Goal: Task Accomplishment & Management: Complete application form

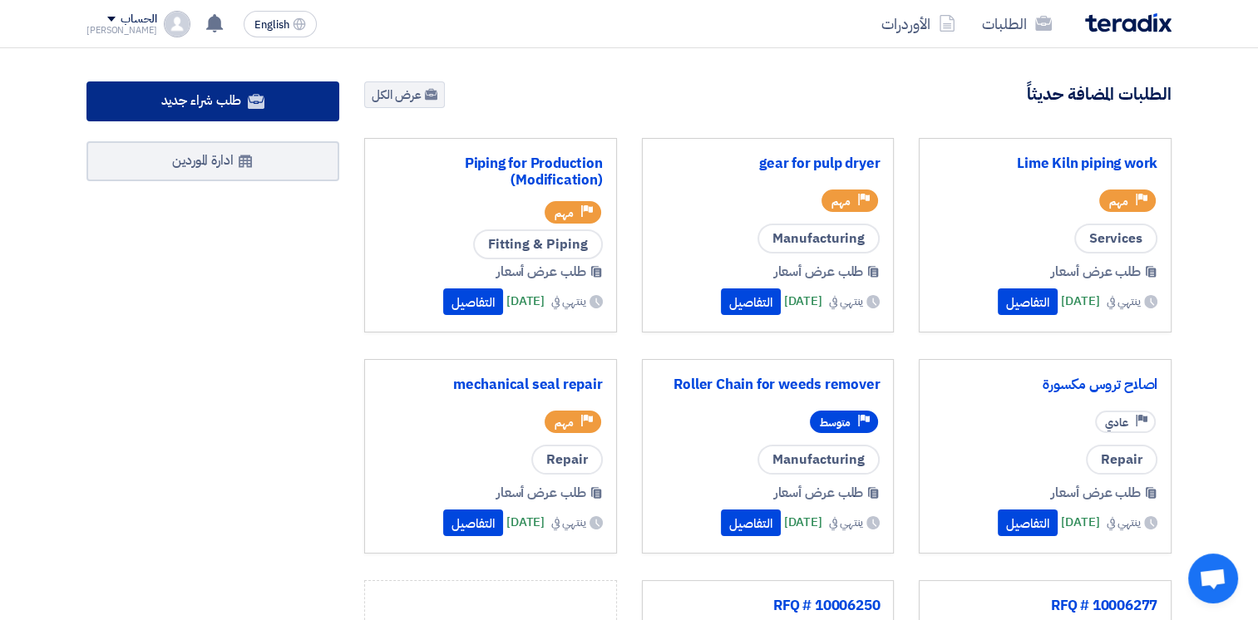
click at [243, 108] on link "طلب شراء جديد" at bounding box center [213, 102] width 253 height 40
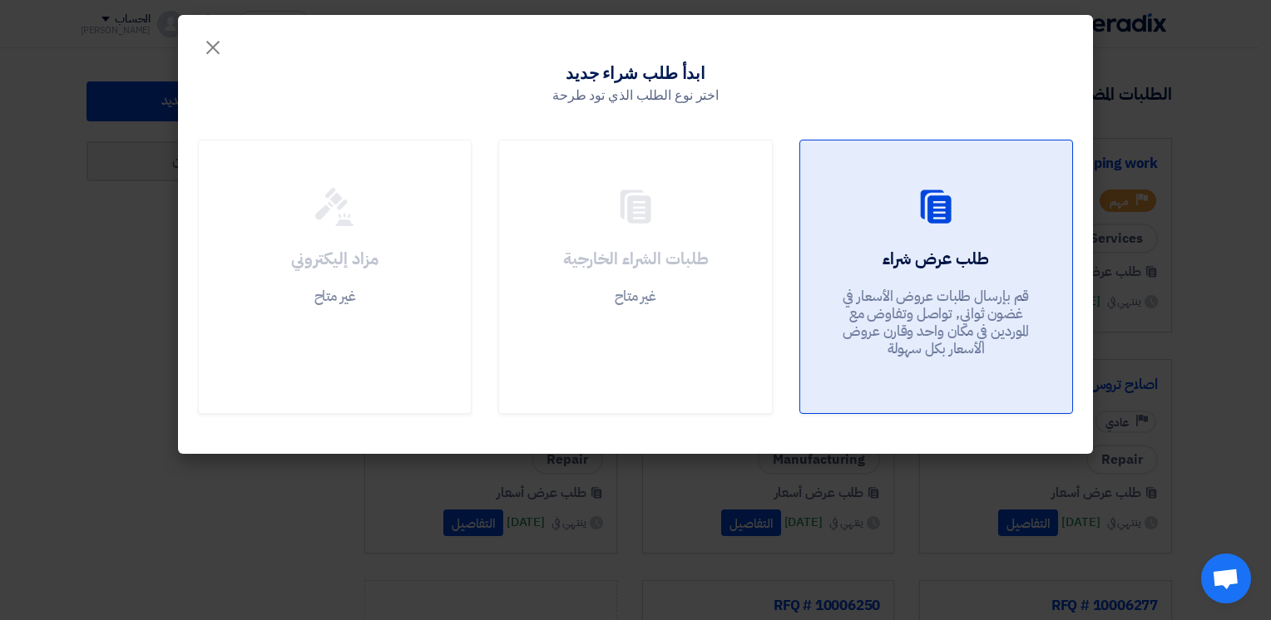
click at [957, 228] on div at bounding box center [936, 210] width 232 height 47
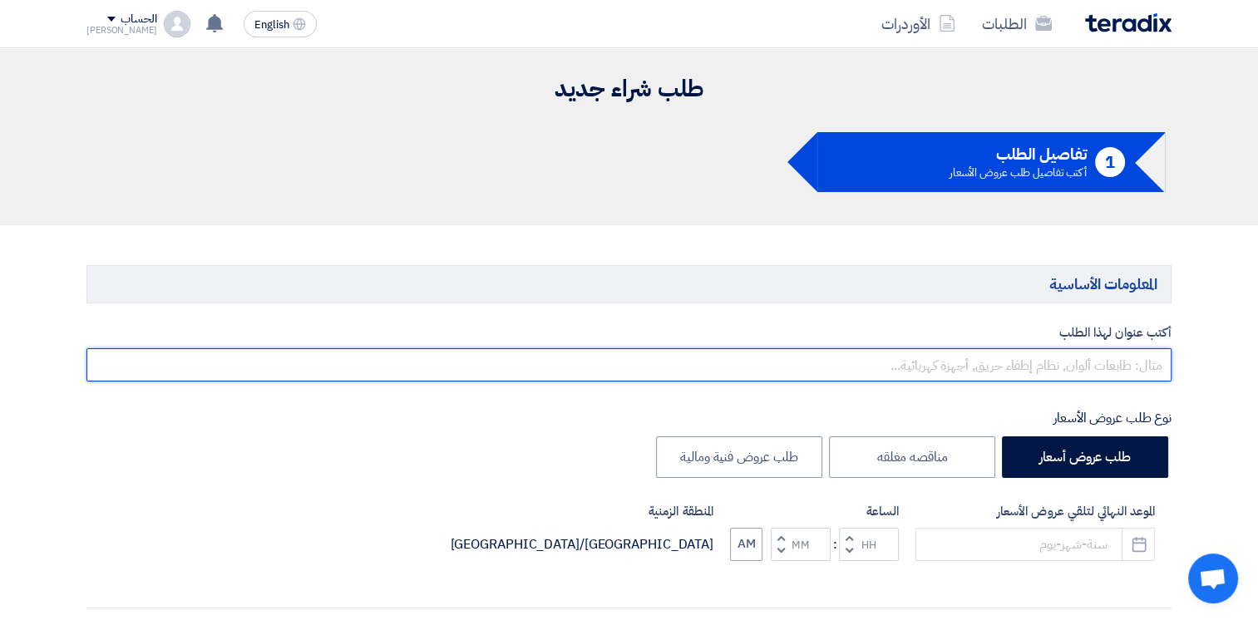
click at [1038, 378] on input "text" at bounding box center [629, 364] width 1085 height 33
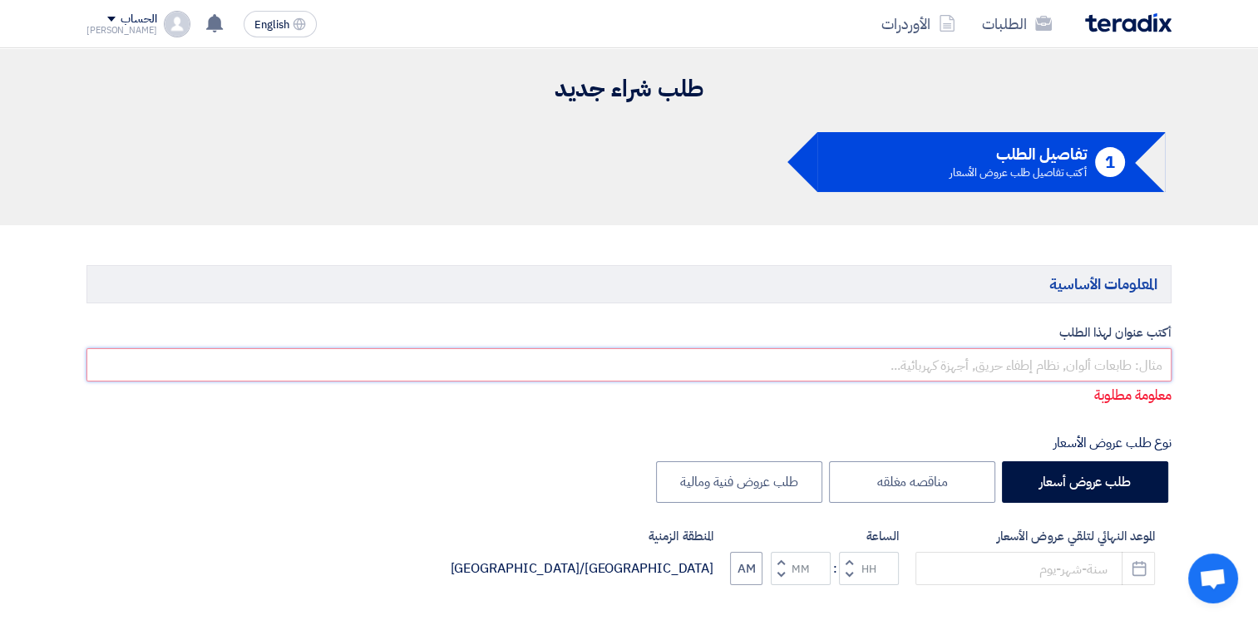
click at [1062, 361] on input "text" at bounding box center [629, 364] width 1085 height 33
paste input "ترميل معدات محطة الغسيل"
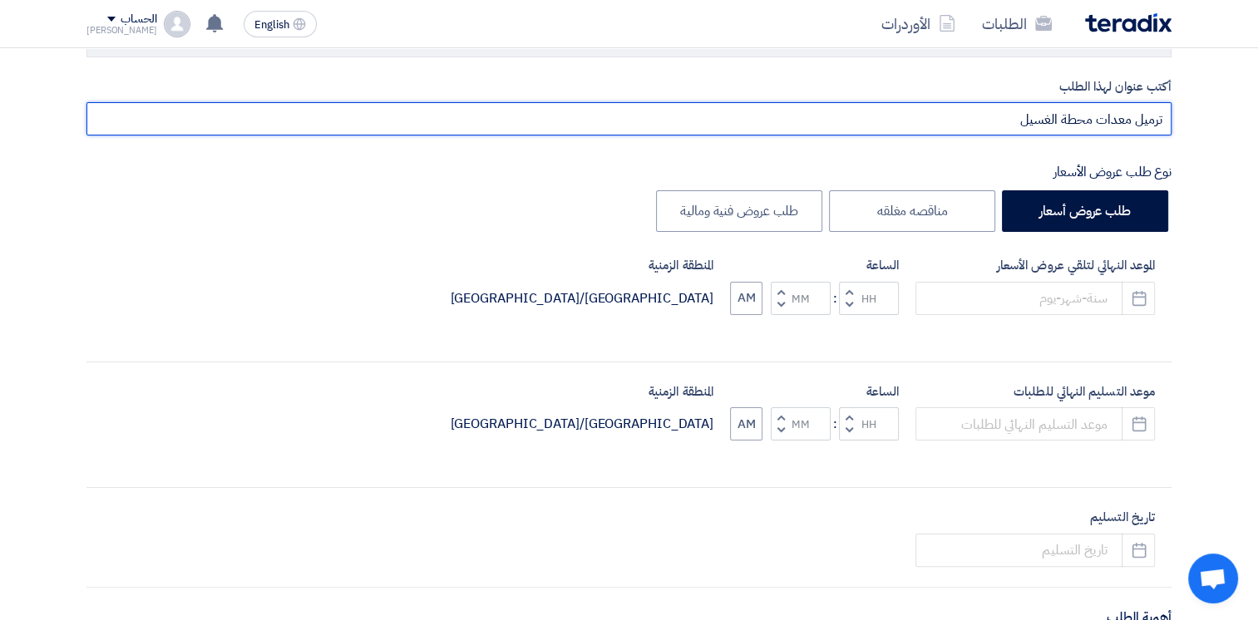
scroll to position [250, 0]
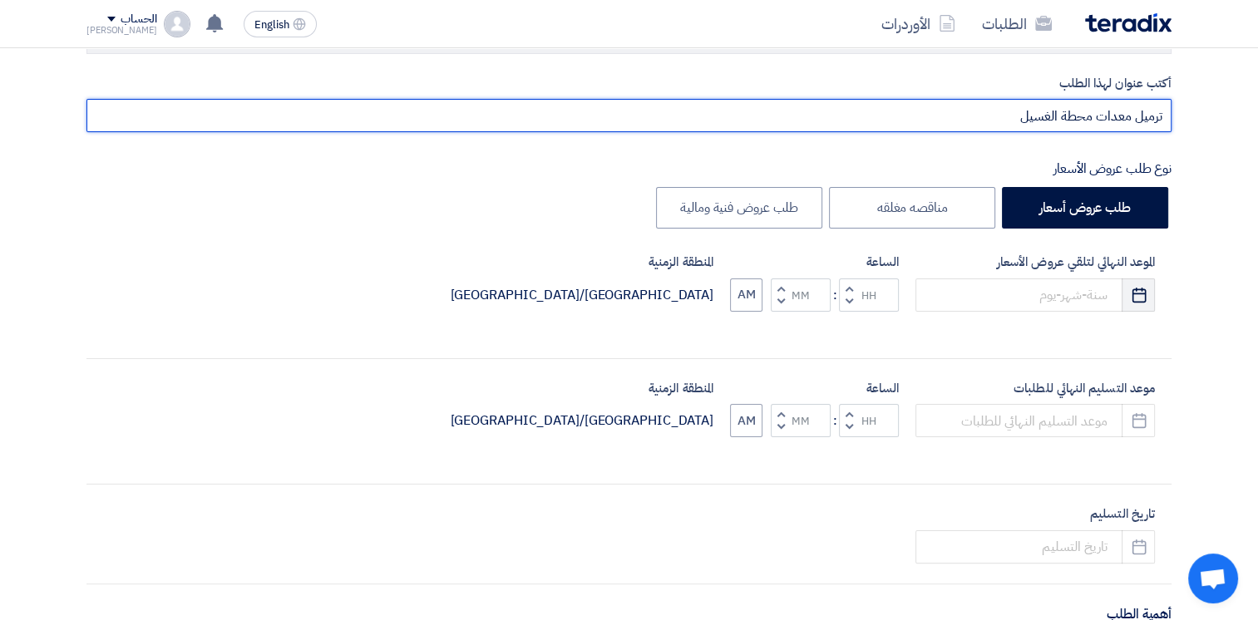
type input "ترميل معدات محطة الغسيل"
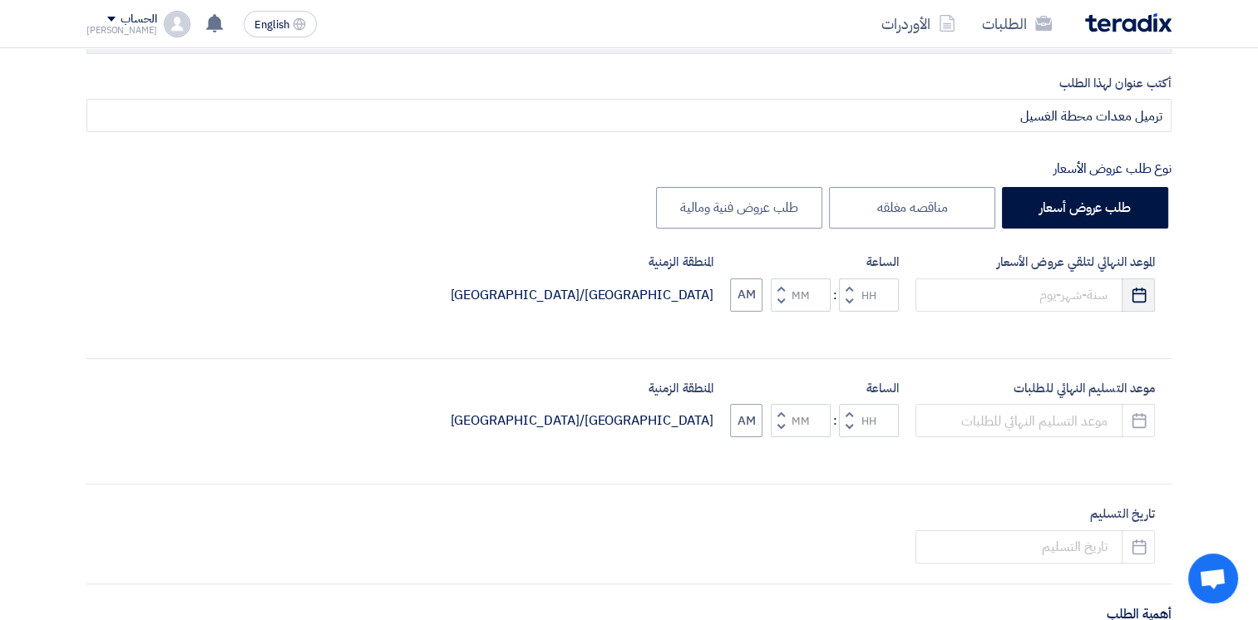
click at [1124, 294] on button "Pick a date" at bounding box center [1138, 295] width 33 height 33
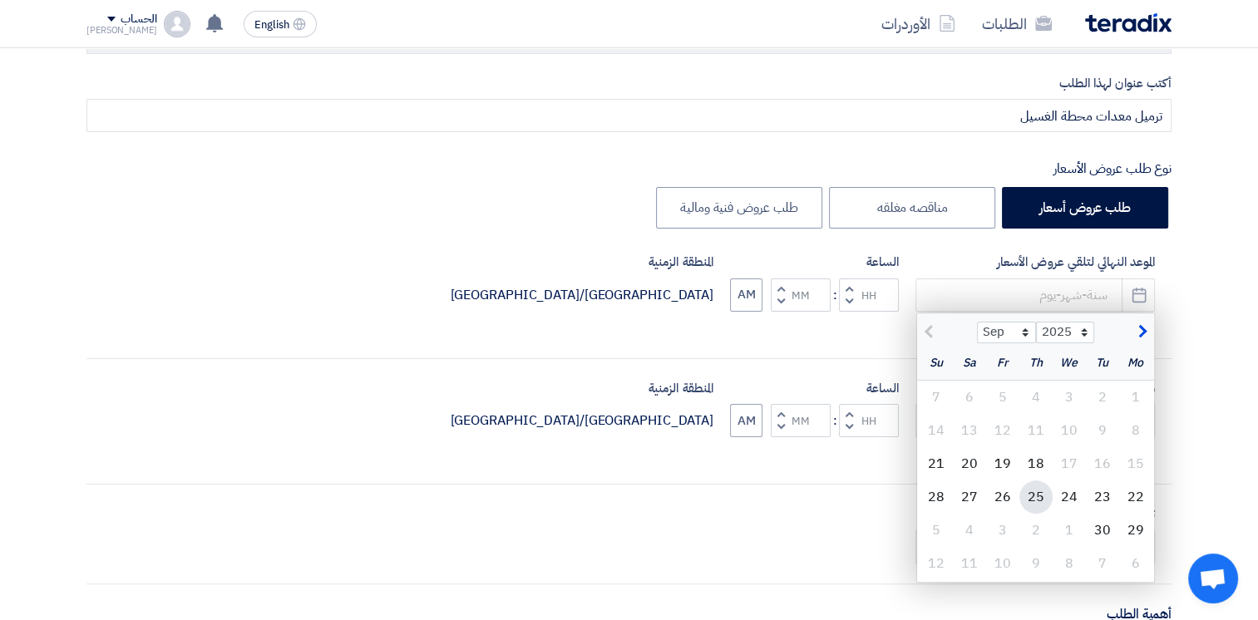
click at [1038, 497] on div "25" at bounding box center [1036, 497] width 33 height 33
type input "[DATE]"
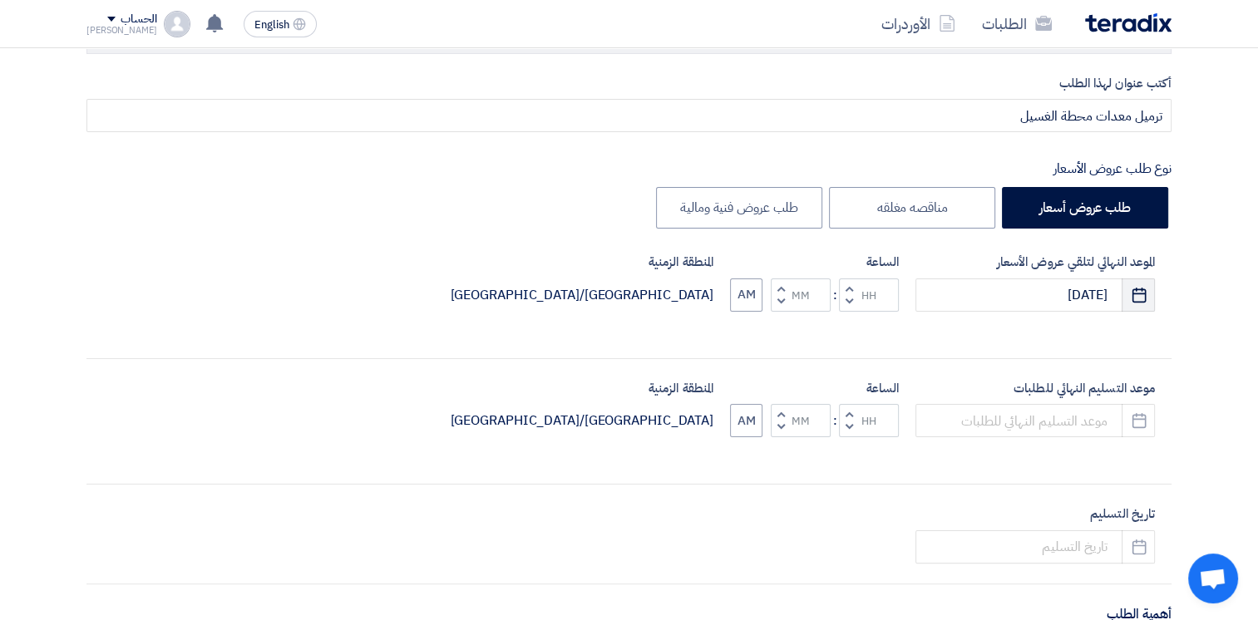
click at [1139, 301] on use "button" at bounding box center [1139, 294] width 14 height 15
select select "9"
select select "2025"
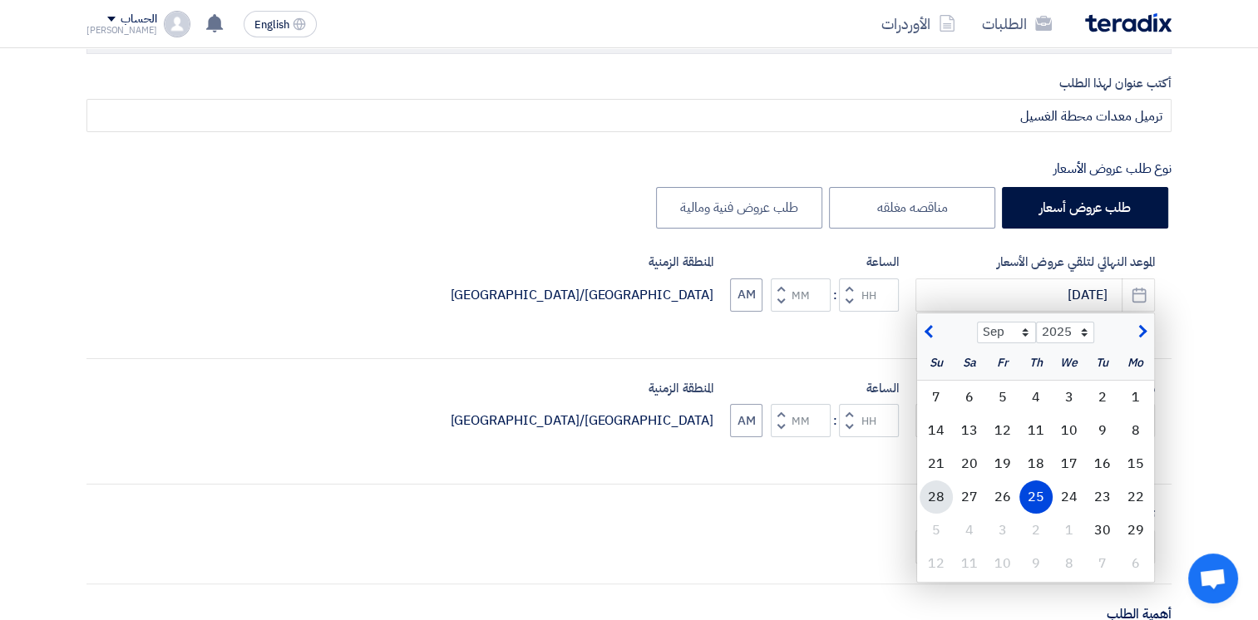
click at [939, 493] on div "28" at bounding box center [936, 497] width 33 height 33
type input "[DATE]"
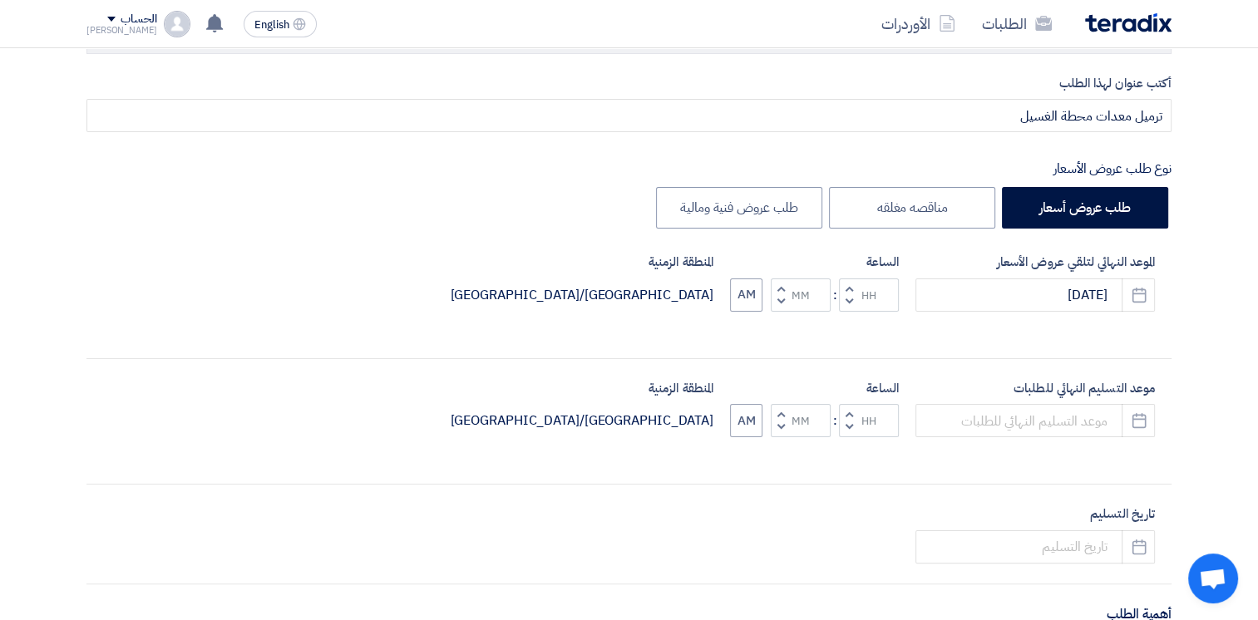
click at [845, 299] on button "Decrement hours" at bounding box center [849, 301] width 20 height 21
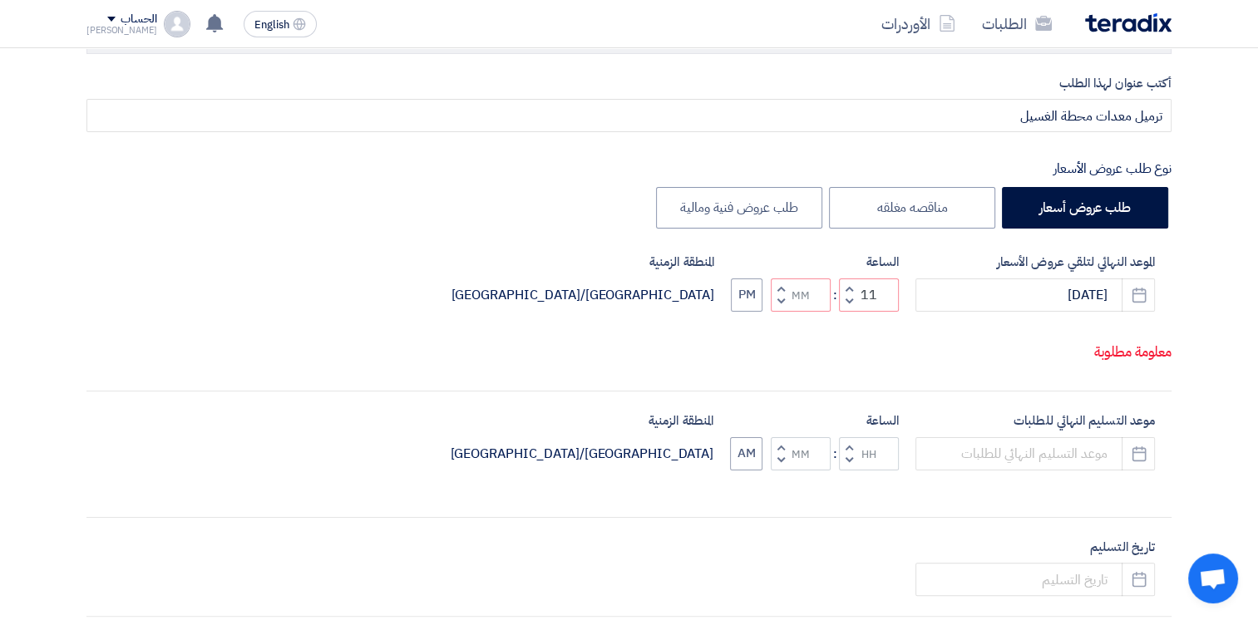
click at [845, 299] on button "Increment hours" at bounding box center [849, 289] width 20 height 21
click at [849, 308] on span "button" at bounding box center [850, 301] width 6 height 12
click at [782, 308] on span "button" at bounding box center [782, 301] width 6 height 12
type input "09"
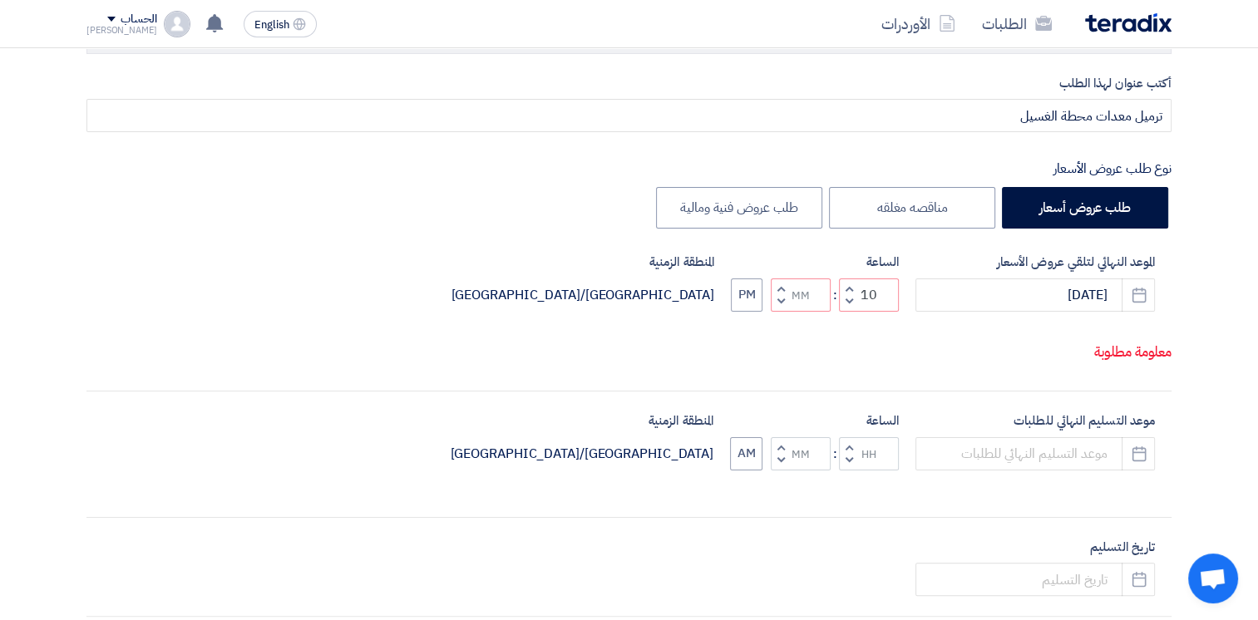
type input "59"
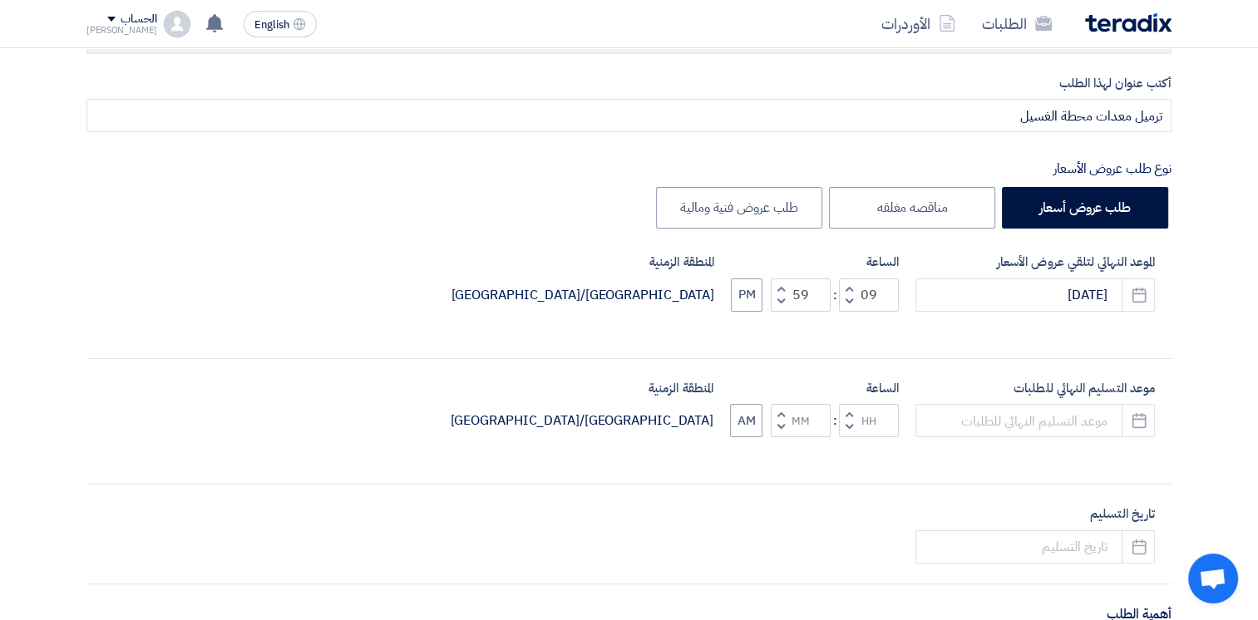
click at [779, 279] on button "Increment minutes" at bounding box center [781, 289] width 20 height 21
type input "10"
type input "00"
click at [739, 295] on button "PM" at bounding box center [747, 295] width 32 height 33
click at [782, 425] on span "button" at bounding box center [782, 427] width 6 height 12
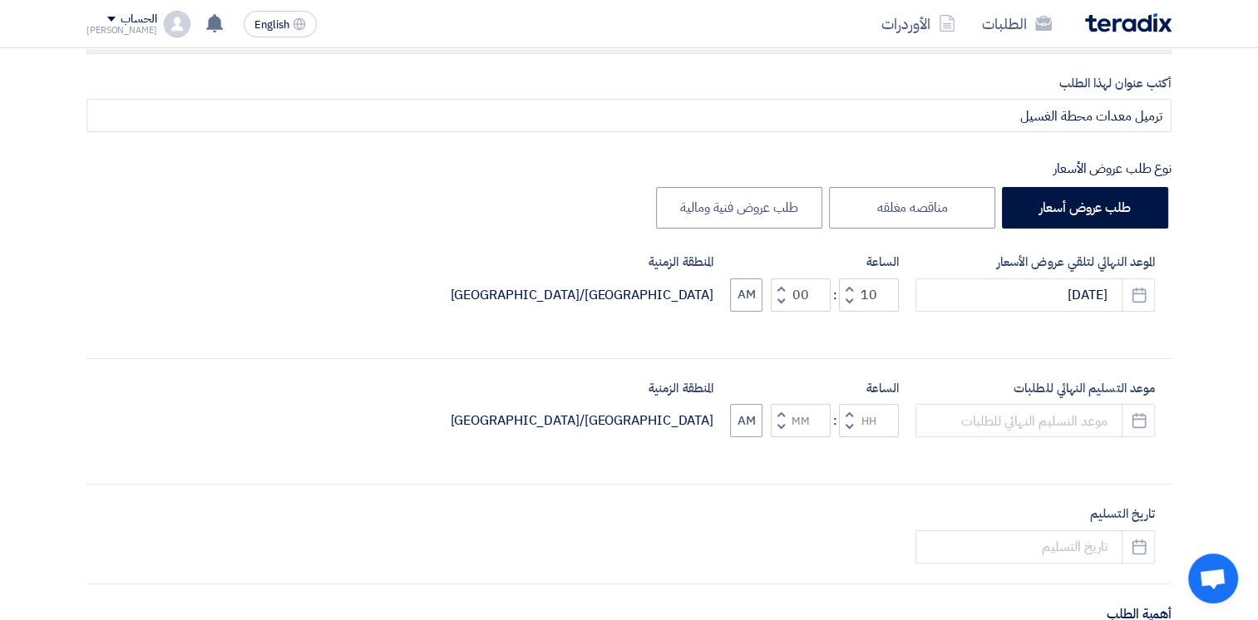
type input "11"
type input "59"
click at [783, 413] on span "button" at bounding box center [782, 414] width 6 height 12
type input "12"
type input "00"
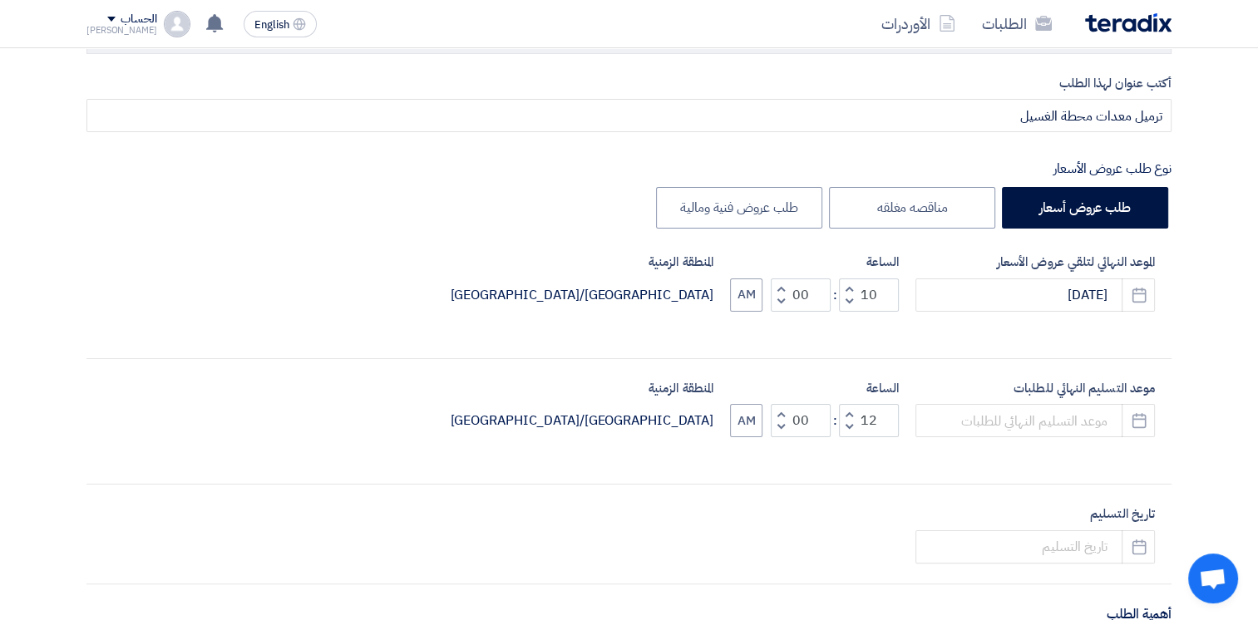
click at [851, 425] on span "button" at bounding box center [850, 427] width 6 height 12
click at [851, 427] on span "button" at bounding box center [850, 427] width 6 height 12
type input "10"
click at [744, 422] on button "PM" at bounding box center [747, 420] width 32 height 33
click at [1148, 418] on button "Pick a date" at bounding box center [1138, 420] width 33 height 33
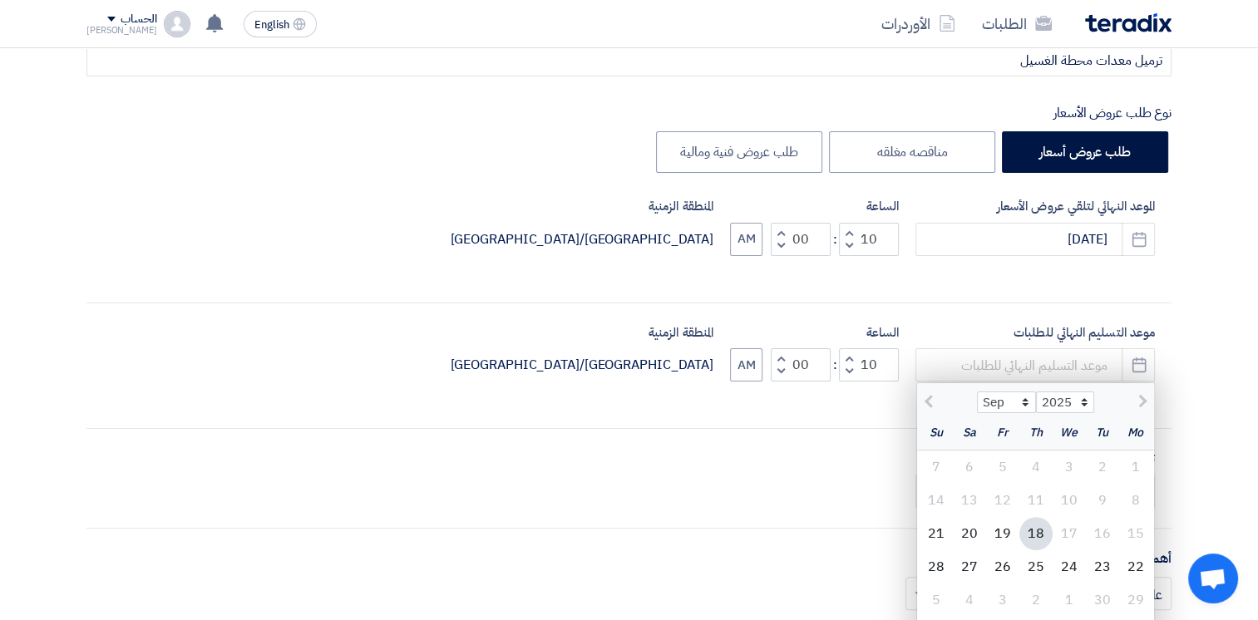
scroll to position [333, 0]
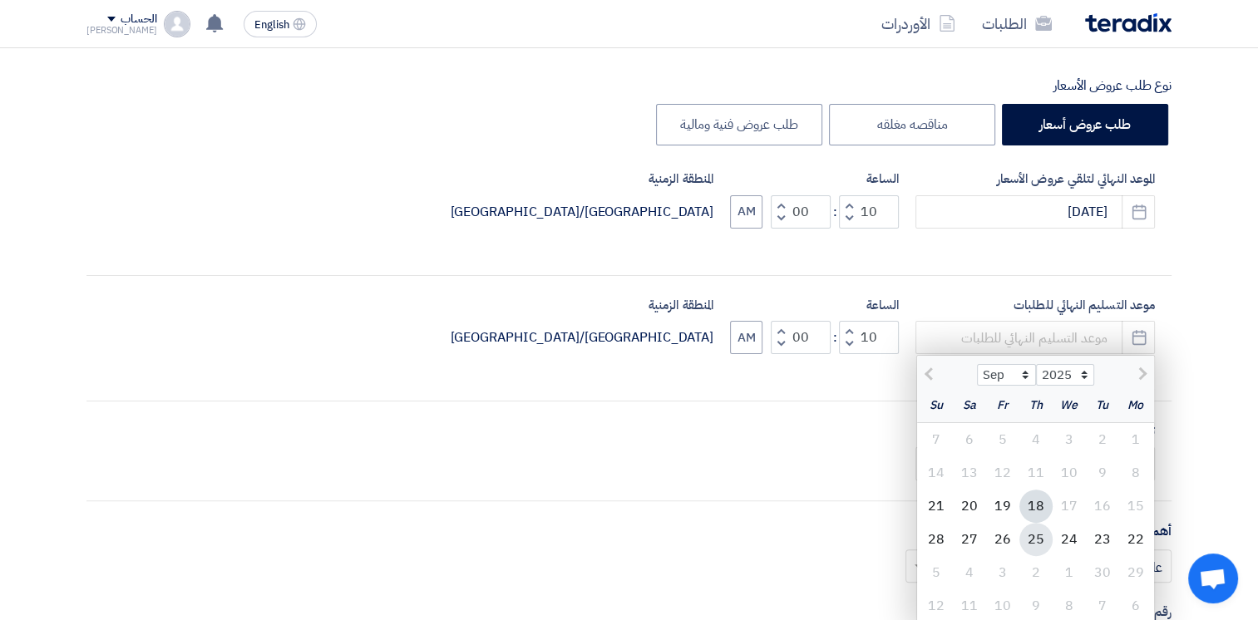
click at [1038, 536] on div "25" at bounding box center [1036, 539] width 33 height 33
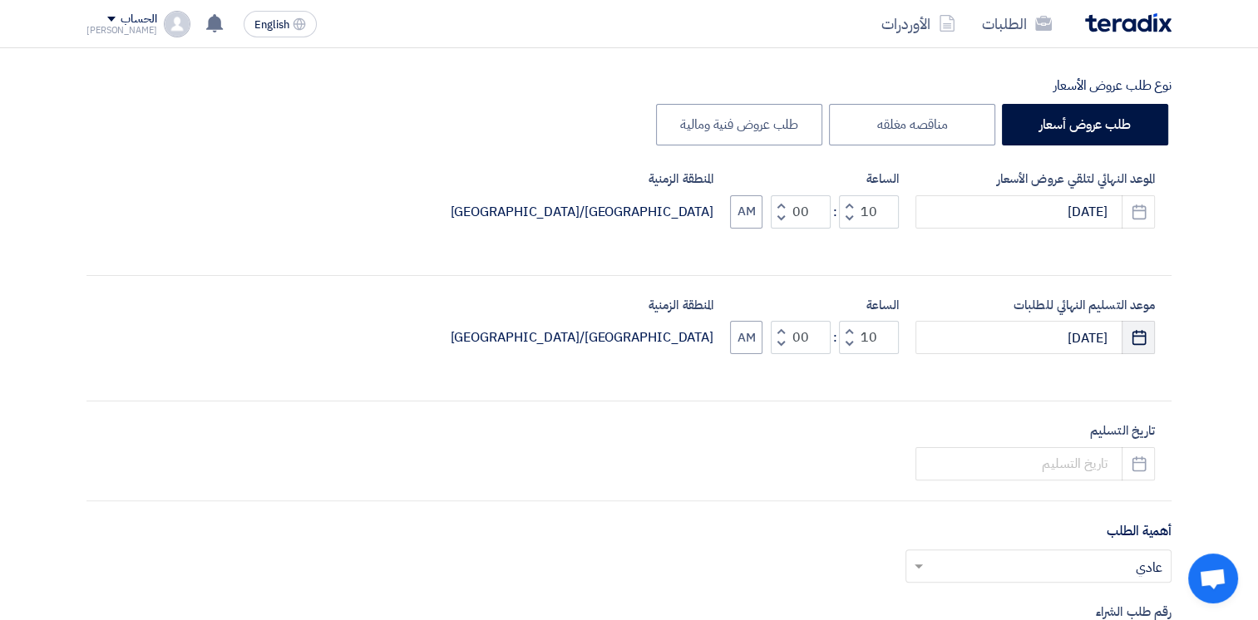
click at [1141, 326] on button "Pick a date" at bounding box center [1138, 337] width 33 height 33
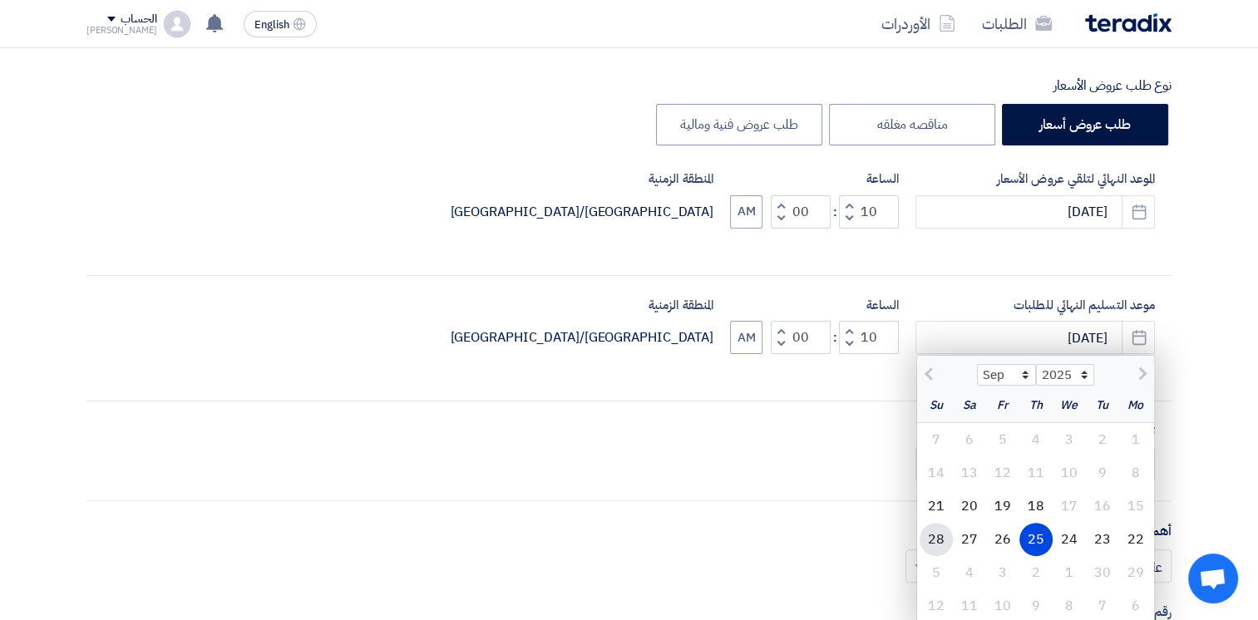
click at [943, 543] on div "28" at bounding box center [936, 539] width 33 height 33
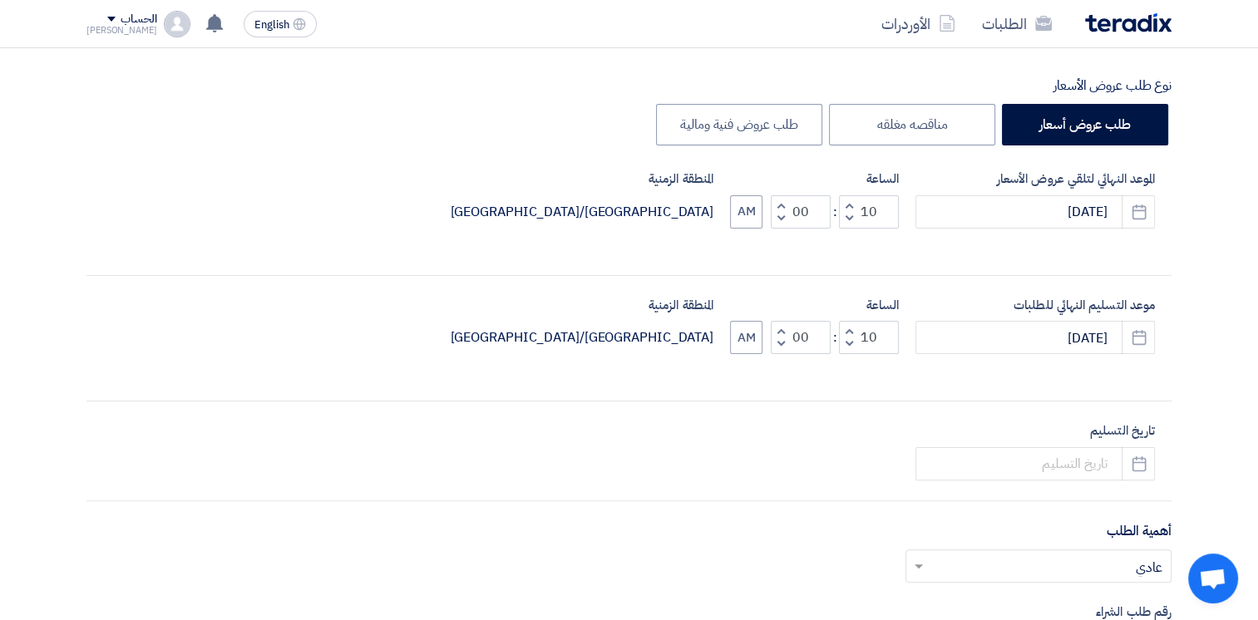
type input "[DATE]"
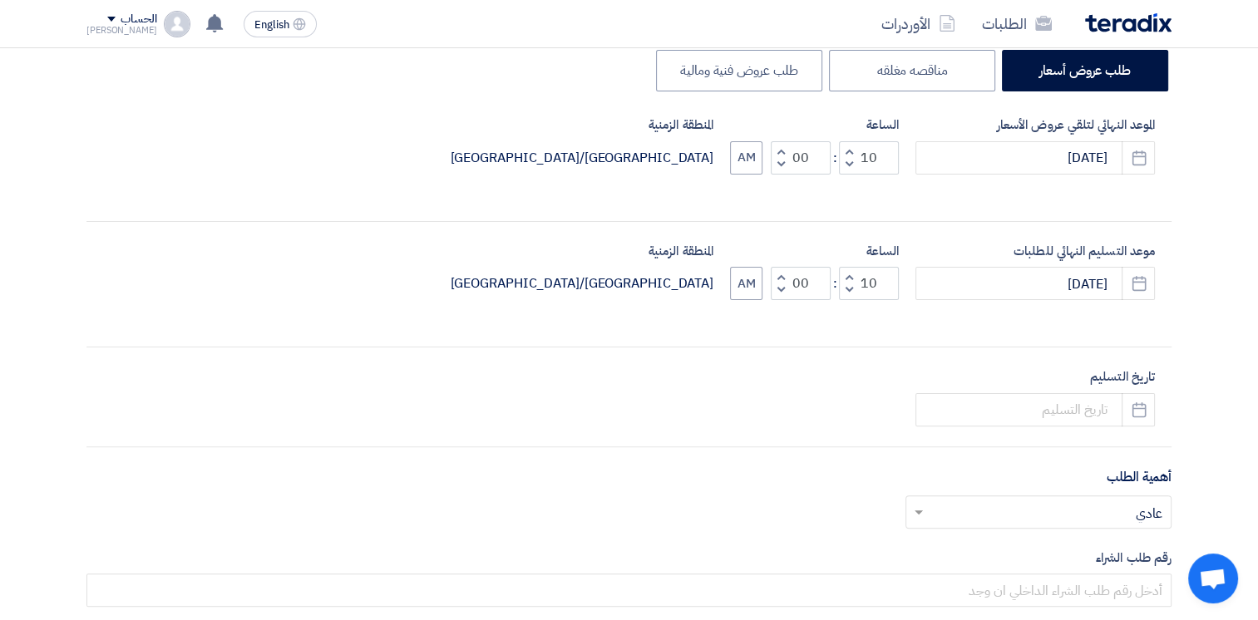
scroll to position [416, 0]
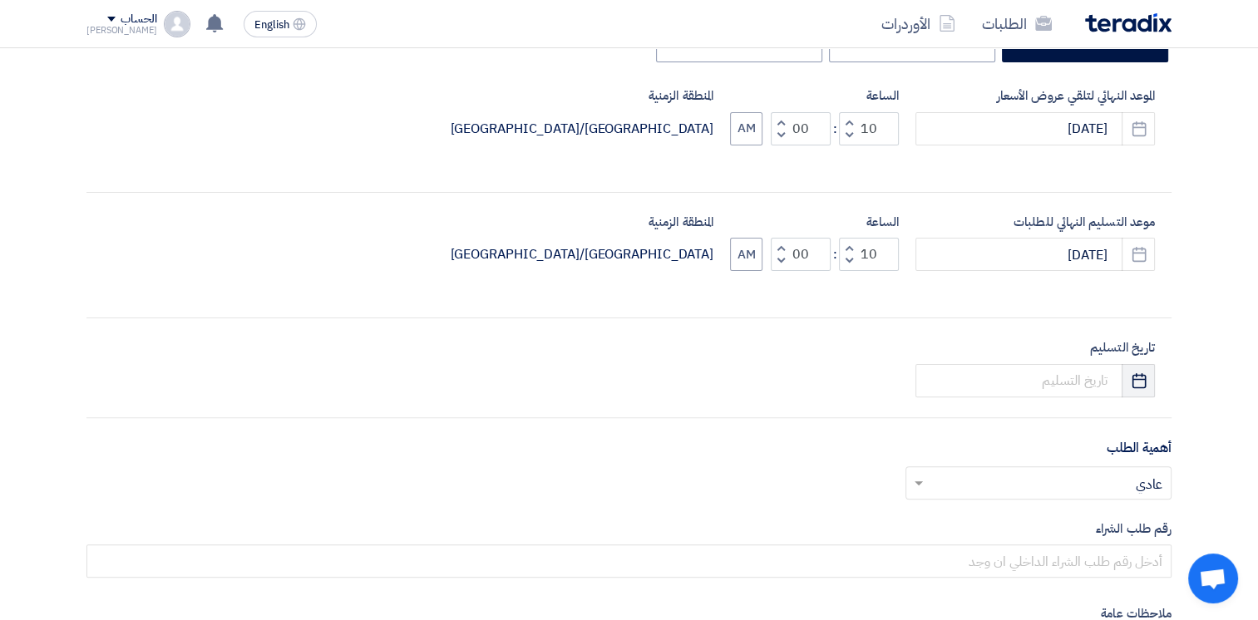
click at [1150, 384] on button "Pick a date" at bounding box center [1138, 380] width 33 height 33
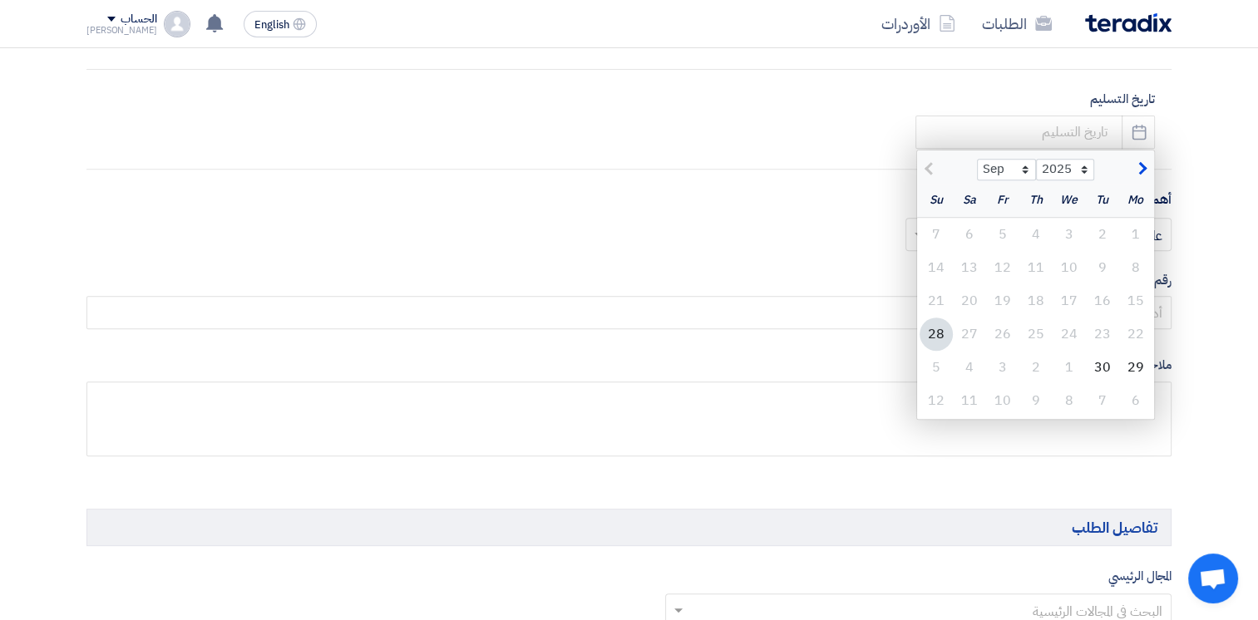
scroll to position [665, 0]
click at [1141, 171] on span "button" at bounding box center [1140, 168] width 9 height 18
select select "10"
click at [1041, 370] on div "30" at bounding box center [1036, 366] width 33 height 33
type input "[DATE]"
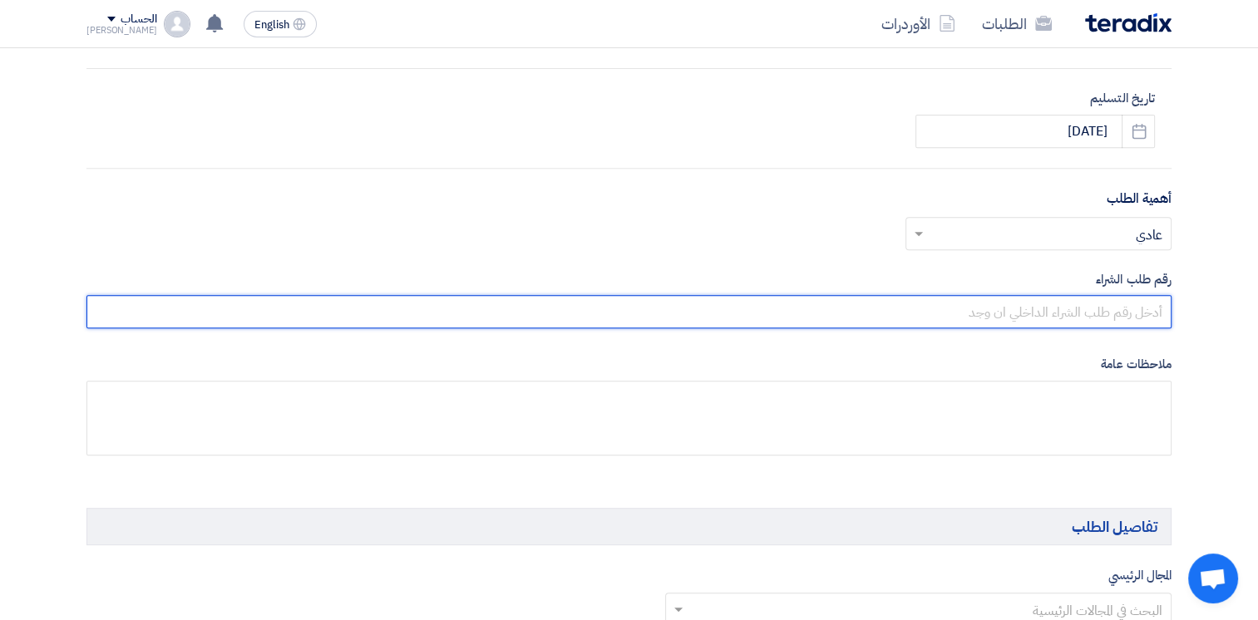
click at [1125, 309] on input "text" at bounding box center [629, 311] width 1085 height 33
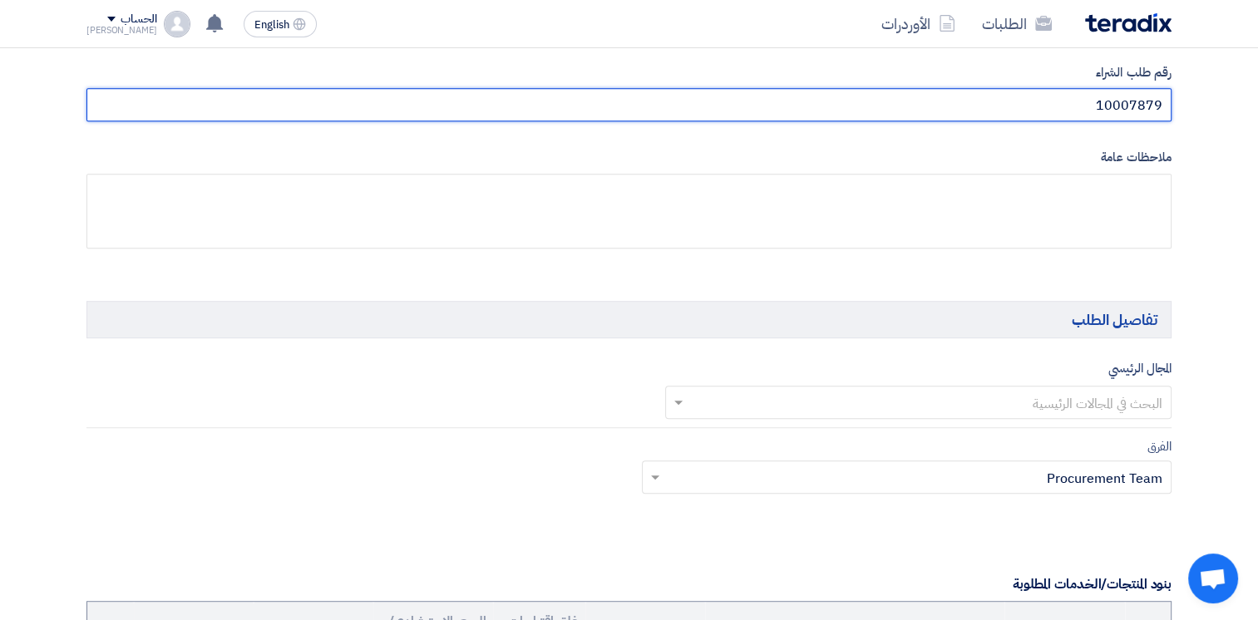
scroll to position [1081, 0]
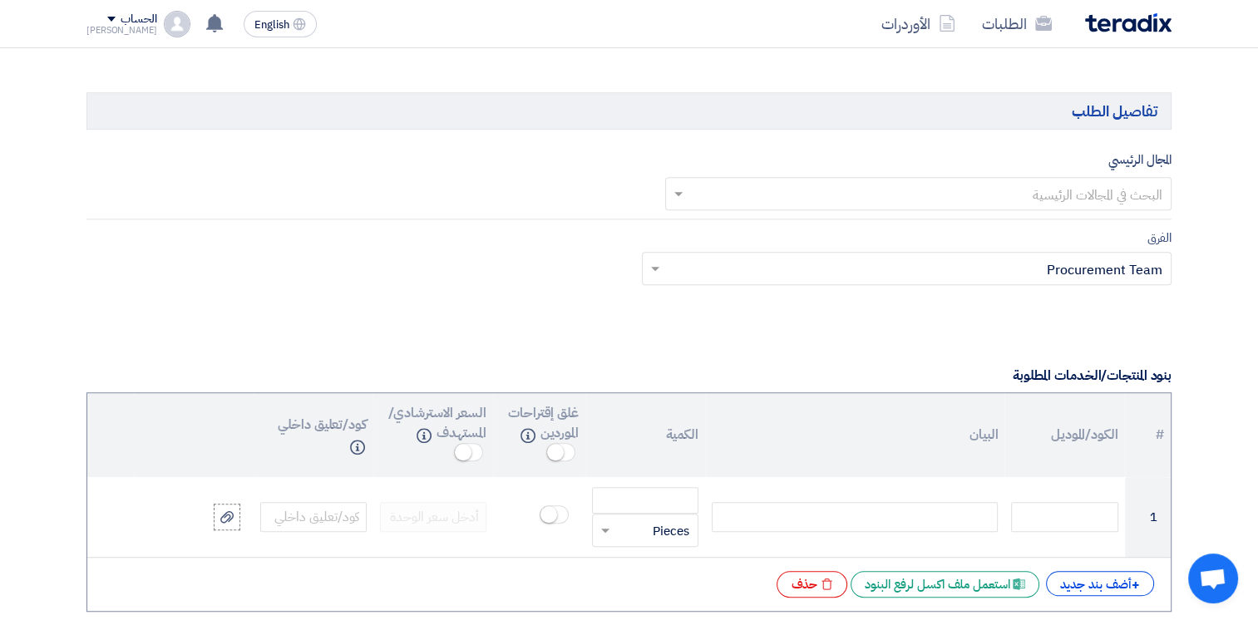
type input "10007879"
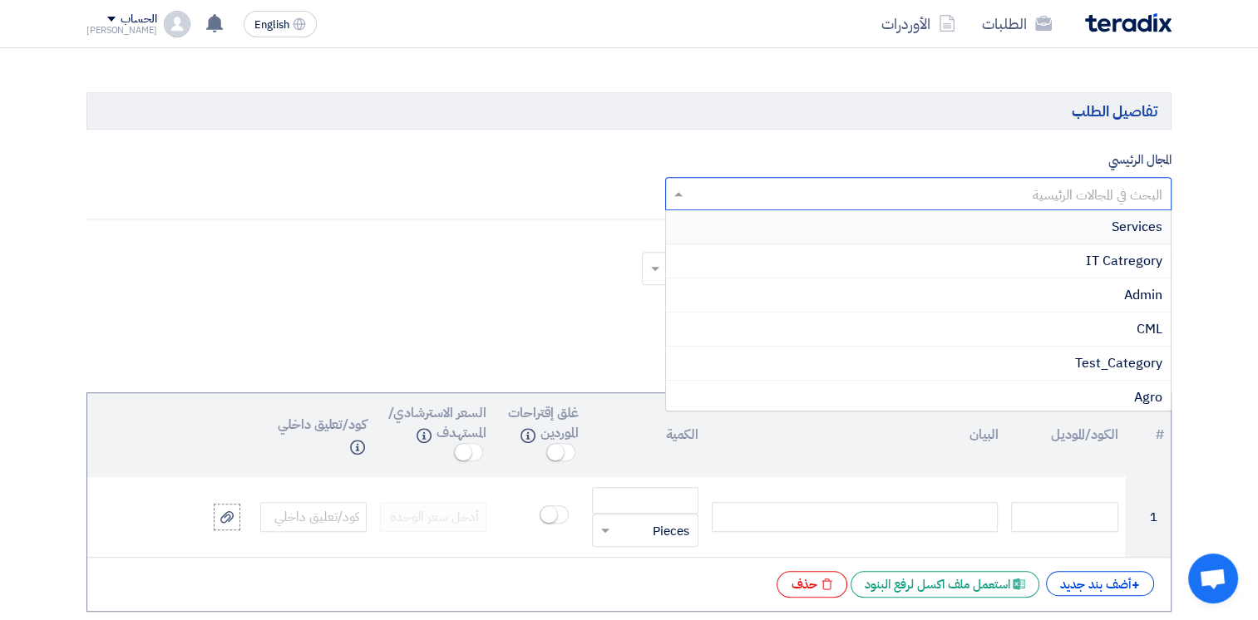
click at [1060, 195] on input "text" at bounding box center [928, 195] width 474 height 27
click at [1130, 225] on span "Services" at bounding box center [1137, 227] width 51 height 20
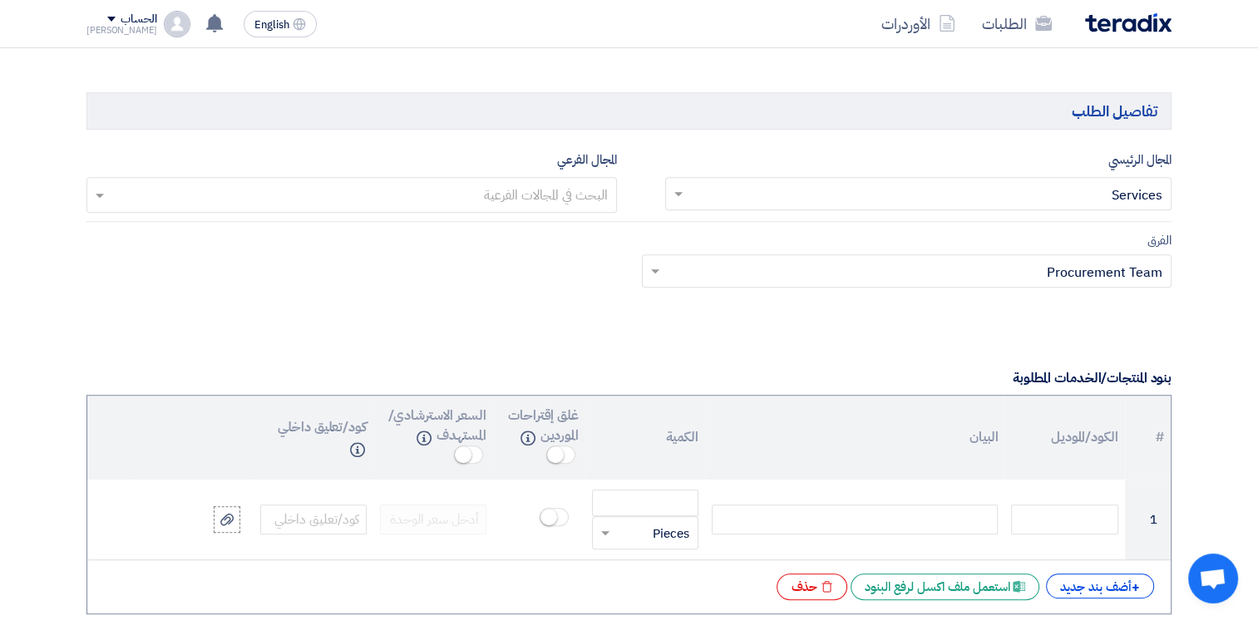
scroll to position [1248, 0]
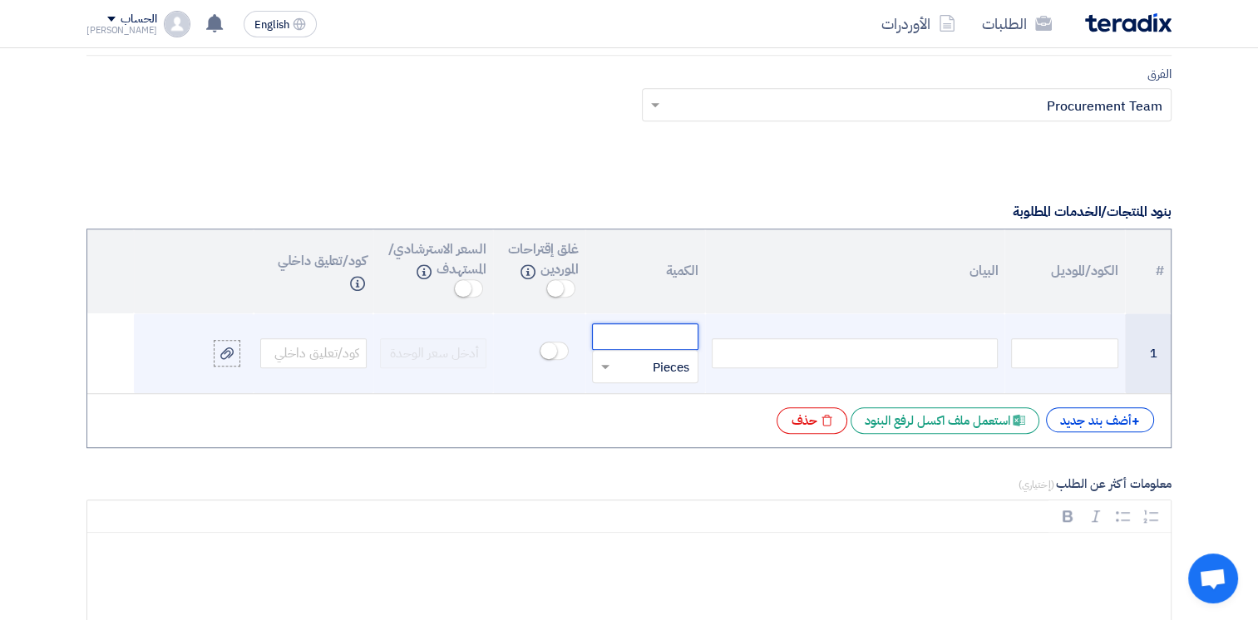
click at [679, 328] on input "number" at bounding box center [645, 337] width 106 height 27
click at [633, 363] on input "text" at bounding box center [656, 366] width 70 height 27
click at [672, 488] on span "Square" at bounding box center [669, 491] width 41 height 18
click at [626, 364] on input "text" at bounding box center [656, 366] width 70 height 27
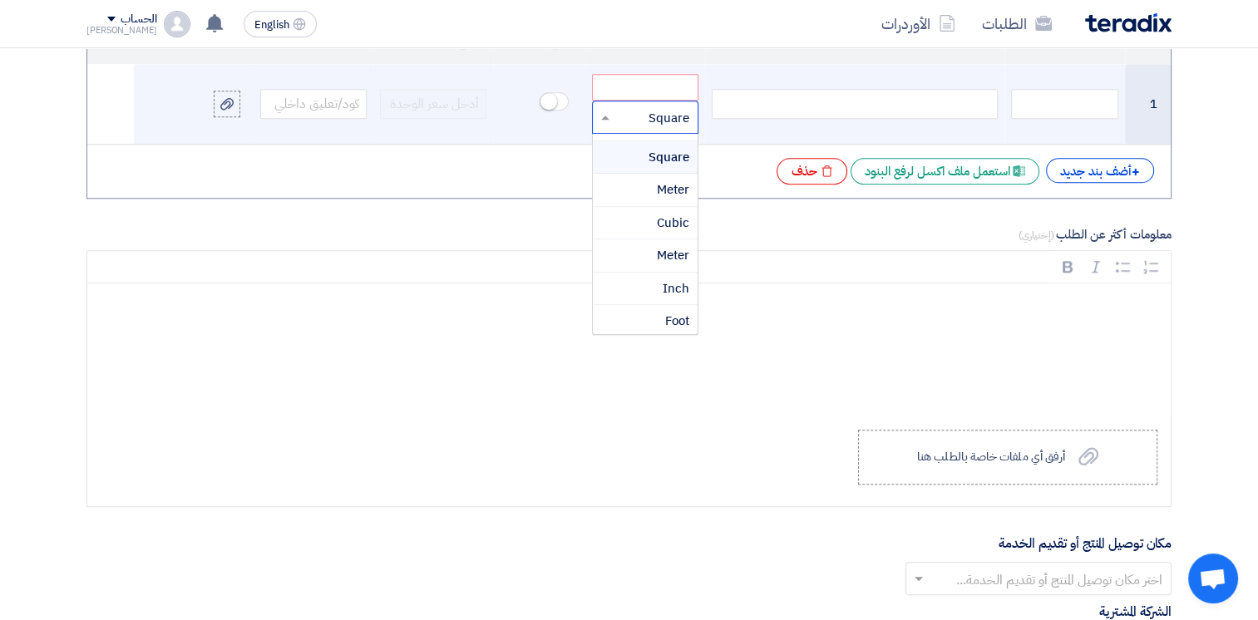
scroll to position [576, 0]
drag, startPoint x: 659, startPoint y: 167, endPoint x: 658, endPoint y: 186, distance: 19.1
click at [658, 186] on div "Pieces Box Sets Container [GEOGRAPHIC_DATA] Blades Bags Sheets Pack Roll [GEOGR…" at bounding box center [645, 198] width 105 height 1281
click at [665, 170] on div "Square" at bounding box center [645, 166] width 105 height 33
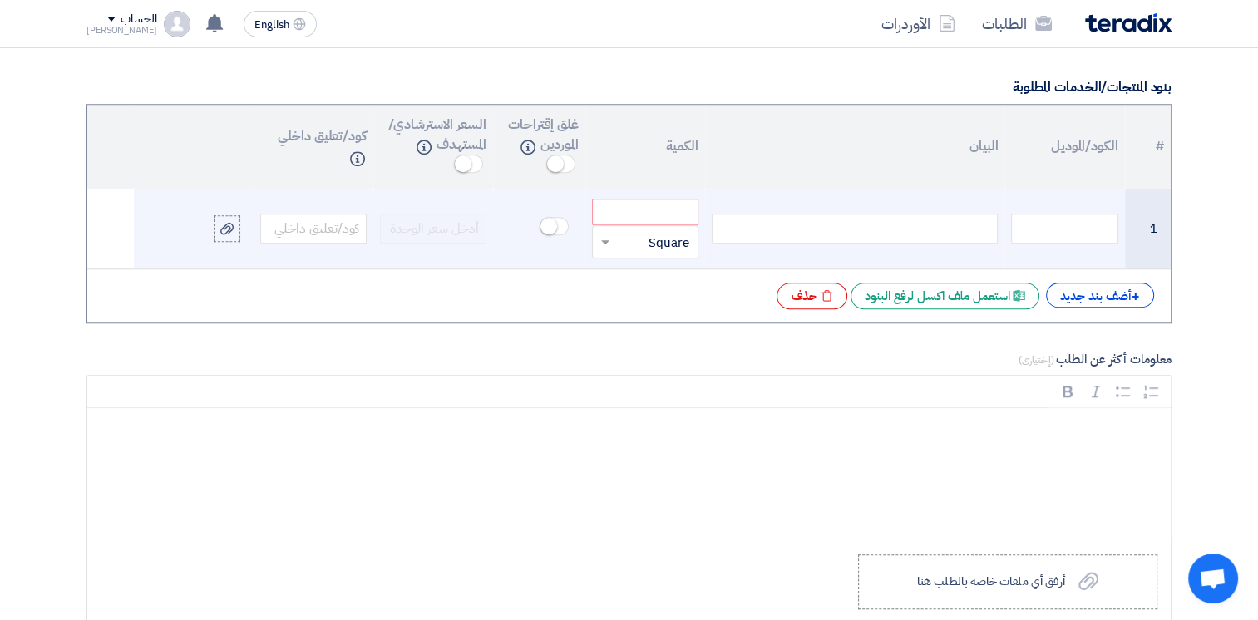
scroll to position [1248, 0]
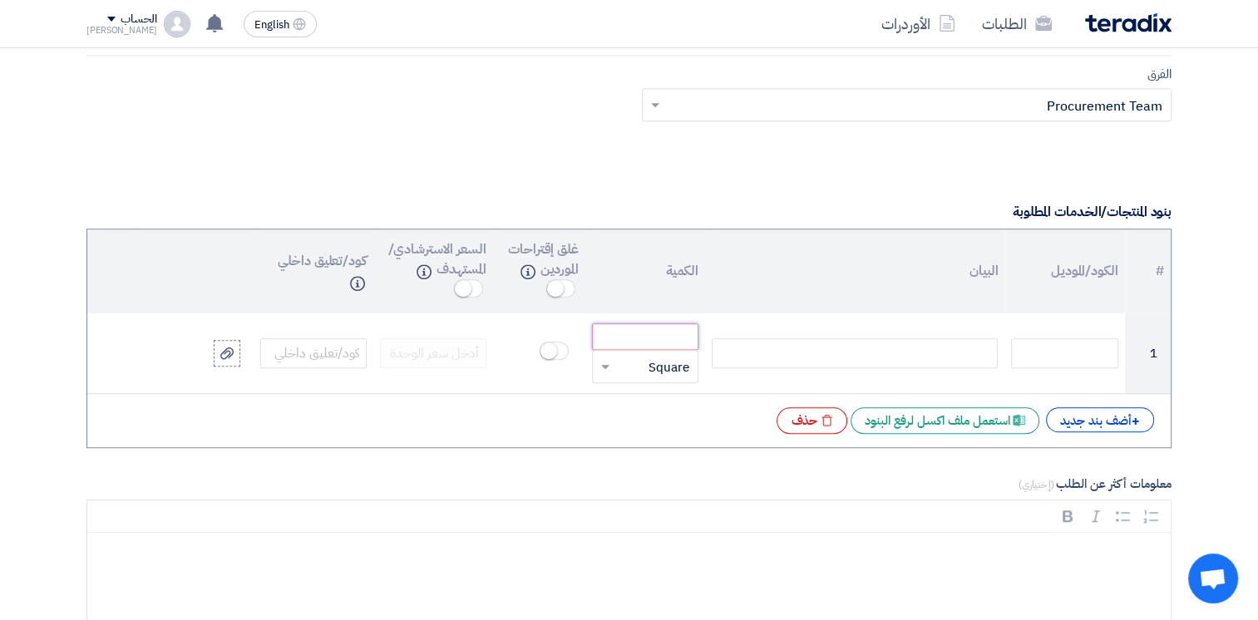
click at [640, 326] on input "number" at bounding box center [645, 337] width 106 height 27
type input "2000"
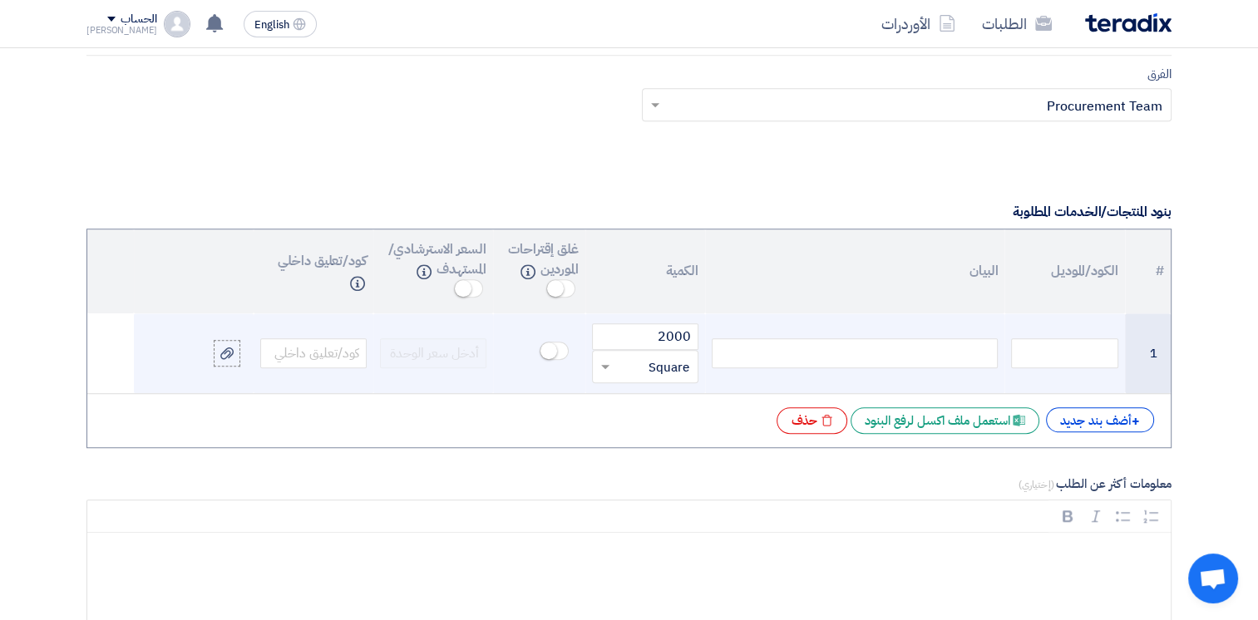
click at [917, 351] on div at bounding box center [855, 354] width 286 height 30
click at [1068, 344] on input "text" at bounding box center [1064, 354] width 106 height 30
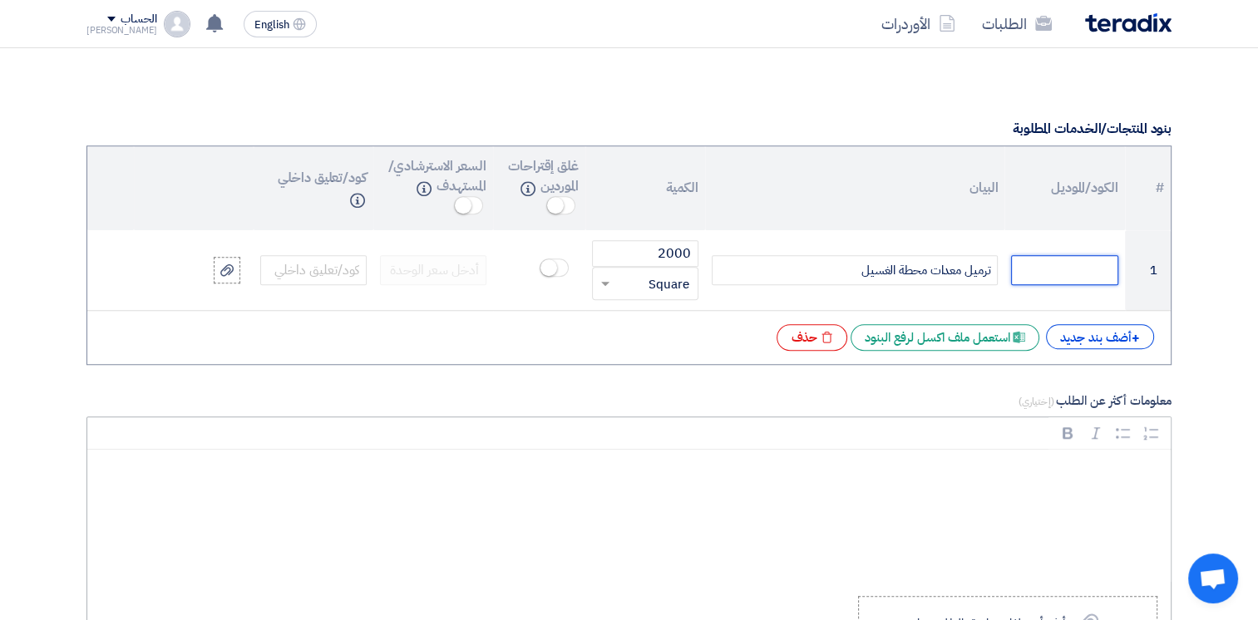
scroll to position [1497, 0]
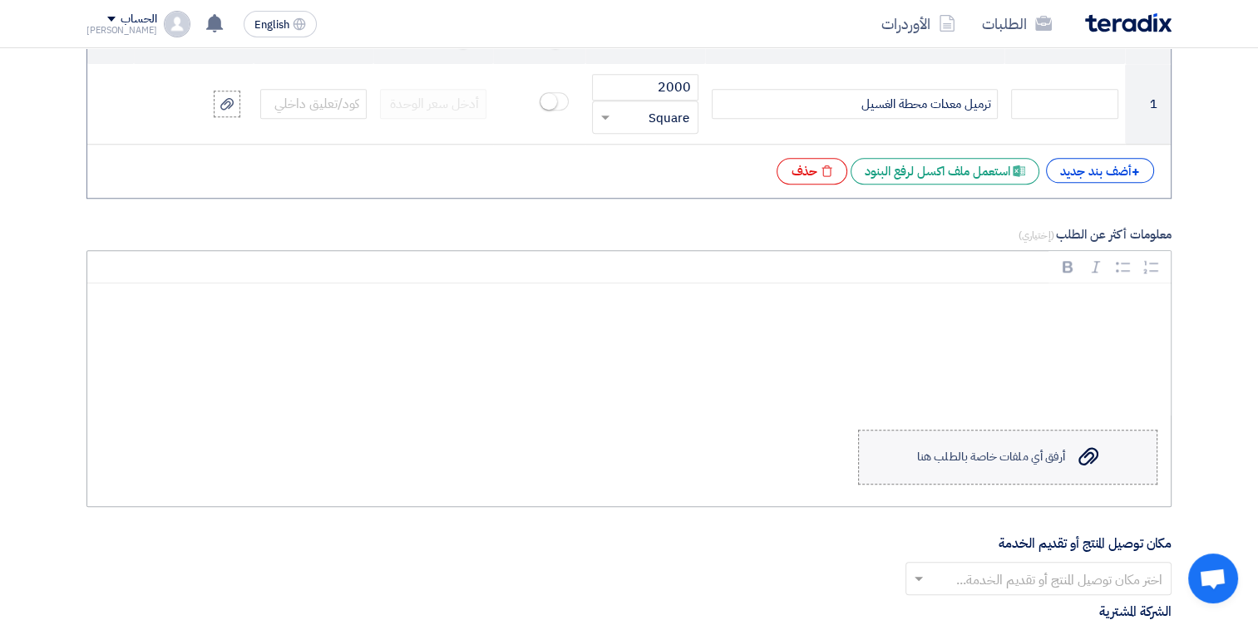
click at [1001, 455] on div "أرفق أي ملفات خاصة بالطلب هنا" at bounding box center [991, 457] width 148 height 13
click at [0, 0] on input "Upload a file أرفق أي ملفات خاصة بالطلب هنا" at bounding box center [0, 0] width 0 height 0
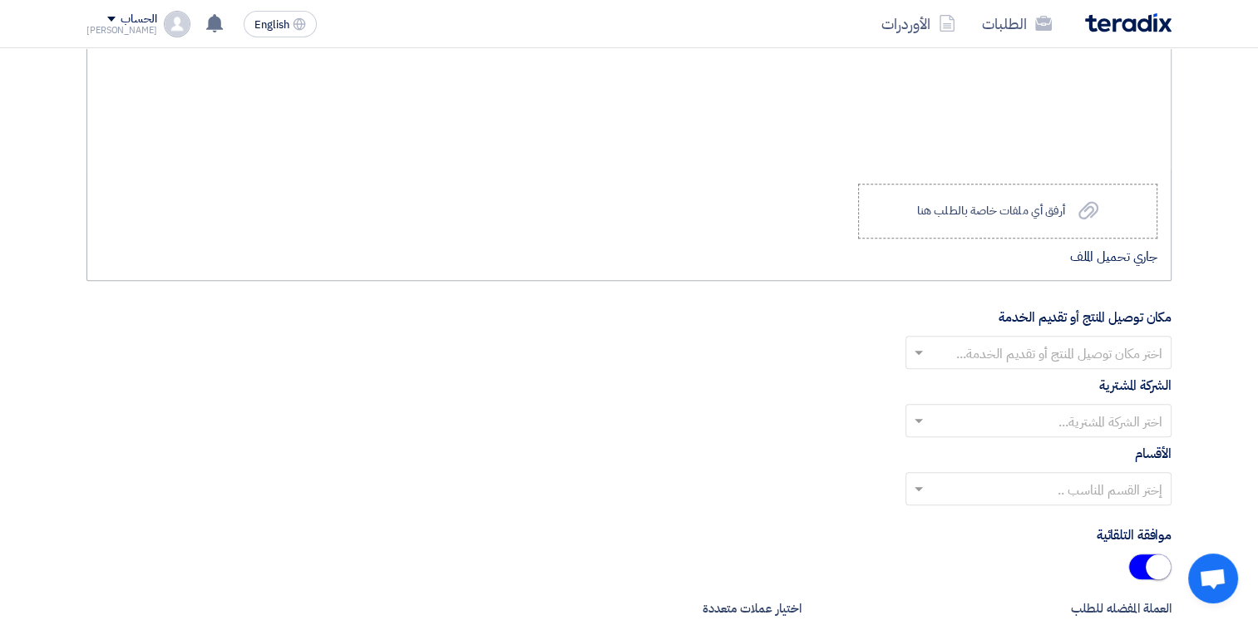
scroll to position [1747, 0]
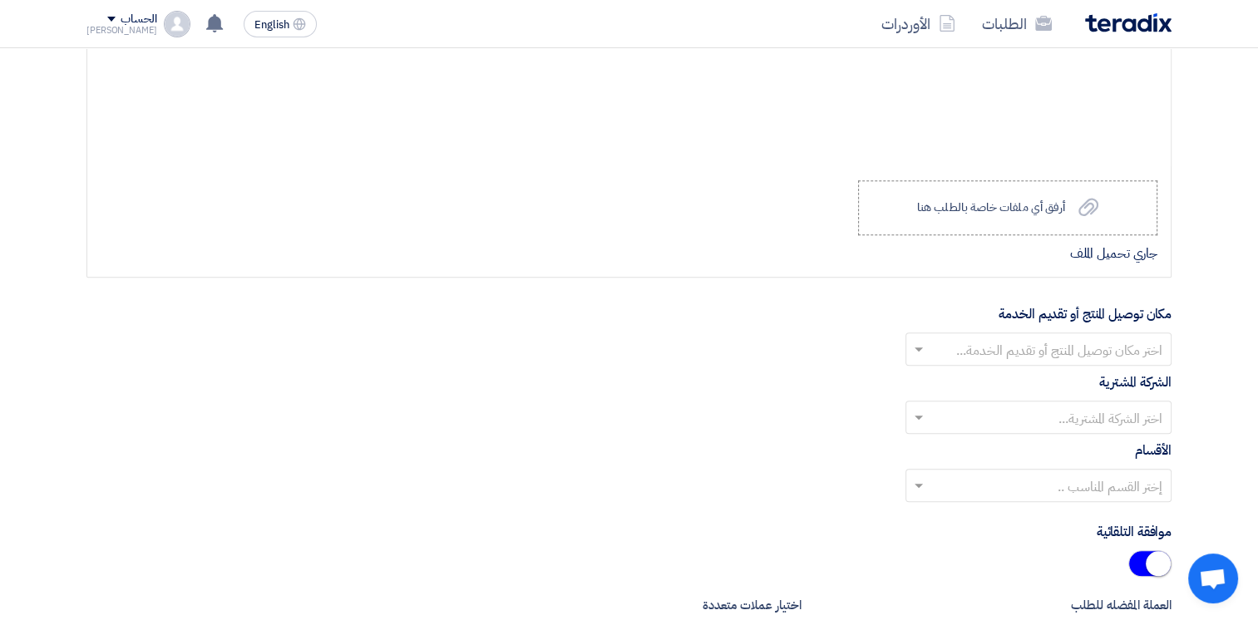
click at [1084, 350] on div "اختر مكان توصيل المنتج أو تقديم الخدمة..." at bounding box center [1039, 349] width 266 height 33
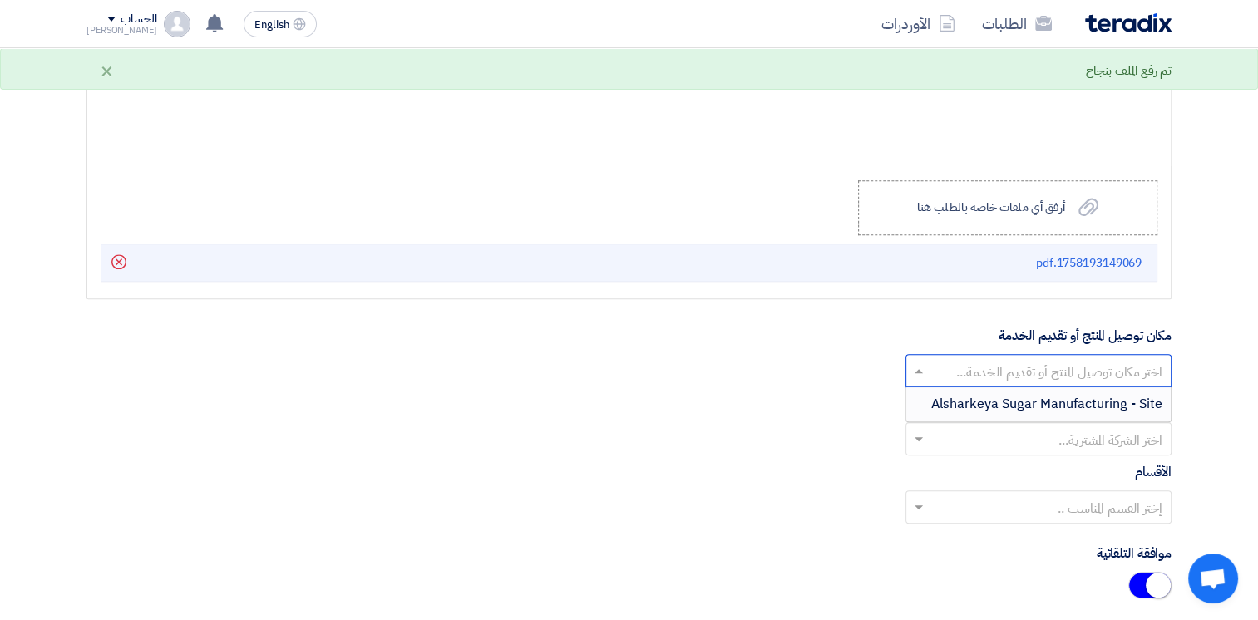
click at [1091, 354] on div "اختر مكان توصيل المنتج أو تقديم الخدمة..." at bounding box center [1039, 370] width 266 height 33
click at [1090, 374] on input "text" at bounding box center [1048, 371] width 233 height 27
click at [942, 365] on input "text" at bounding box center [1048, 371] width 233 height 27
click at [1081, 408] on span "Alsharkeya Sugar Manufacturing - Site" at bounding box center [1047, 404] width 231 height 20
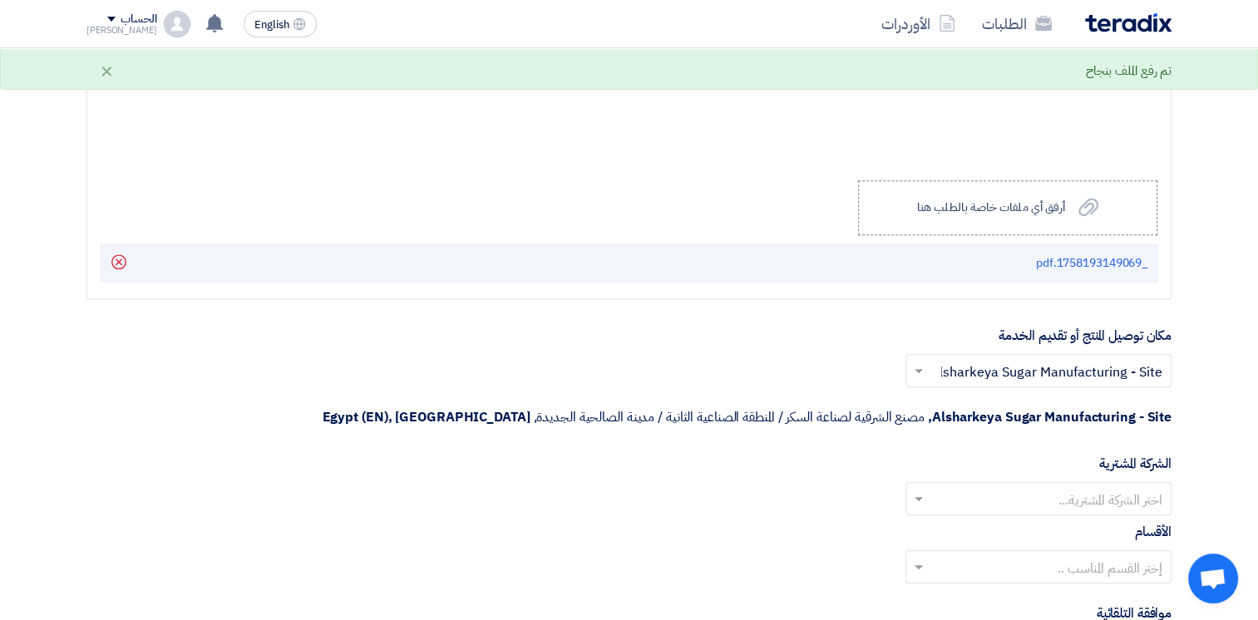
click at [1101, 487] on input "text" at bounding box center [1048, 500] width 233 height 27
click at [1109, 522] on span "Alsharkeya Sugar Manufacturing" at bounding box center [1064, 532] width 196 height 20
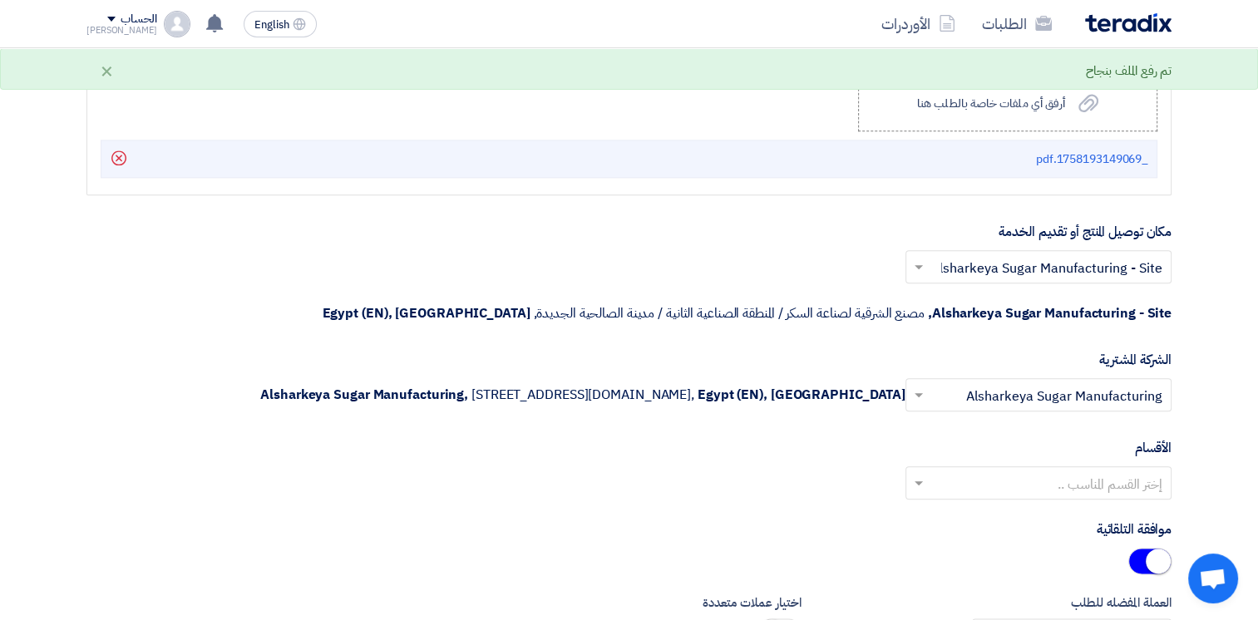
scroll to position [1996, 0]
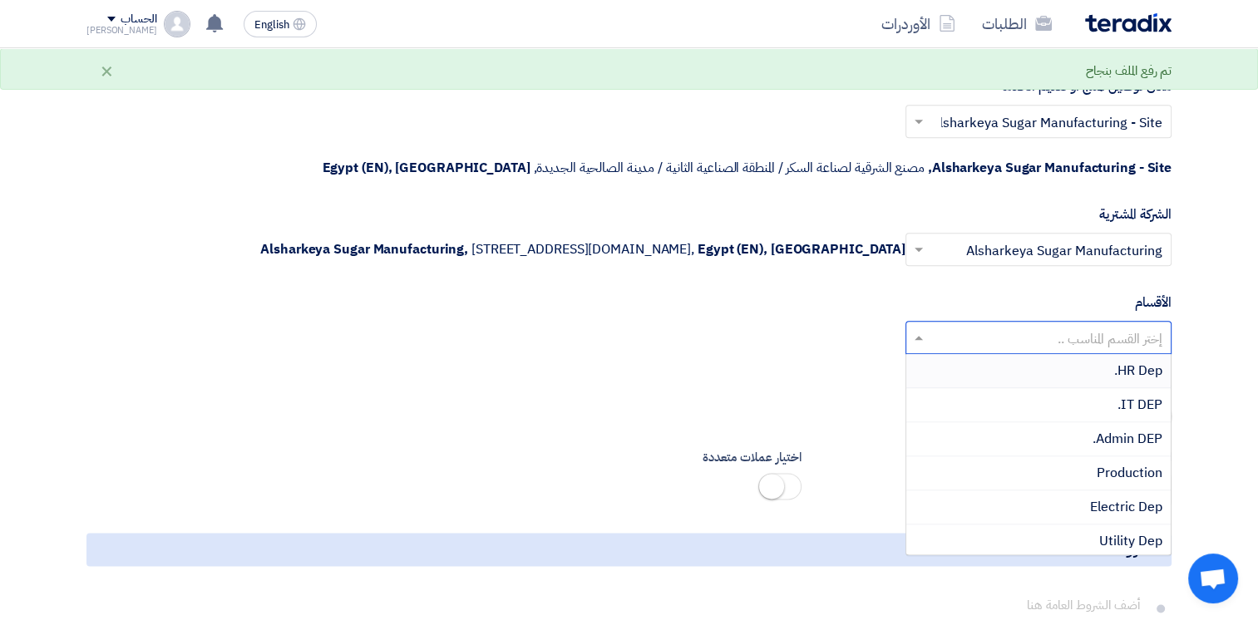
click at [1111, 338] on input "text" at bounding box center [1048, 338] width 233 height 27
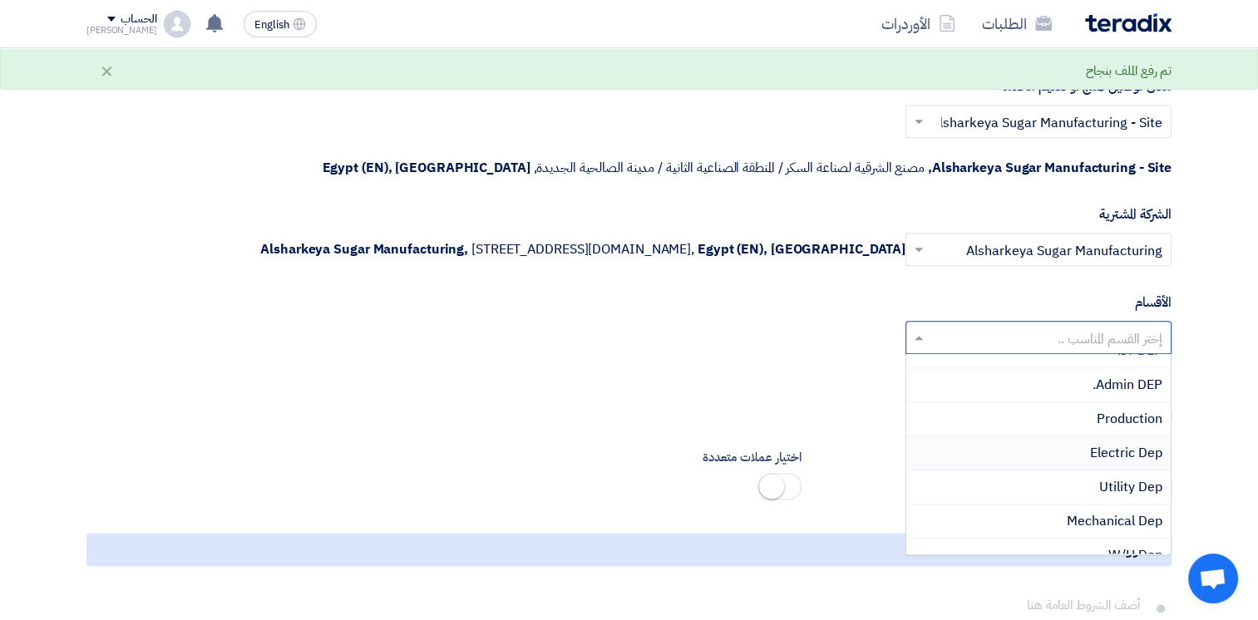
scroll to position [83, 0]
click at [1115, 485] on span "Mechanical Dep" at bounding box center [1115, 492] width 96 height 20
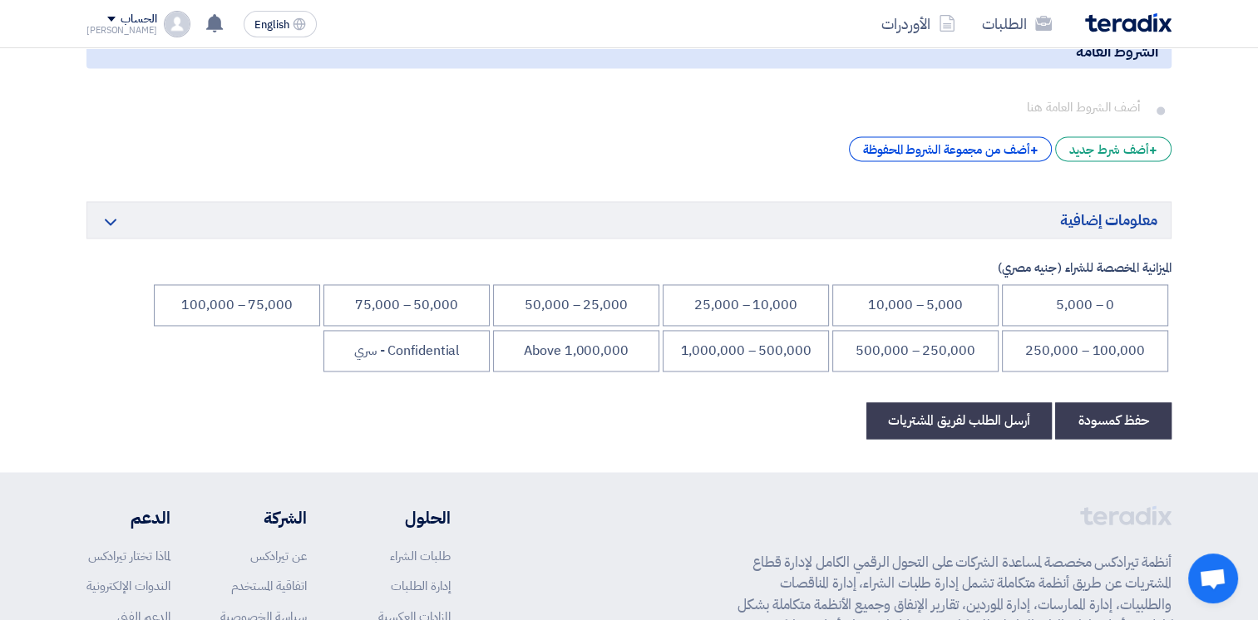
scroll to position [2495, 0]
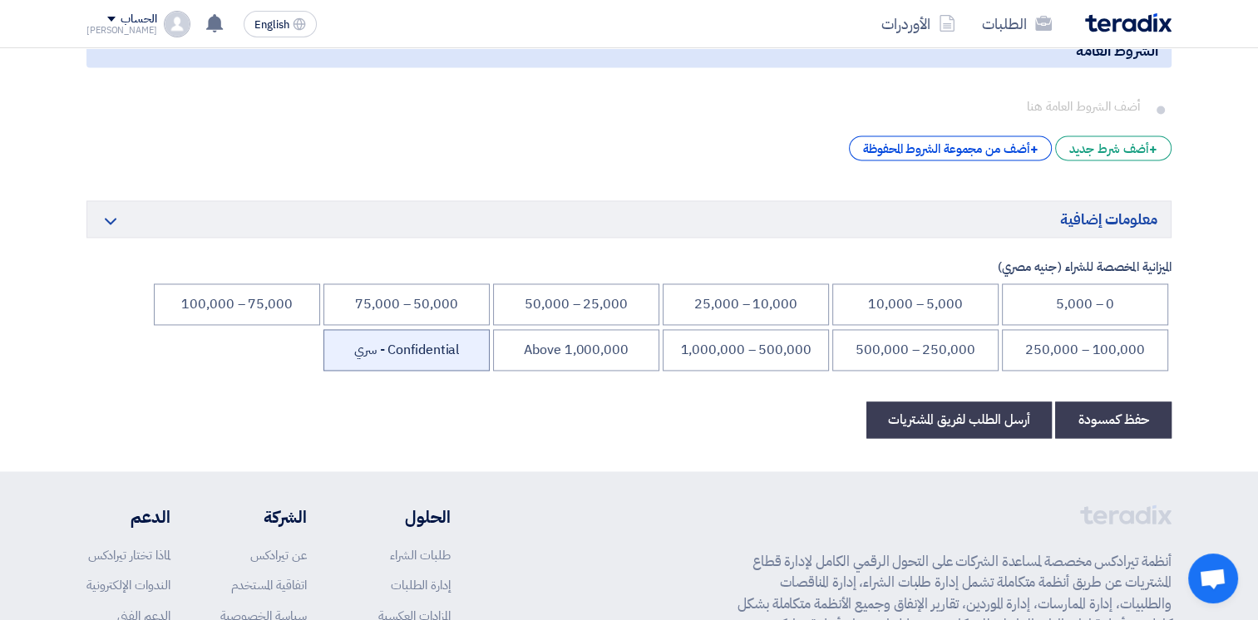
click at [433, 355] on li "Confidential - سري" at bounding box center [407, 350] width 166 height 42
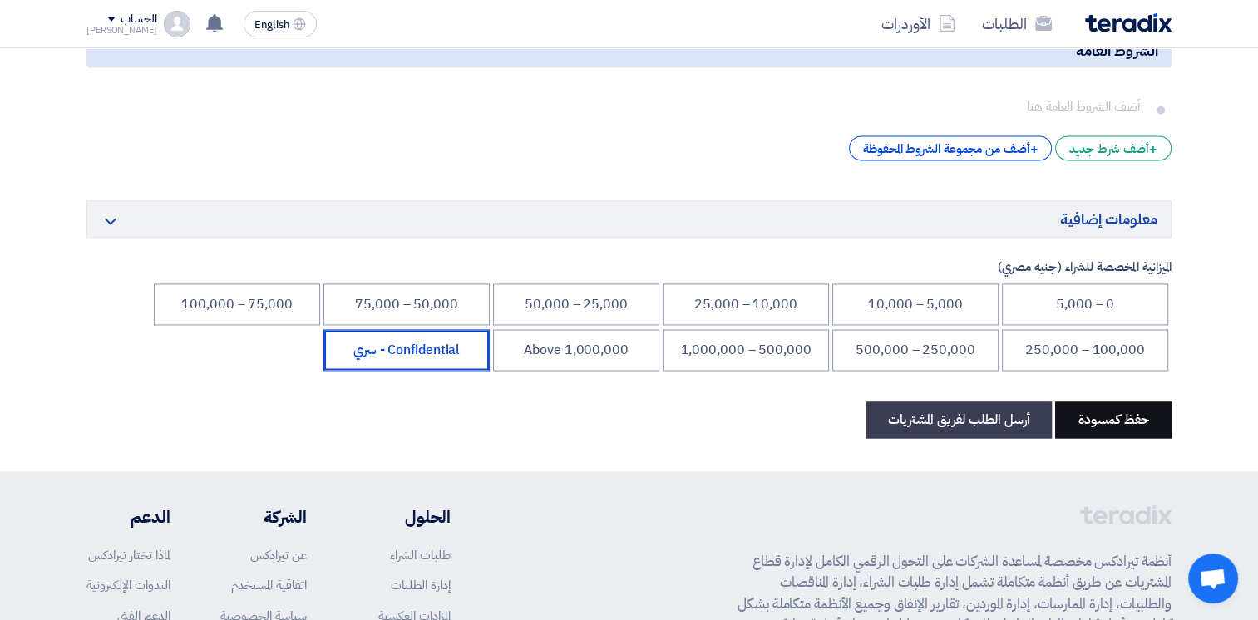
click at [1147, 423] on button "حفظ كمسودة" at bounding box center [1113, 420] width 116 height 37
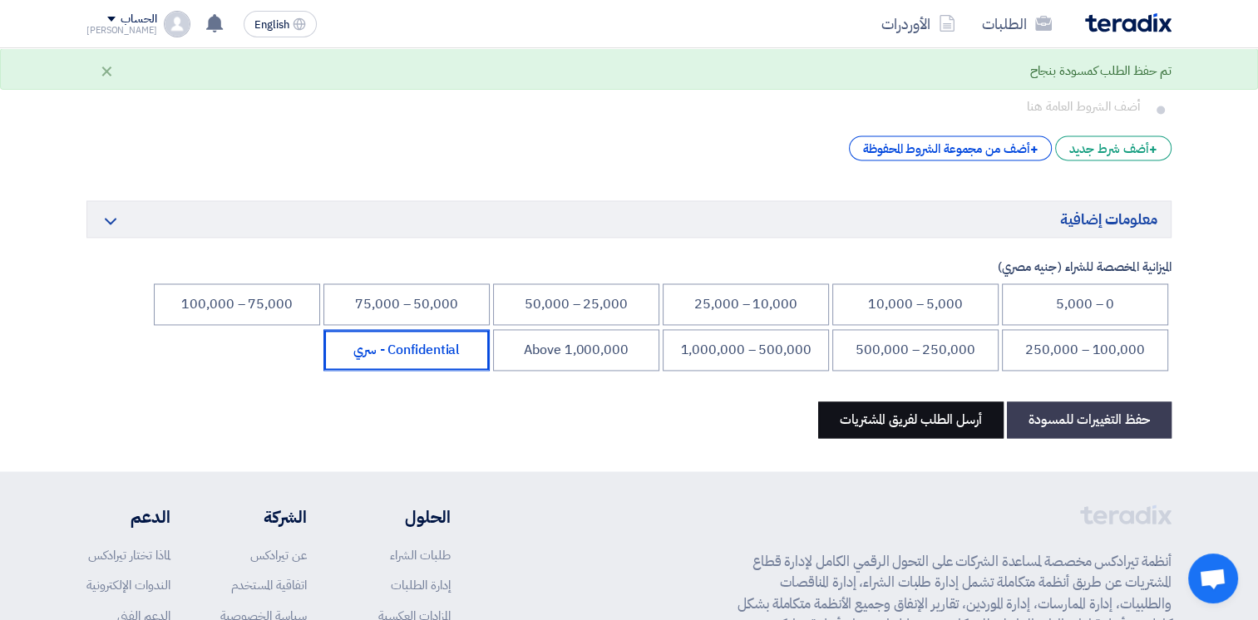
click at [952, 429] on button "أرسل الطلب لفريق المشتريات" at bounding box center [910, 420] width 185 height 37
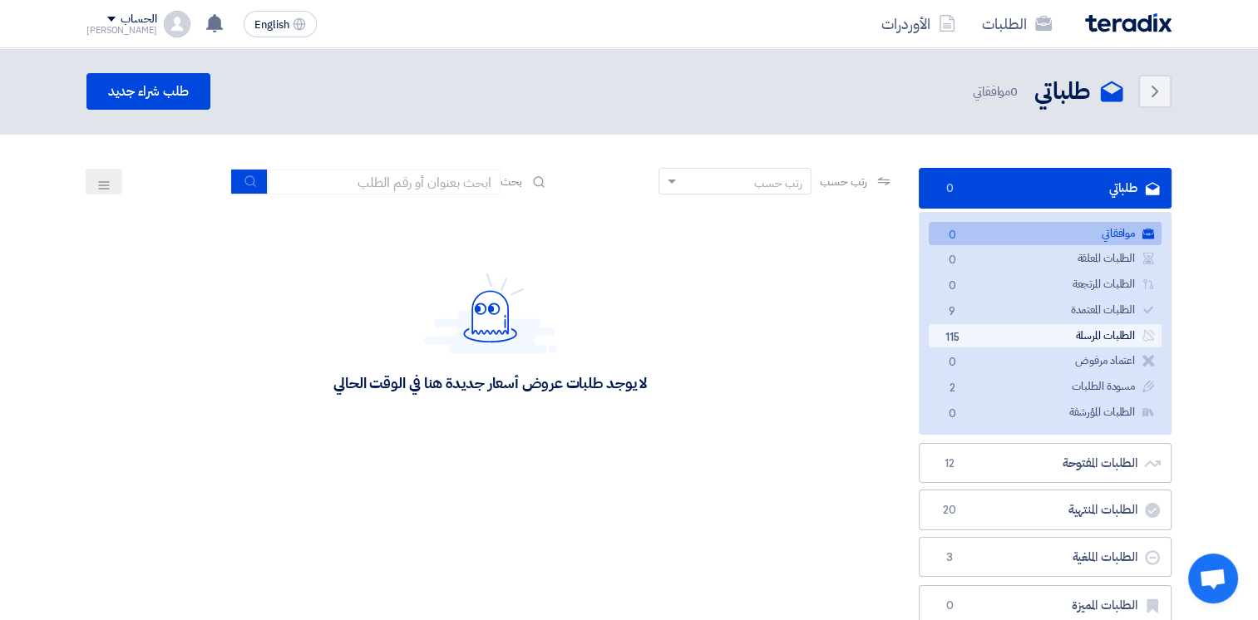
click at [1036, 338] on link "الطلبات المرسلة الطلبات المرسلة 115" at bounding box center [1045, 336] width 233 height 24
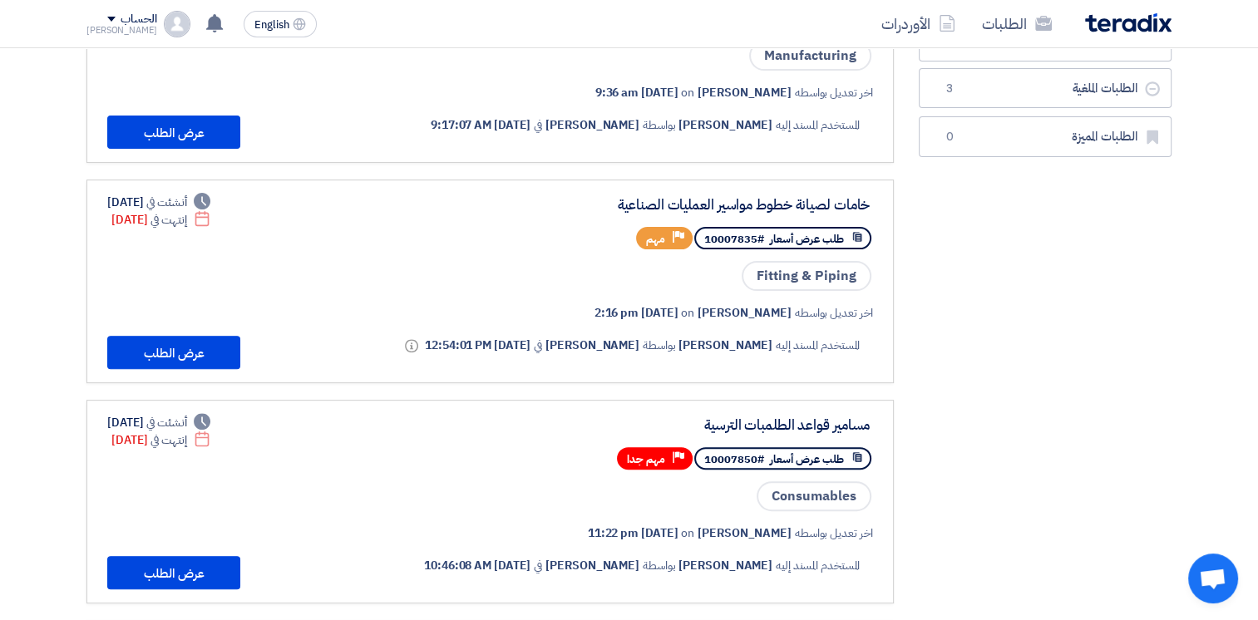
scroll to position [333, 0]
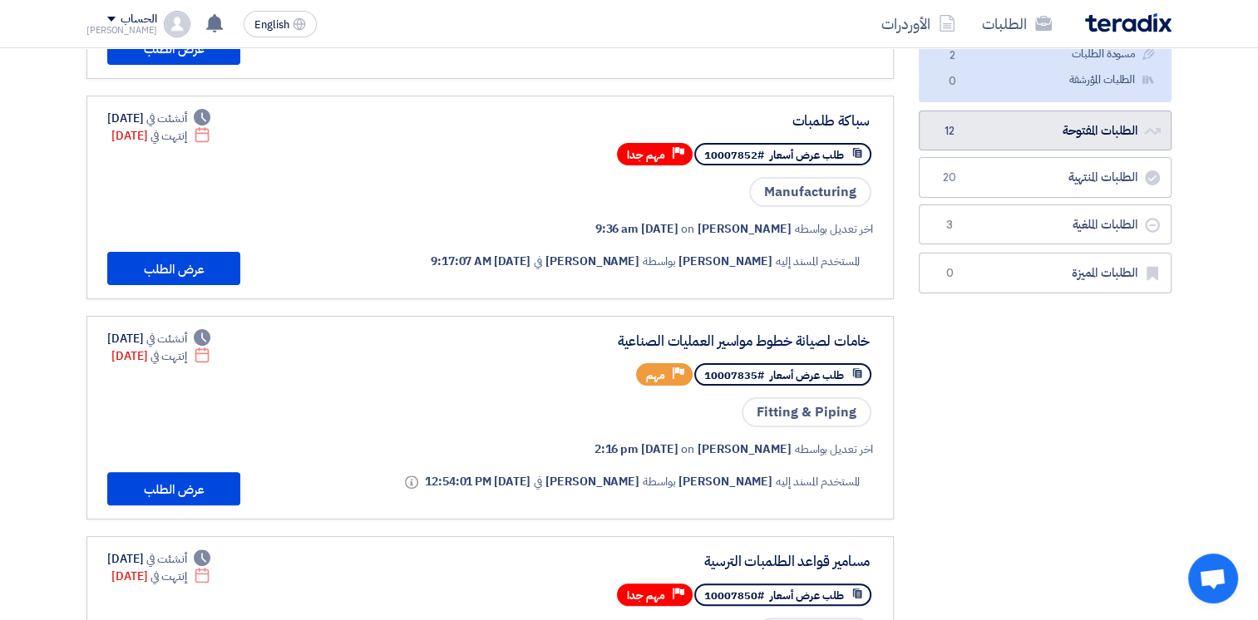
click at [1024, 135] on link "الطلبات المفتوحة الطلبات المفتوحة 12" at bounding box center [1045, 131] width 253 height 41
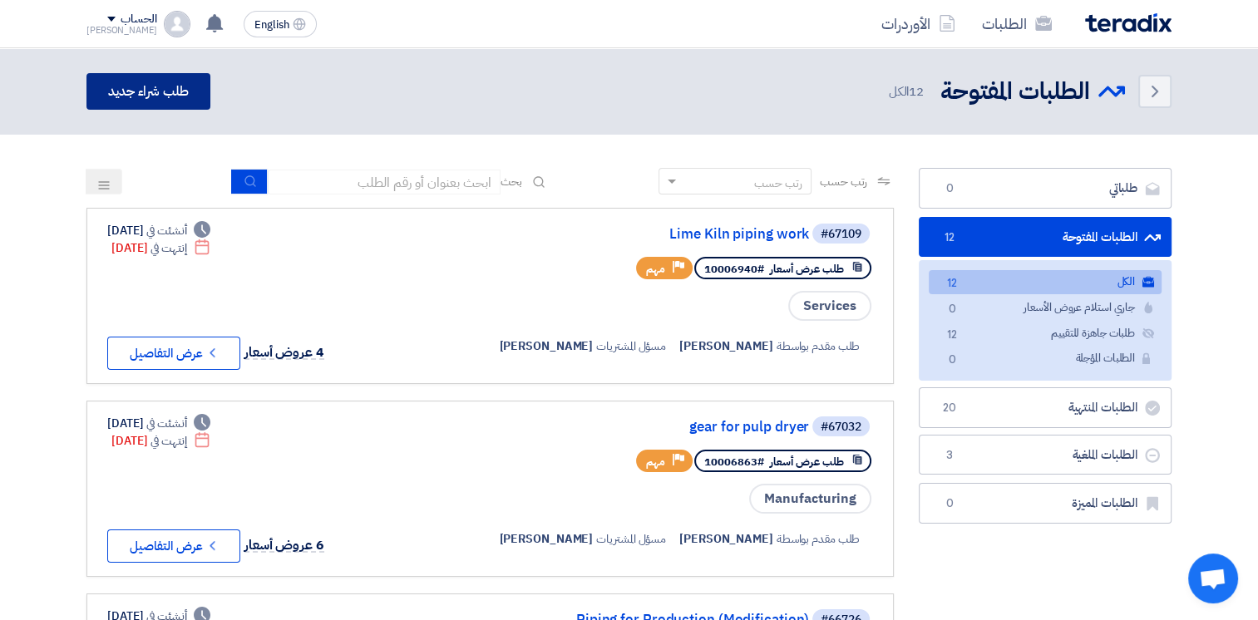
click at [121, 86] on link "طلب شراء جديد" at bounding box center [149, 91] width 124 height 37
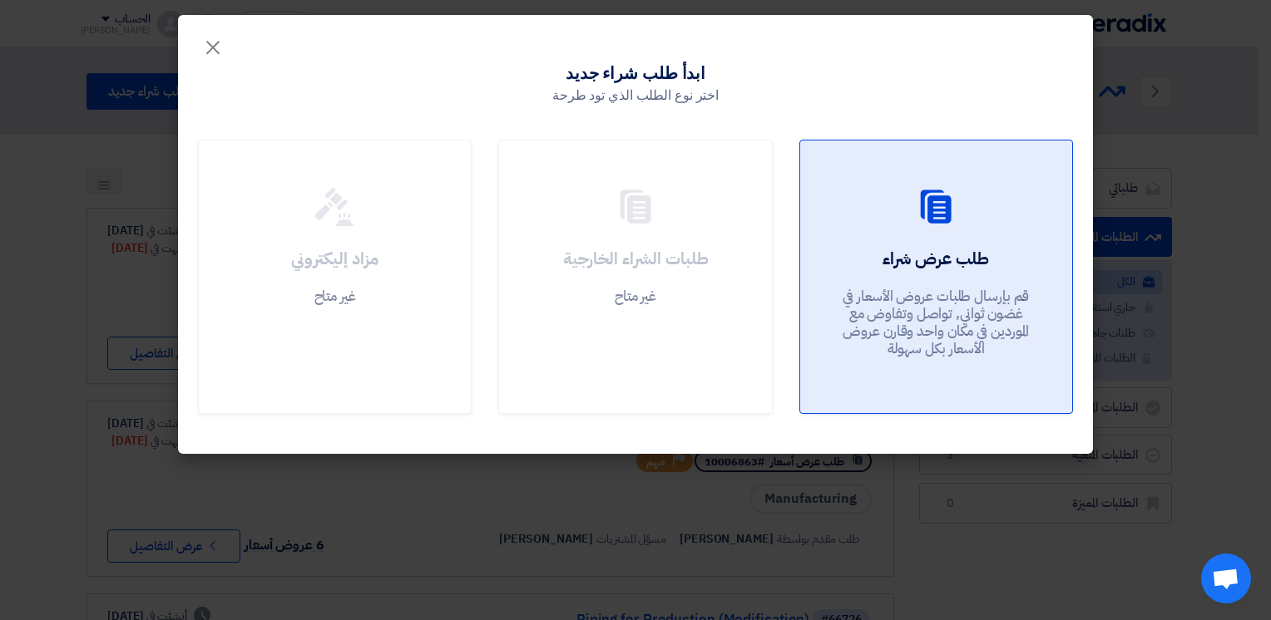
click at [995, 225] on div at bounding box center [936, 210] width 232 height 47
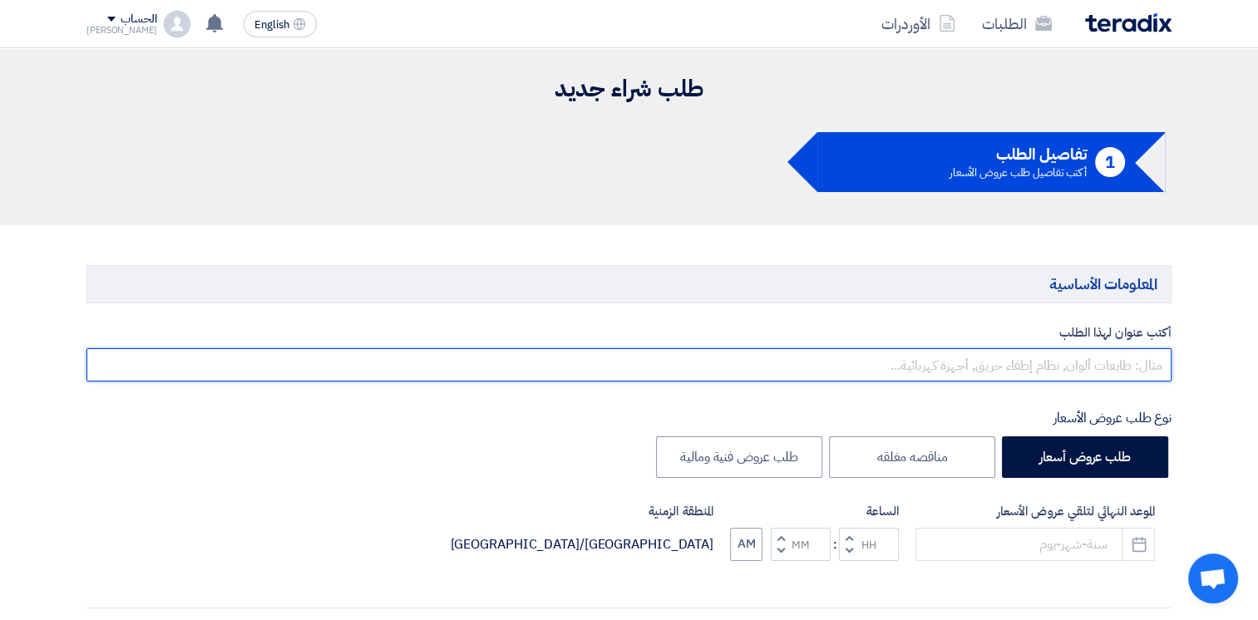
click at [1090, 370] on input "text" at bounding box center [629, 364] width 1085 height 33
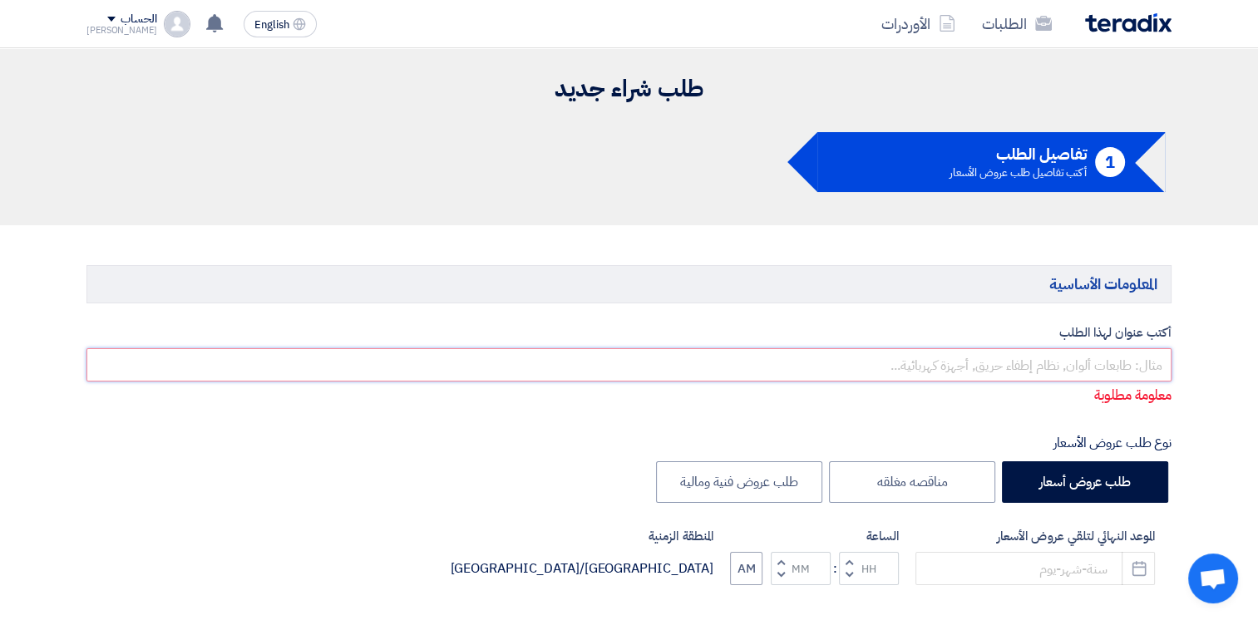
click at [1120, 368] on input "text" at bounding box center [629, 364] width 1085 height 33
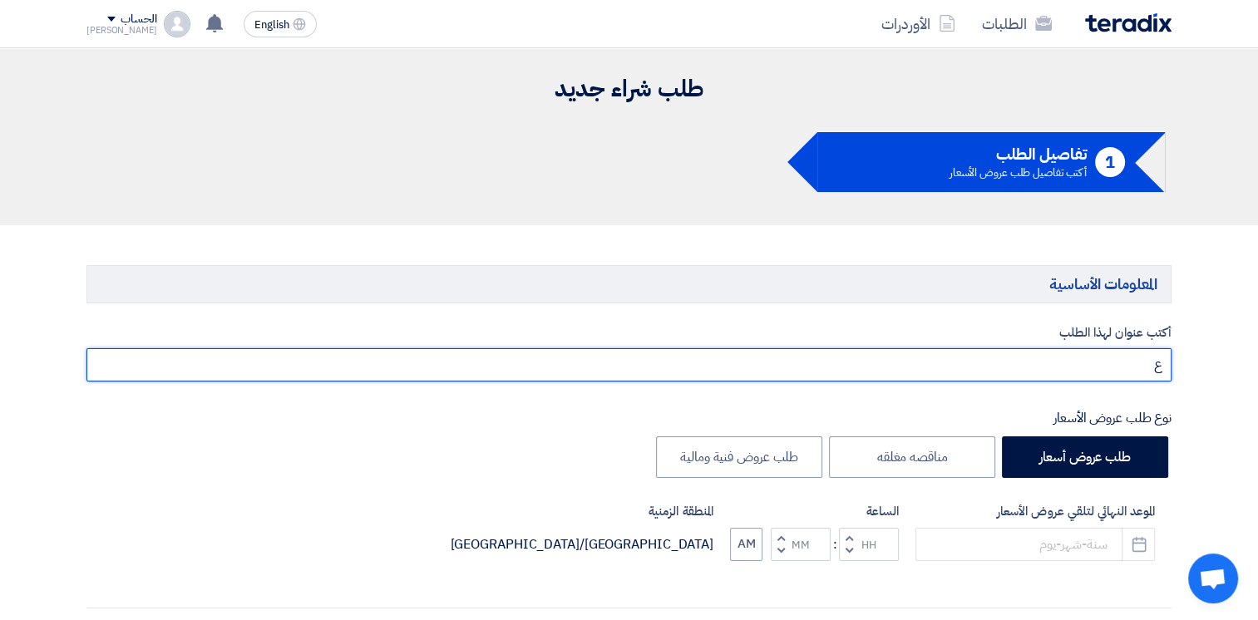
type input "ٌ"
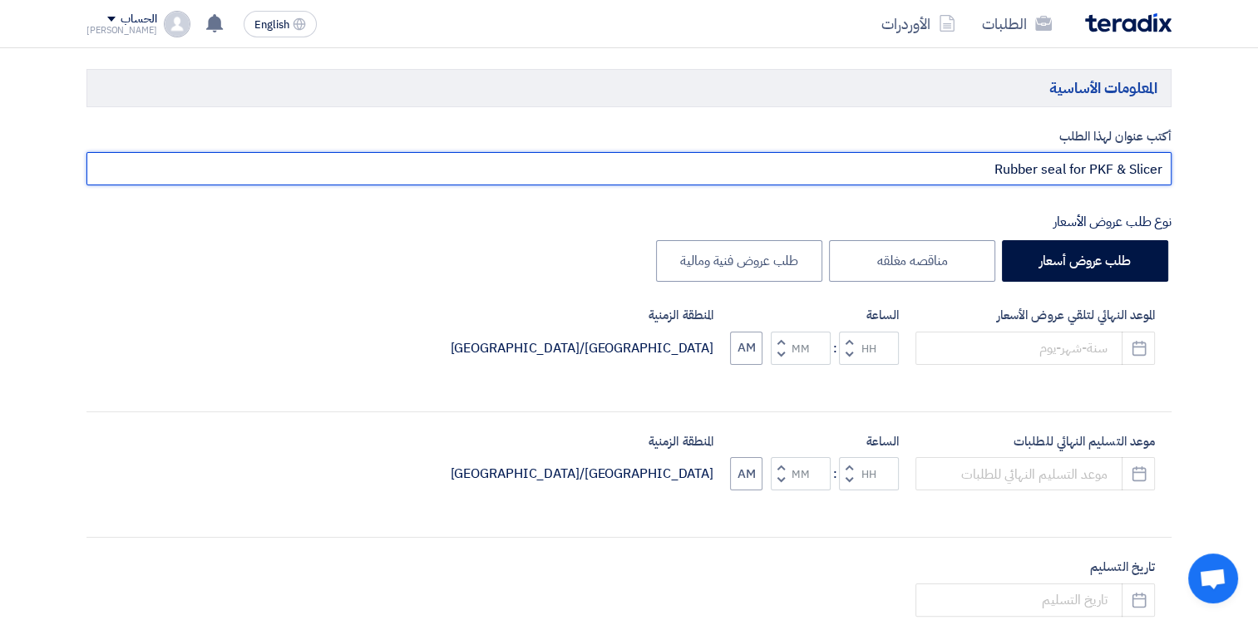
scroll to position [250, 0]
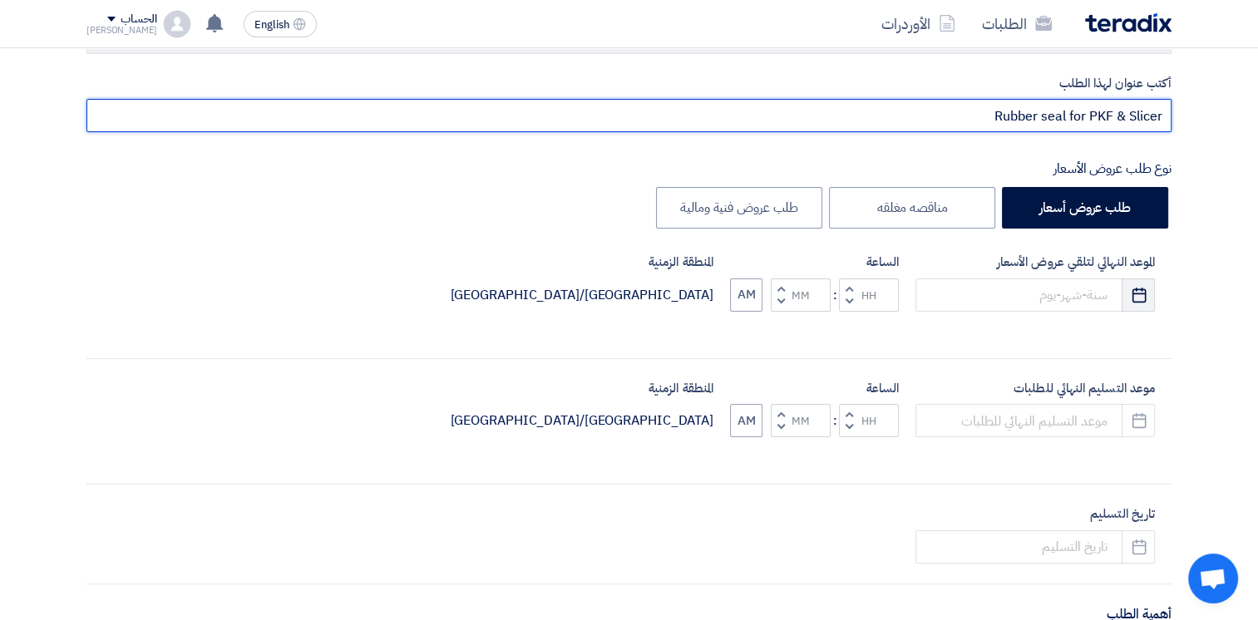
type input "Rubber seal for PKF & Slicer"
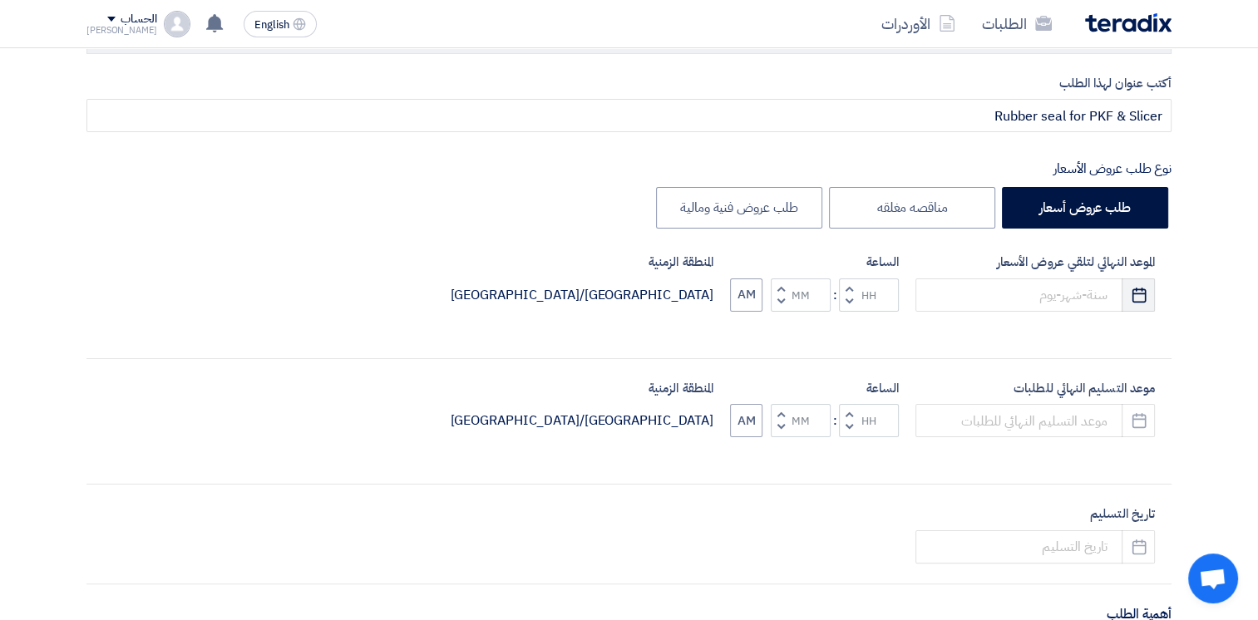
click at [1138, 294] on icon "Pick a date" at bounding box center [1139, 295] width 17 height 17
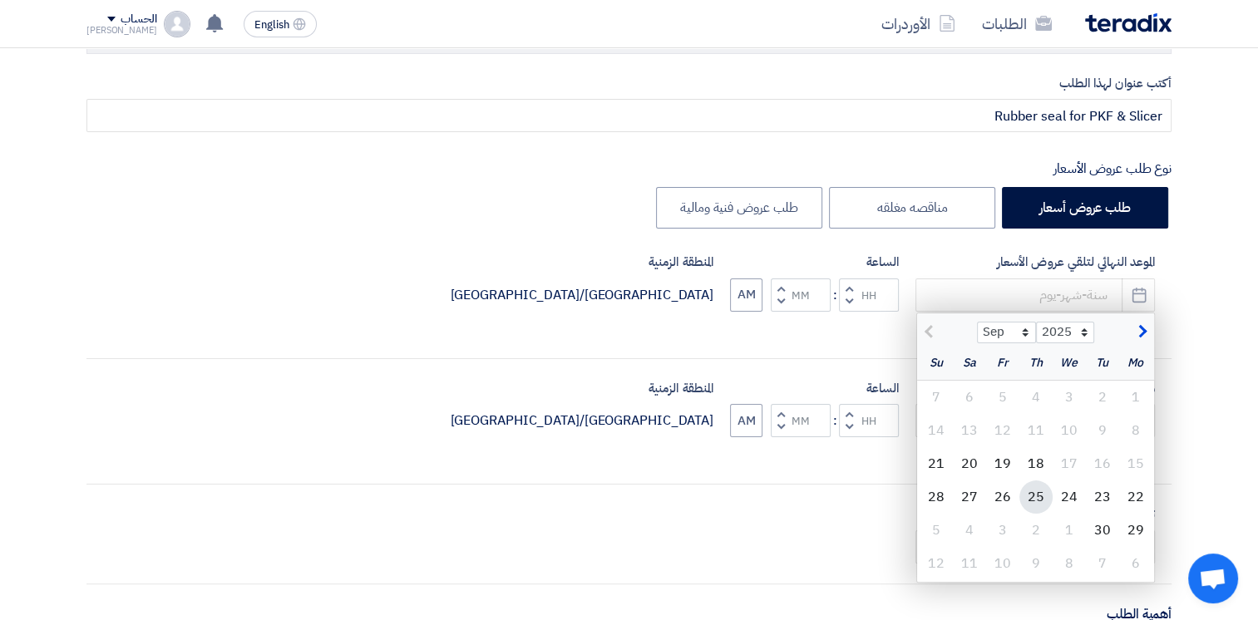
click at [1033, 495] on div "25" at bounding box center [1036, 497] width 33 height 33
type input "[DATE]"
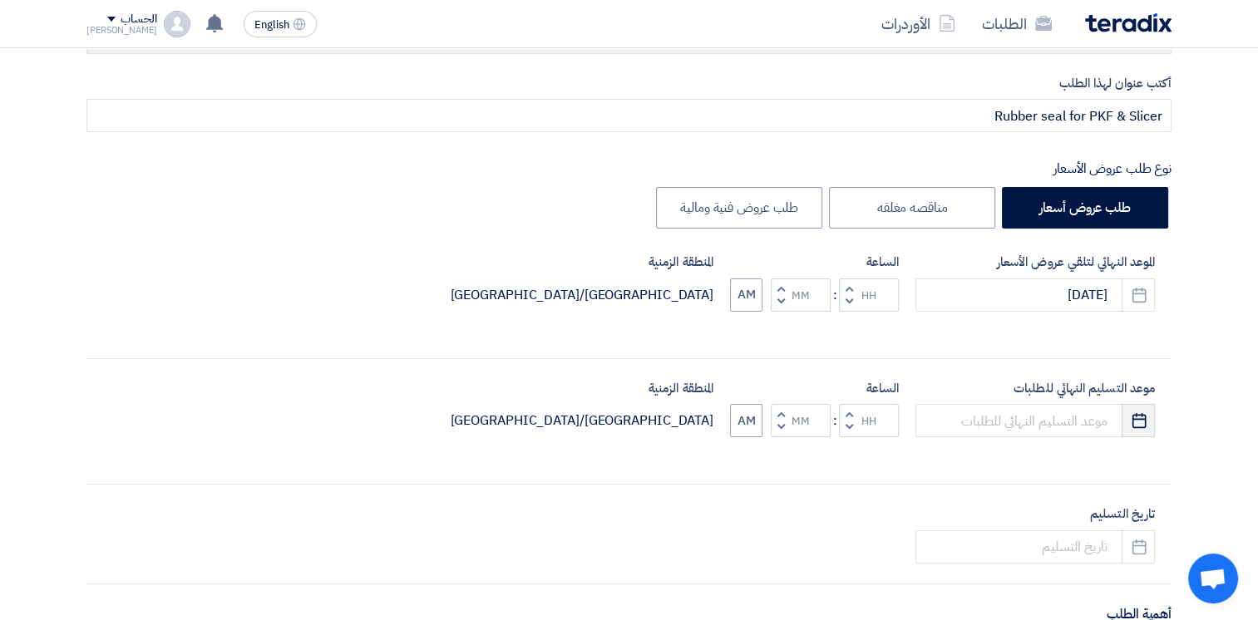
click at [1146, 418] on icon "Pick a date" at bounding box center [1139, 421] width 17 height 17
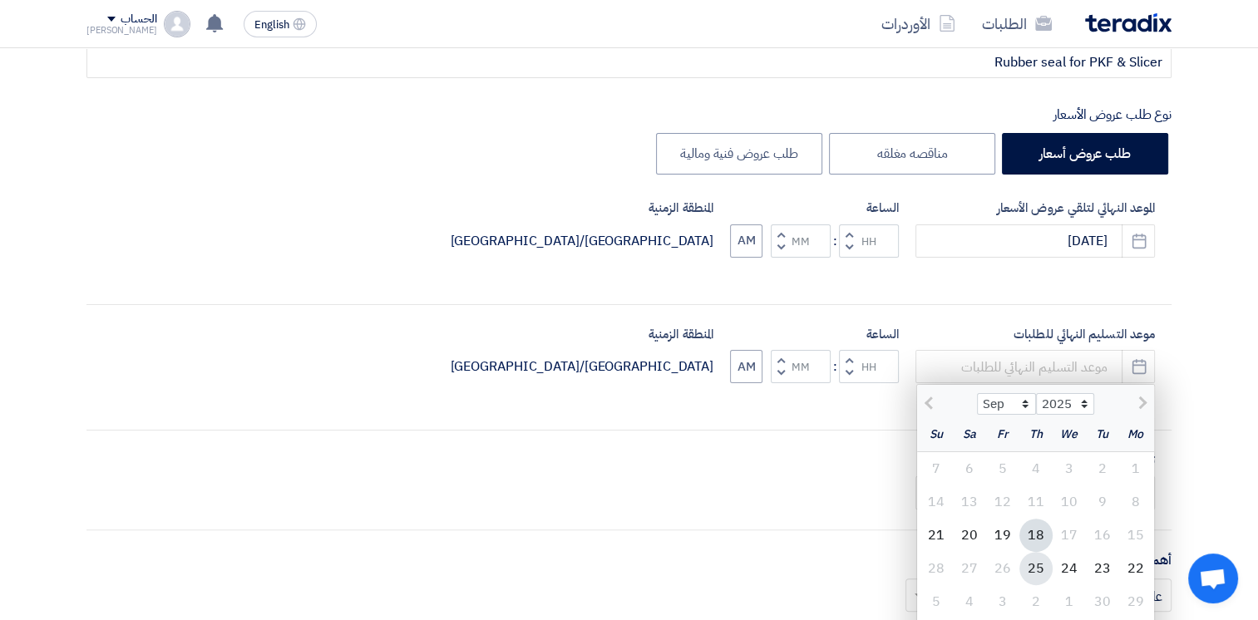
scroll to position [333, 0]
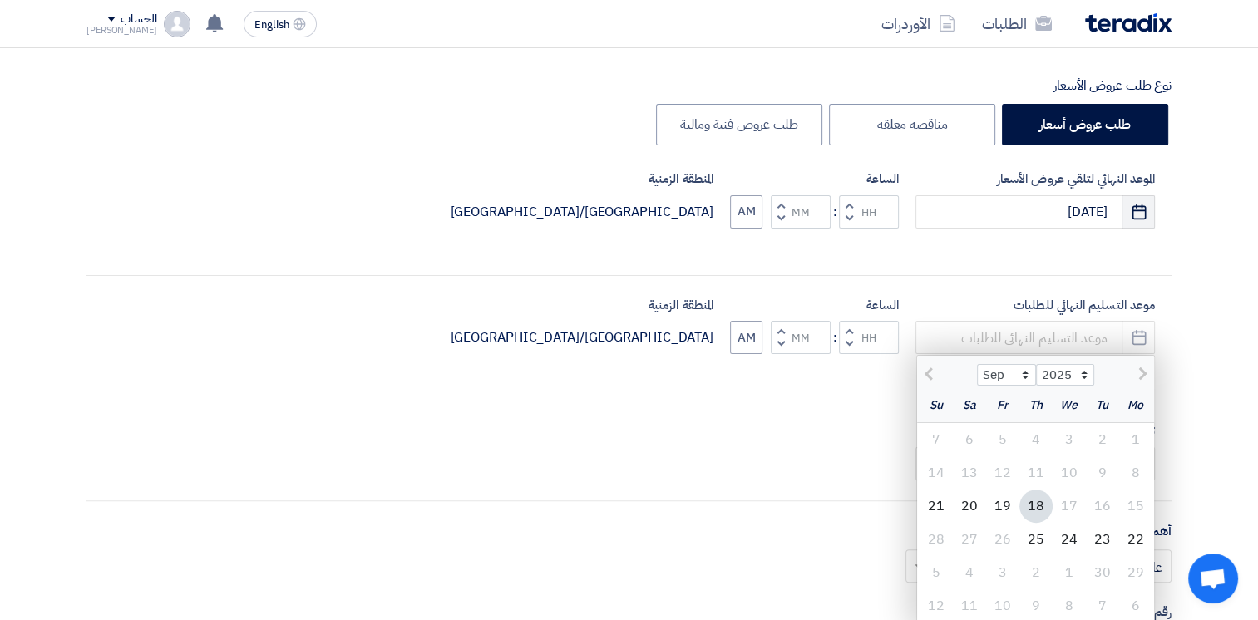
click at [1132, 214] on use "button" at bounding box center [1139, 211] width 14 height 15
select select "9"
select select "2025"
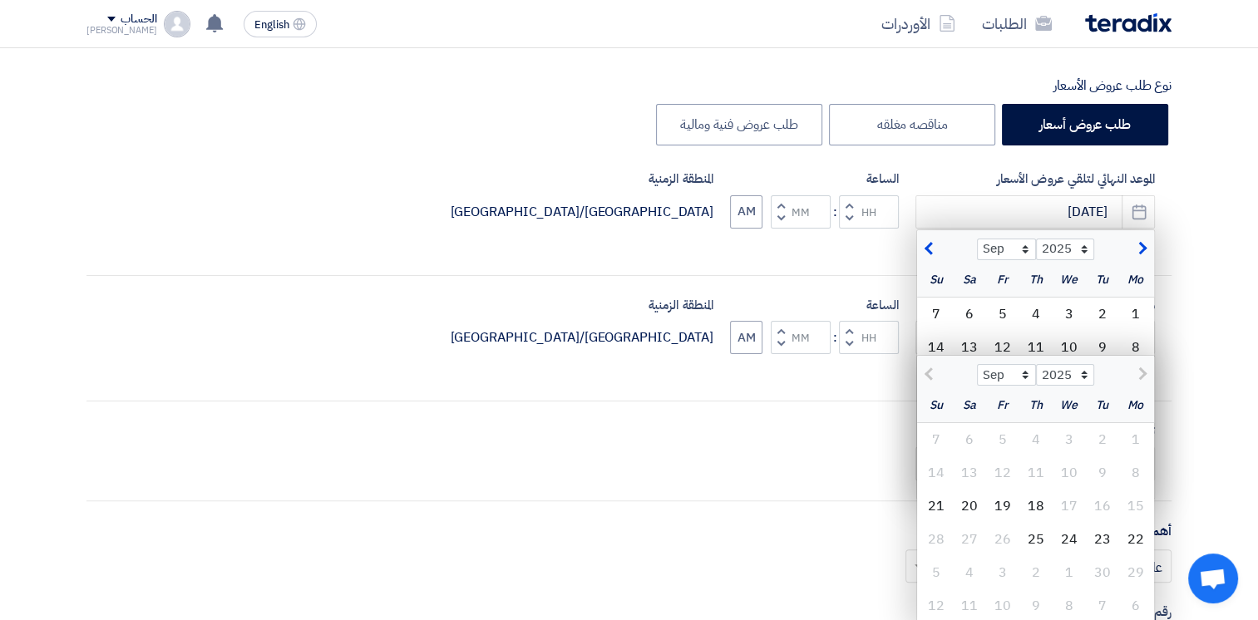
click at [1141, 212] on icon "Pick a date" at bounding box center [1139, 212] width 17 height 17
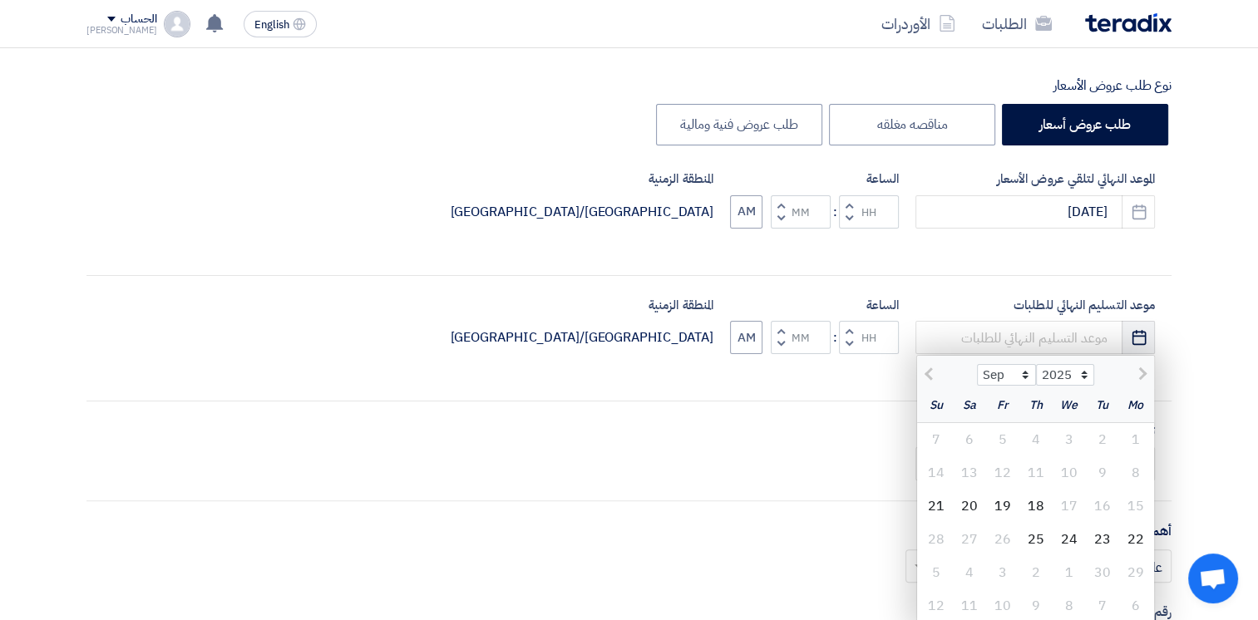
click at [1134, 336] on icon "Pick a date" at bounding box center [1139, 337] width 17 height 17
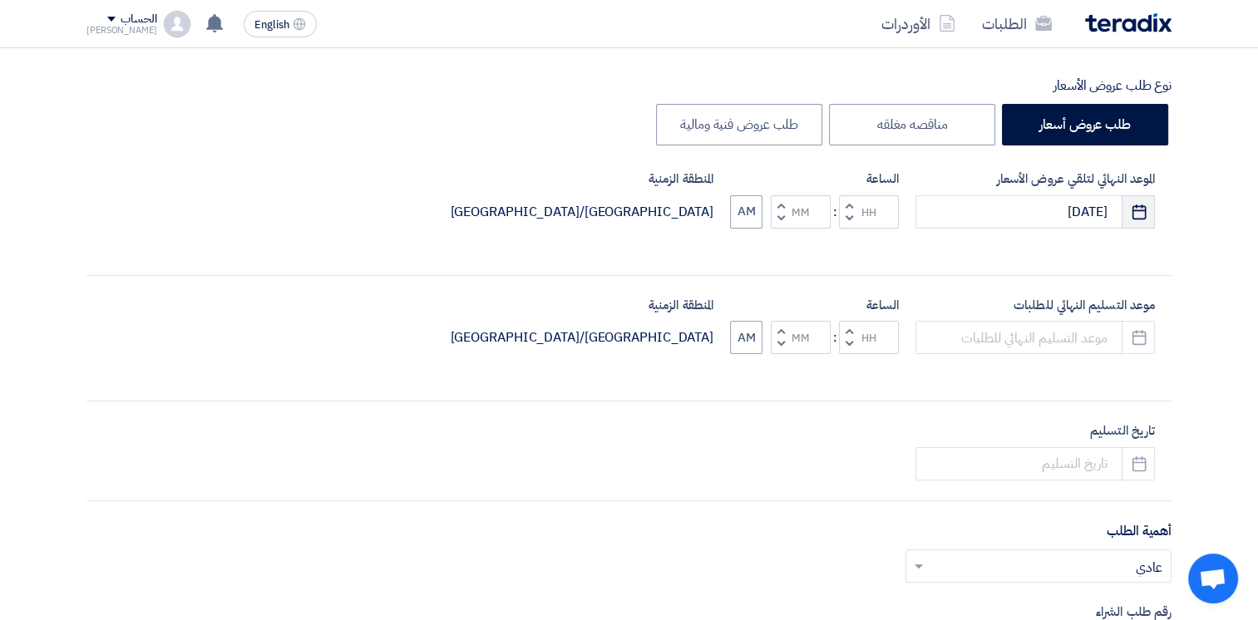
click at [1131, 210] on icon "Pick a date" at bounding box center [1139, 212] width 17 height 17
select select "9"
select select "2025"
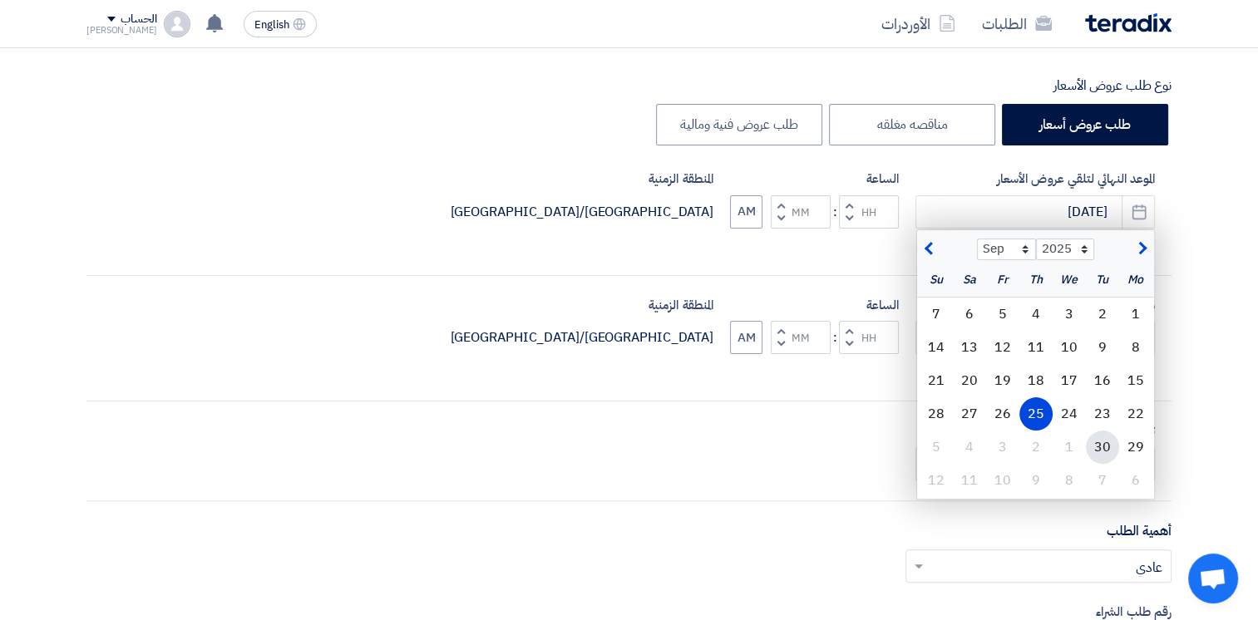
click at [1101, 441] on div "30" at bounding box center [1102, 447] width 33 height 33
type input "[DATE]"
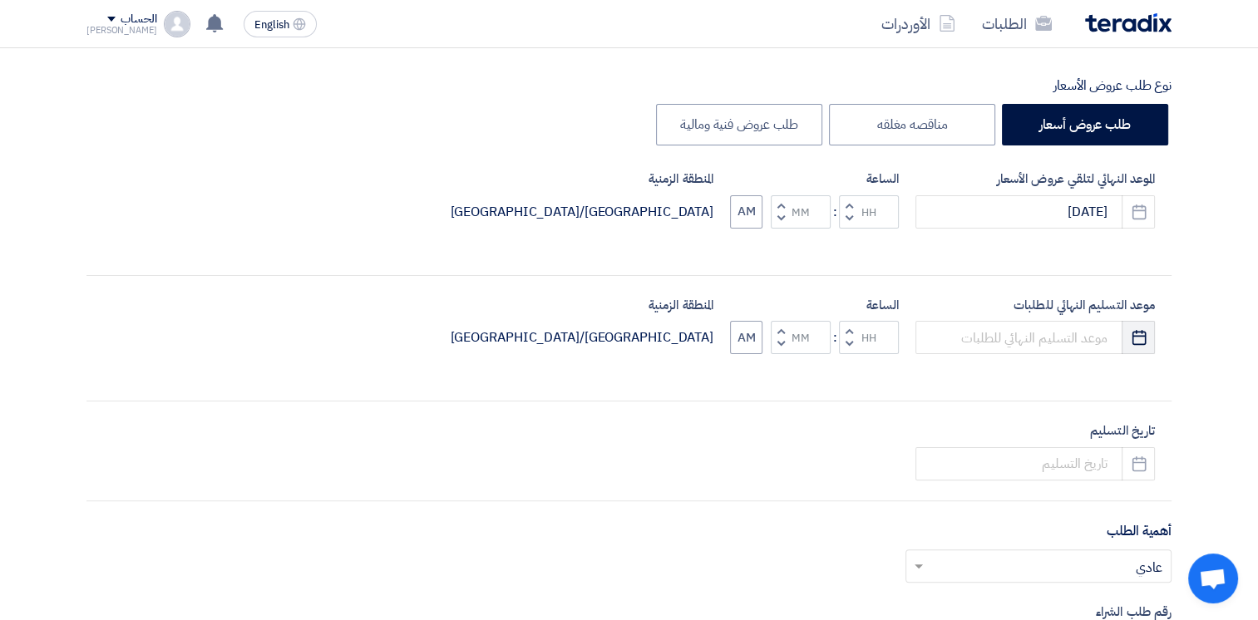
click at [1138, 322] on button "Pick a date" at bounding box center [1138, 337] width 33 height 33
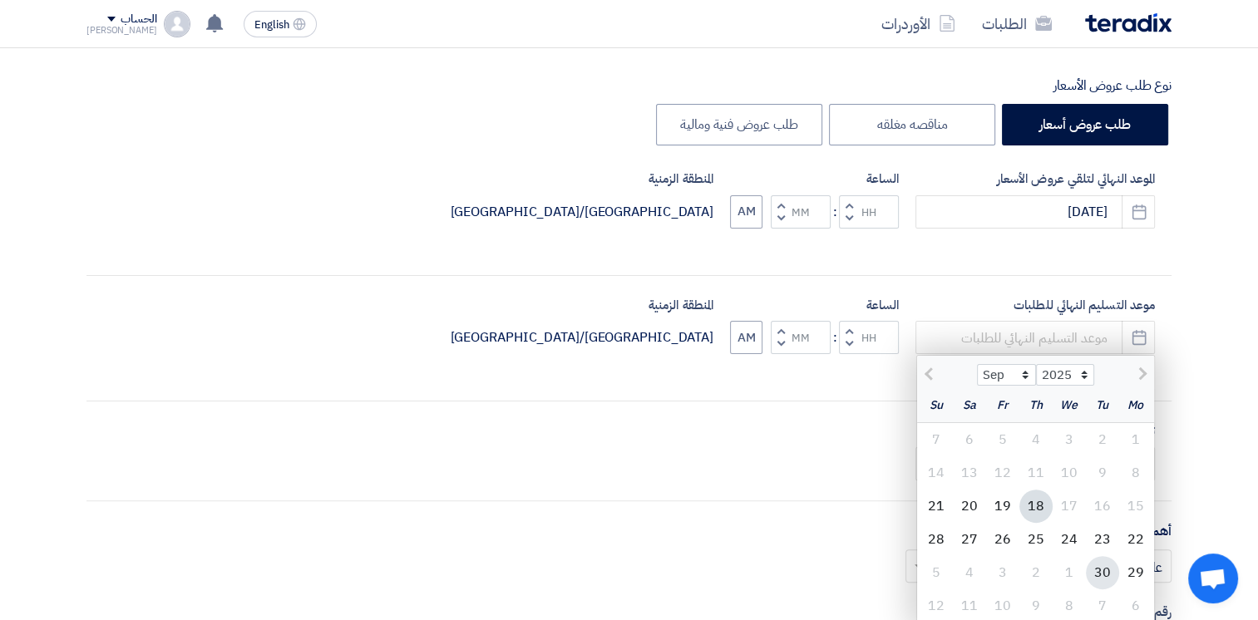
click at [1100, 561] on div "30" at bounding box center [1102, 572] width 33 height 33
type input "[DATE]"
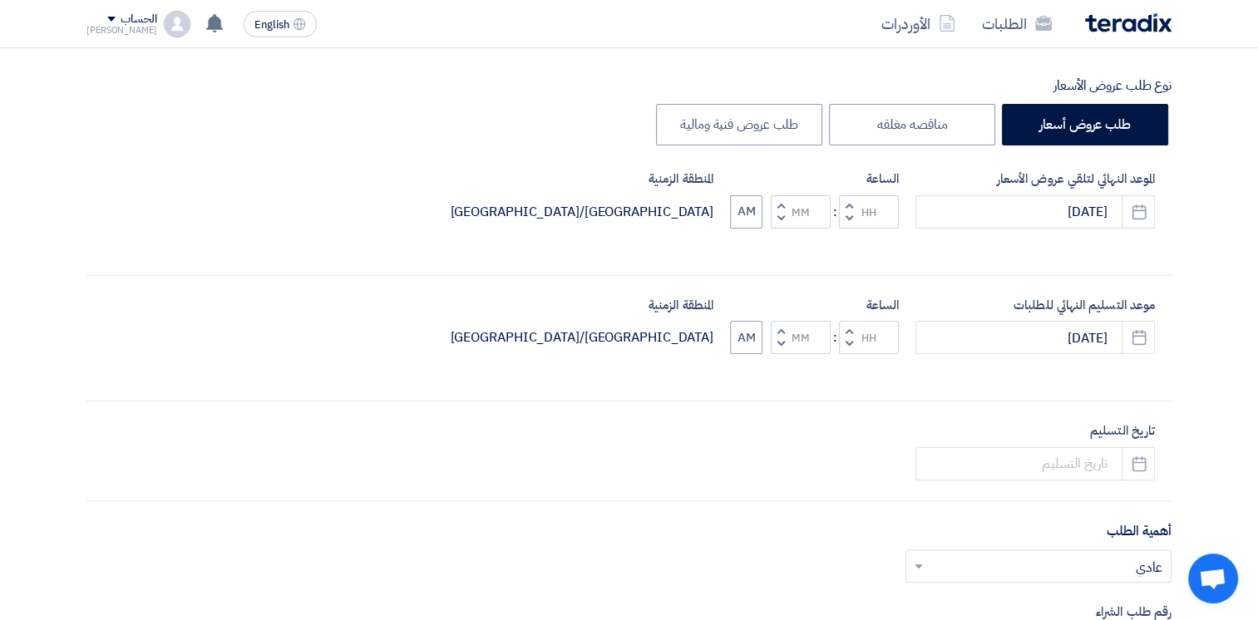
click at [855, 218] on button "Decrement hours" at bounding box center [849, 218] width 20 height 21
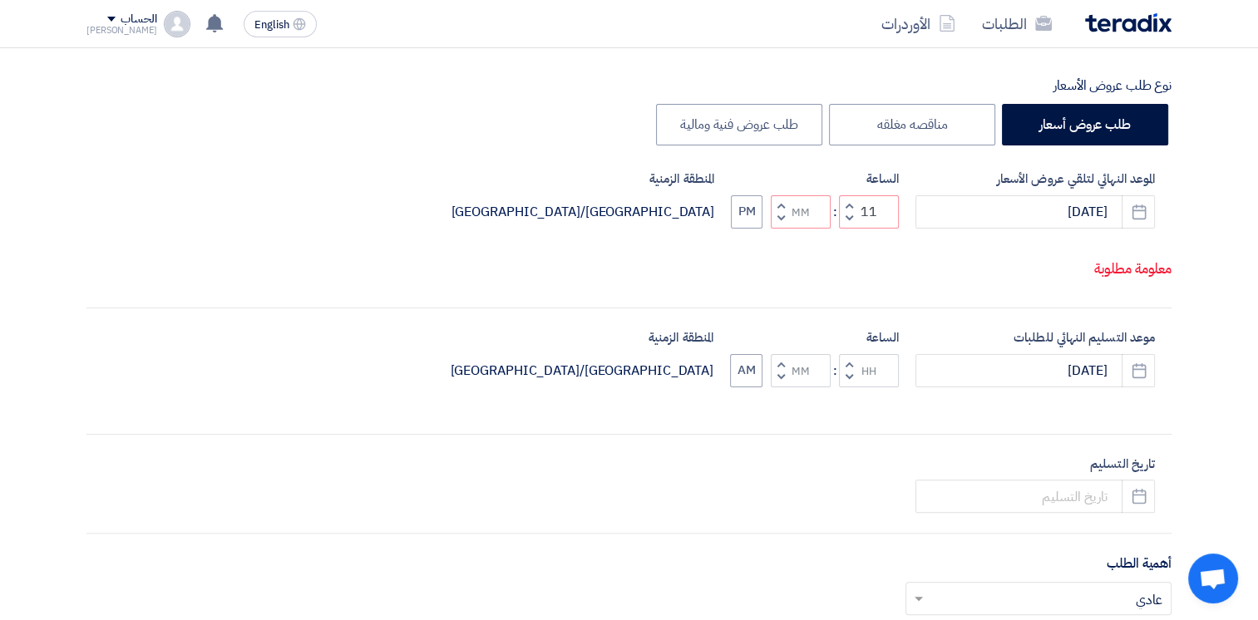
click at [849, 225] on span "button" at bounding box center [850, 218] width 6 height 12
type input "10"
click at [842, 388] on button "Decrement hours" at bounding box center [849, 377] width 20 height 21
click at [853, 388] on button "Decrement hours" at bounding box center [849, 377] width 20 height 21
click at [788, 388] on button "Decrement minutes" at bounding box center [781, 377] width 20 height 21
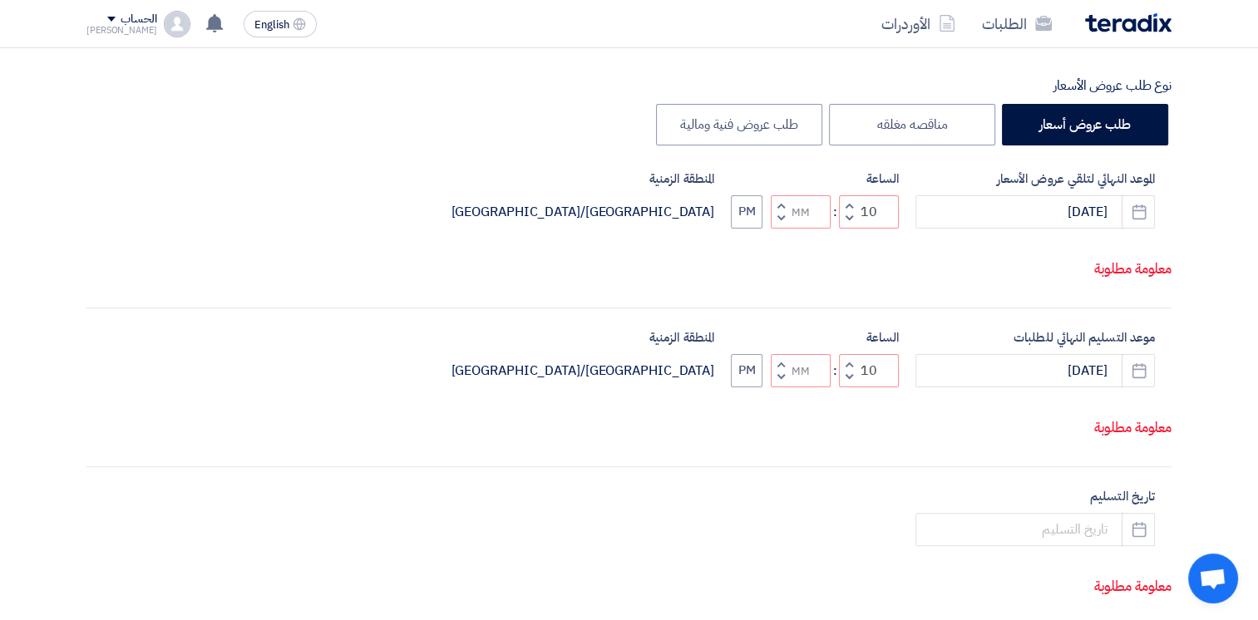
type input "09"
type input "59"
click at [782, 370] on span "button" at bounding box center [782, 364] width 6 height 12
type input "10"
type input "00"
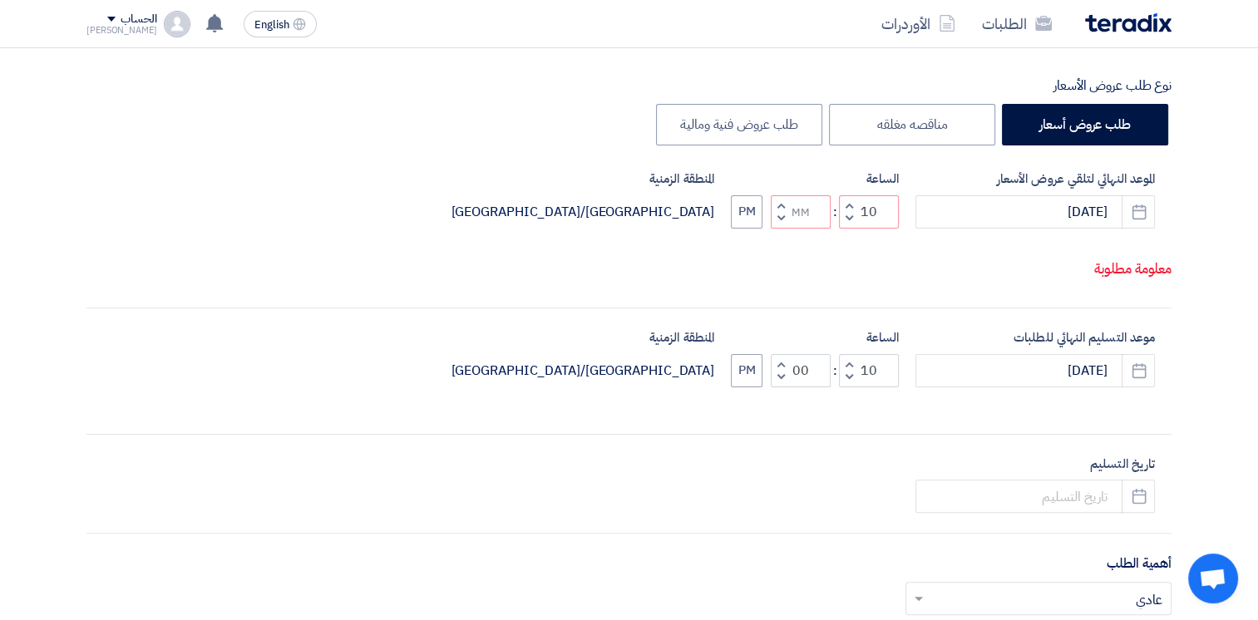
click at [779, 225] on span "button" at bounding box center [782, 218] width 6 height 12
type input "09"
type input "59"
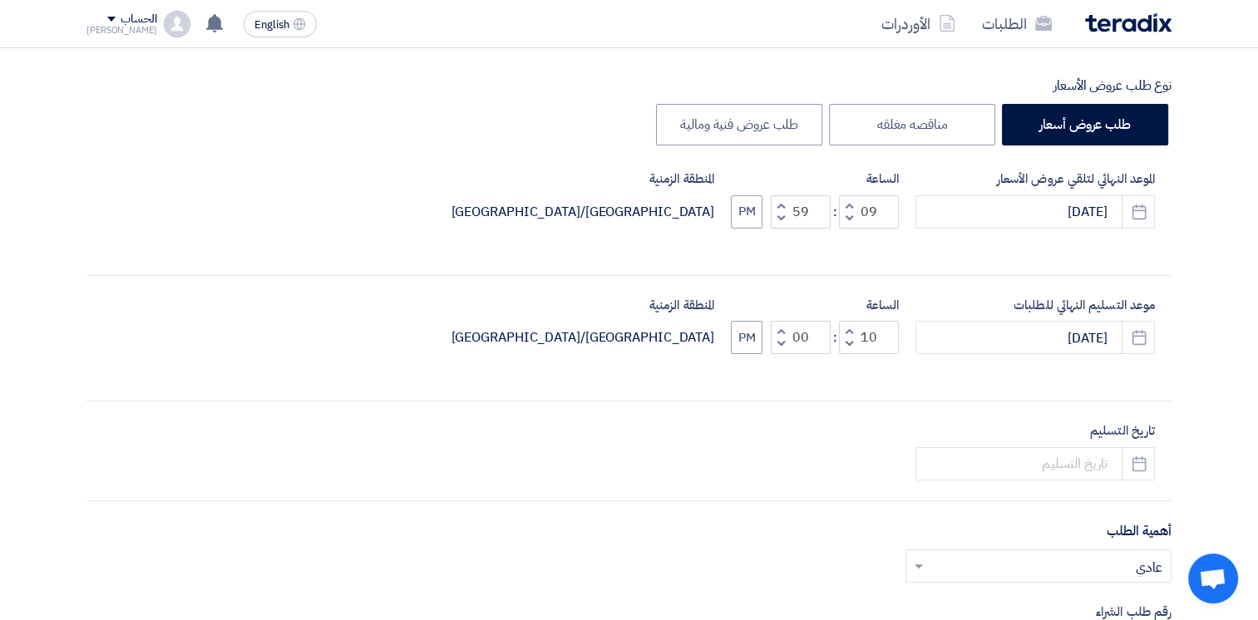
click at [784, 196] on button "Increment minutes" at bounding box center [781, 205] width 20 height 21
type input "10"
type input "00"
click at [740, 205] on button "PM" at bounding box center [747, 211] width 32 height 33
click at [755, 325] on button "PM" at bounding box center [747, 337] width 32 height 33
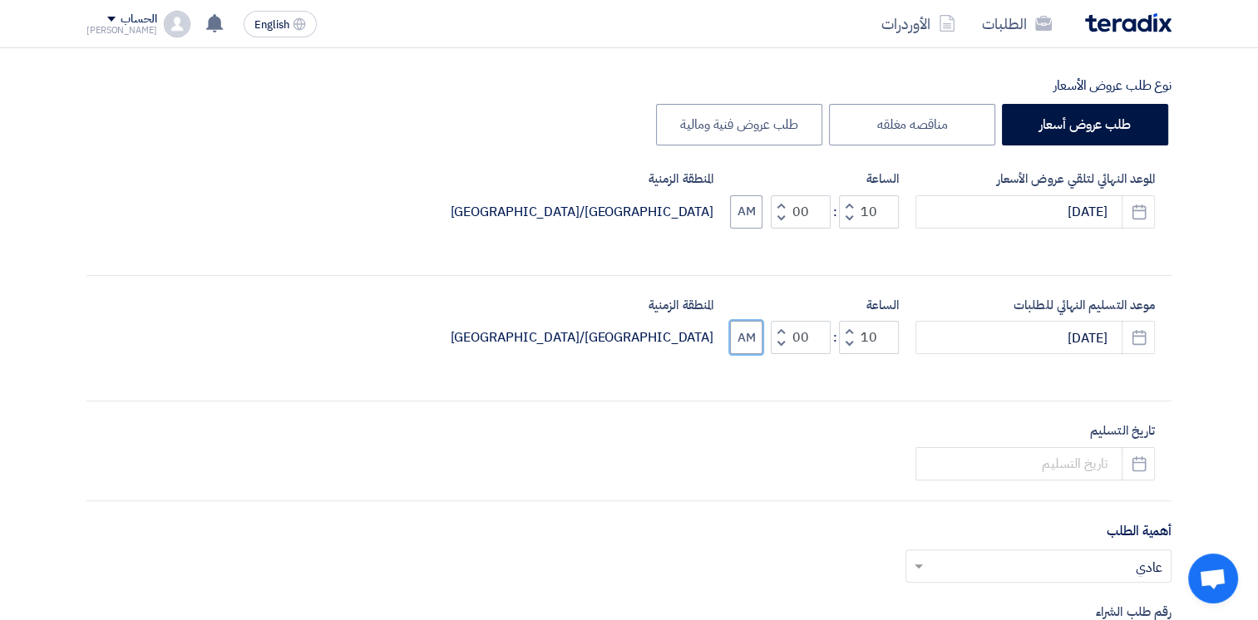
scroll to position [499, 0]
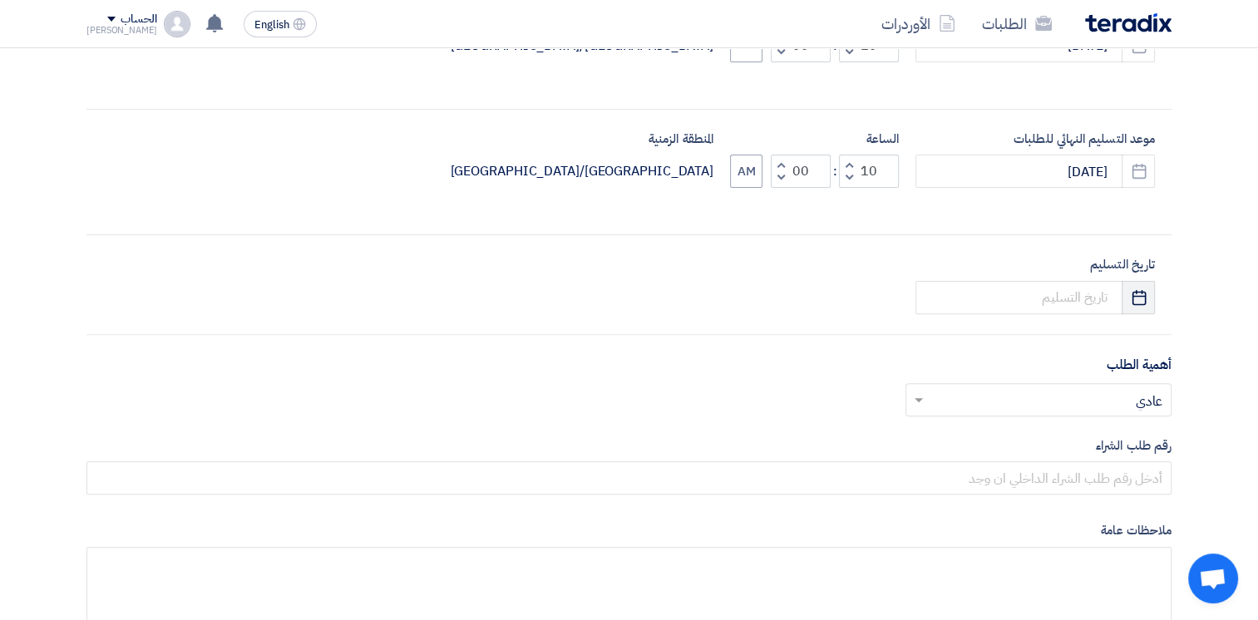
click at [1128, 298] on button "Pick a date" at bounding box center [1138, 297] width 33 height 33
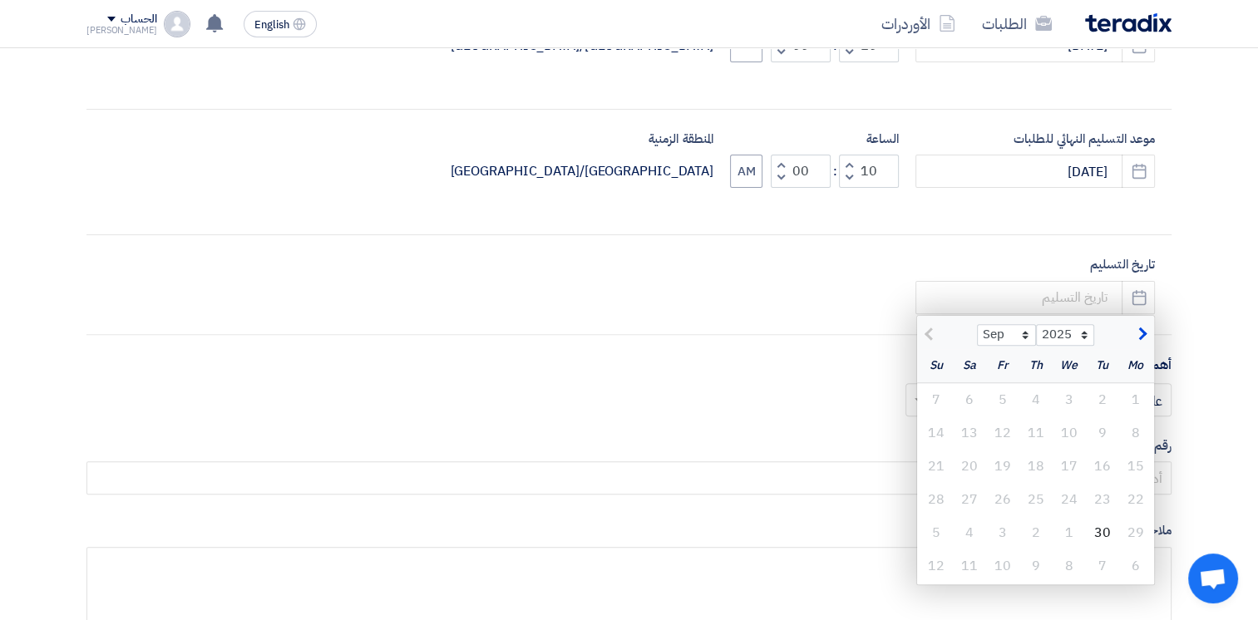
click at [1142, 332] on span "button" at bounding box center [1140, 334] width 9 height 18
select select "10"
click at [1039, 528] on div "30" at bounding box center [1036, 533] width 33 height 33
type input "[DATE]"
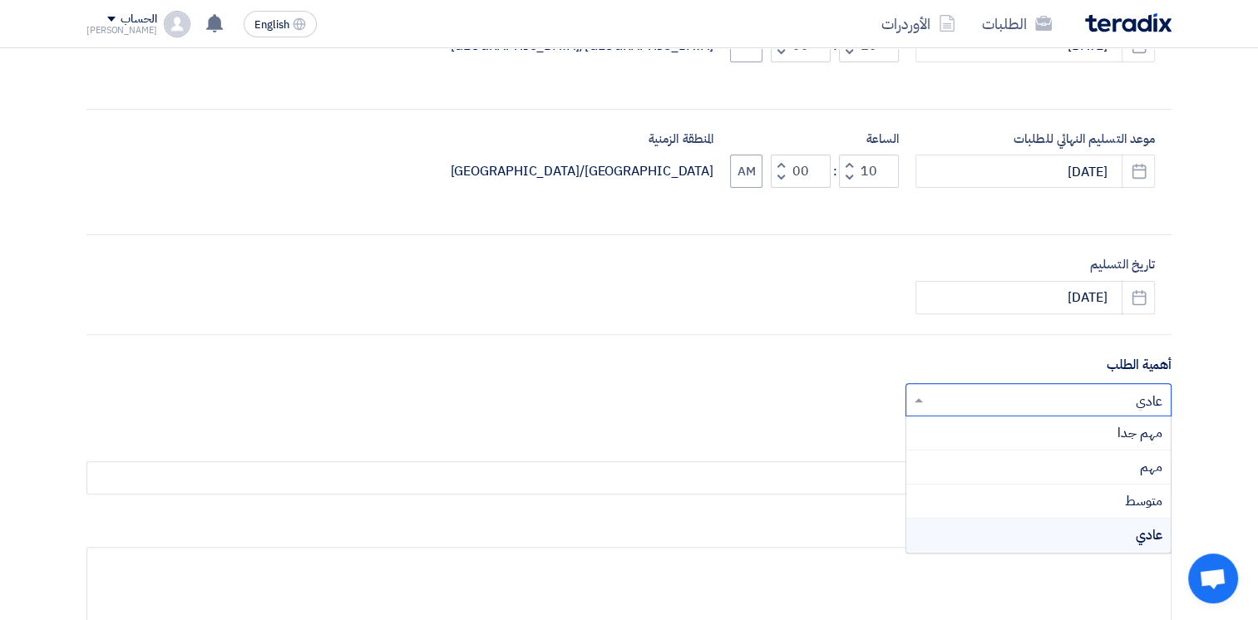
click at [1105, 388] on input "text" at bounding box center [1048, 401] width 233 height 27
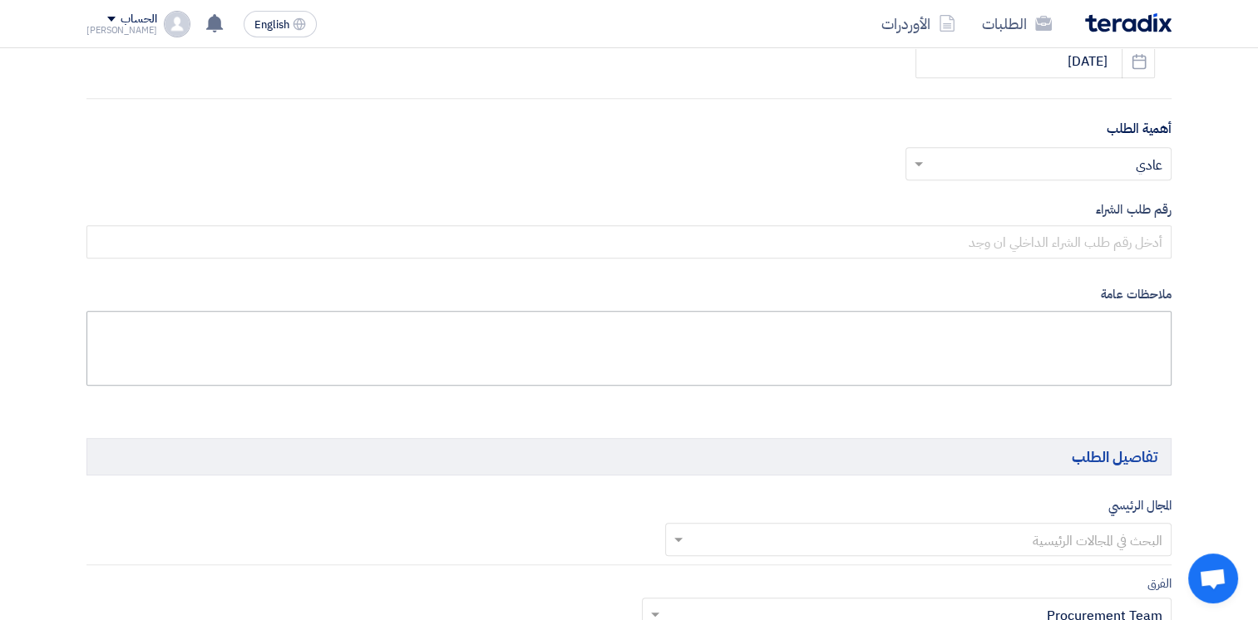
scroll to position [749, 0]
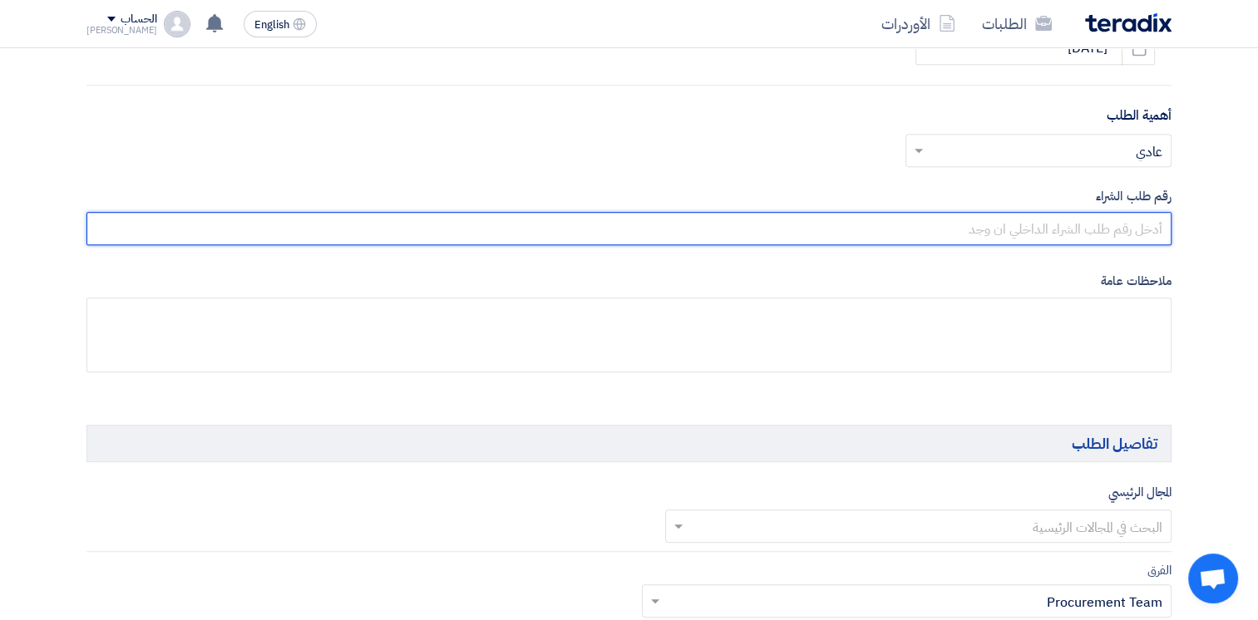
click at [1108, 237] on input "text" at bounding box center [629, 228] width 1085 height 33
click at [1129, 231] on input "text" at bounding box center [629, 228] width 1085 height 33
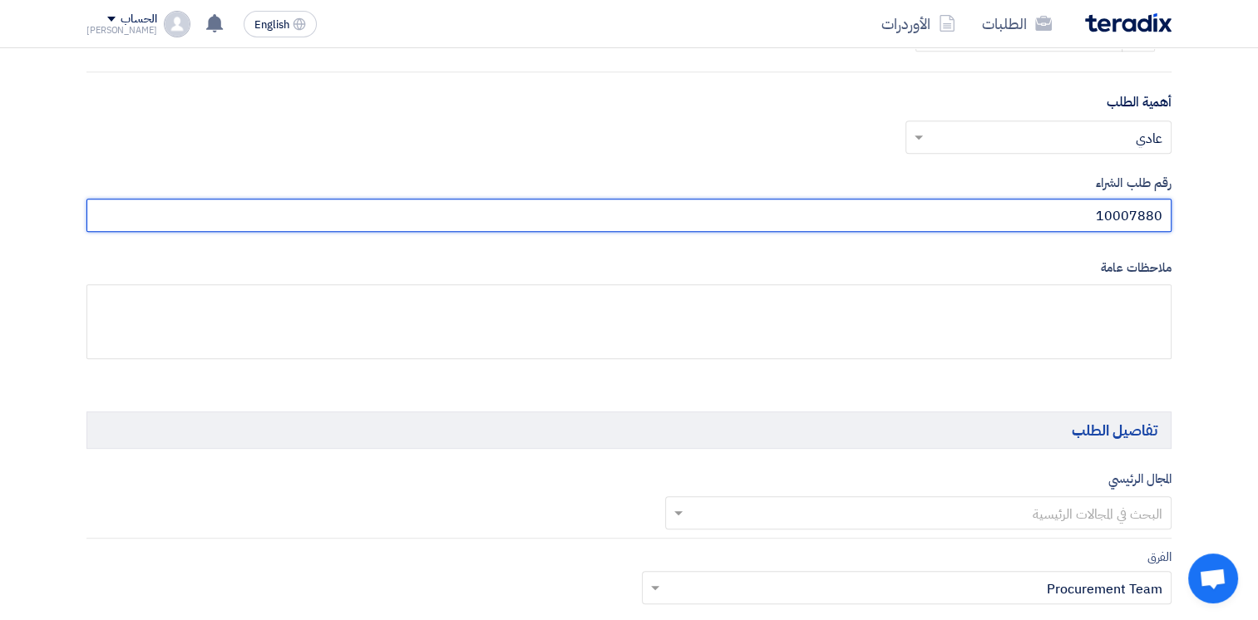
scroll to position [998, 0]
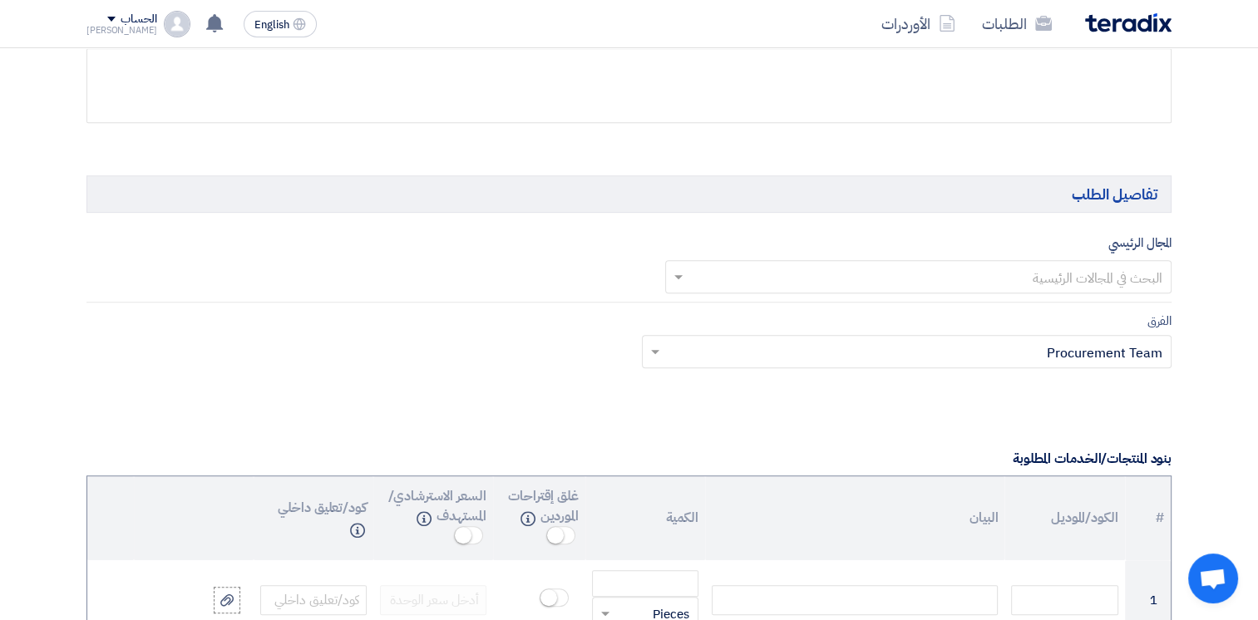
type input "10007880"
click at [1113, 279] on input "text" at bounding box center [928, 278] width 474 height 27
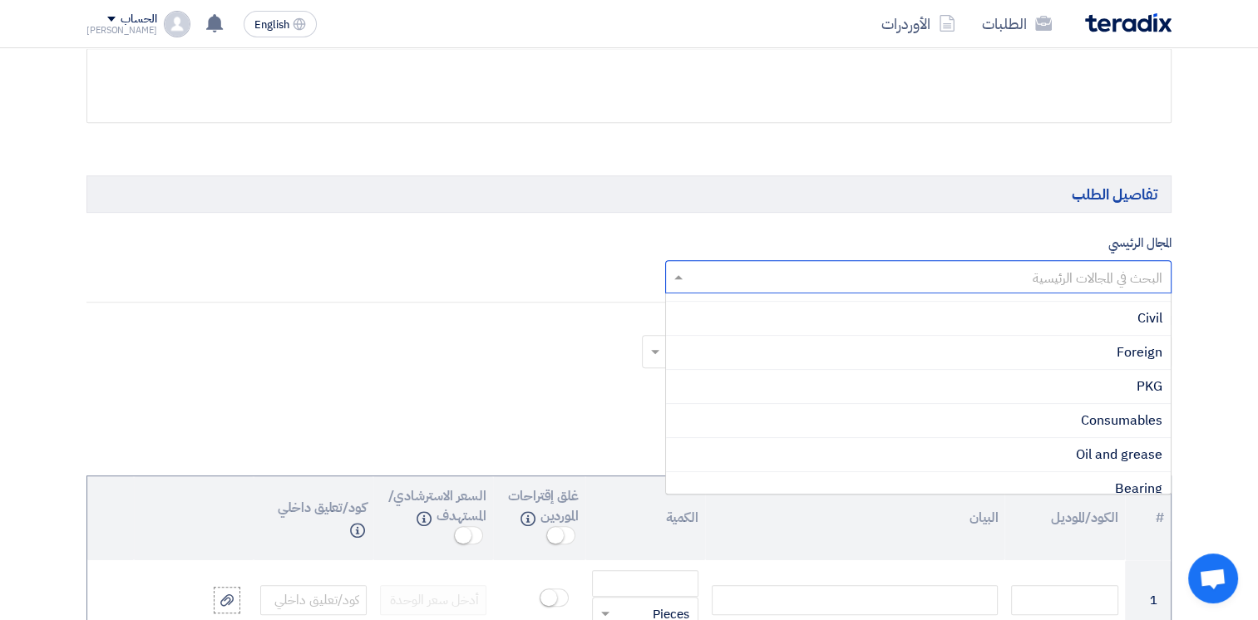
scroll to position [416, 0]
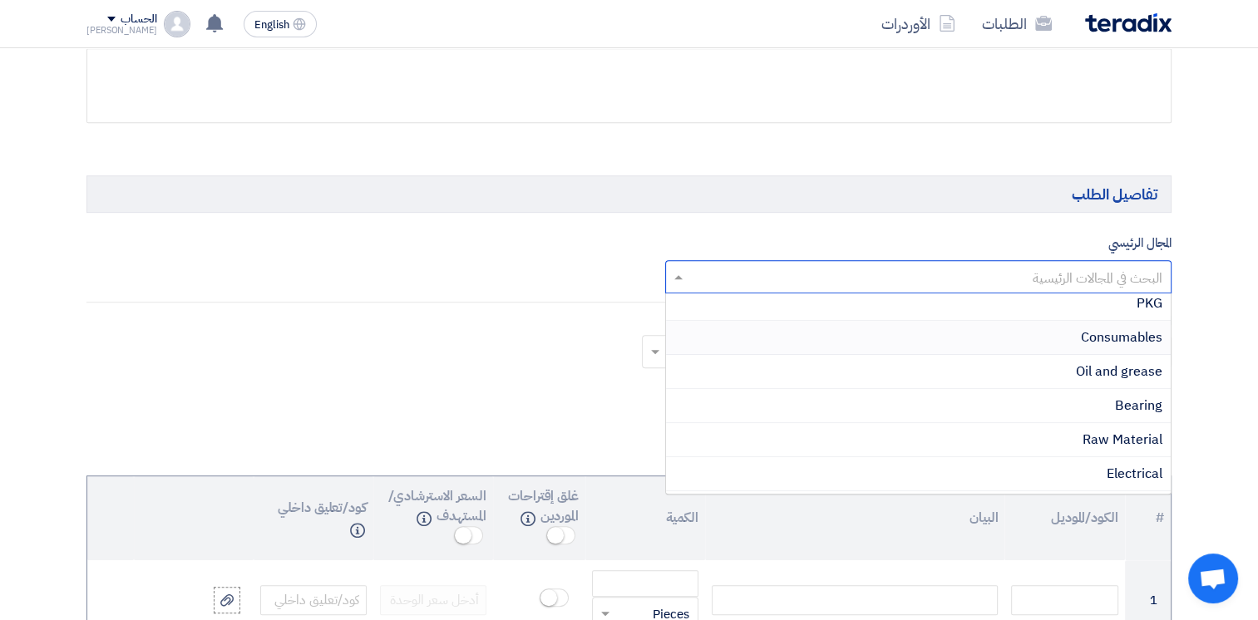
click at [1115, 334] on span "Consumables" at bounding box center [1122, 338] width 82 height 20
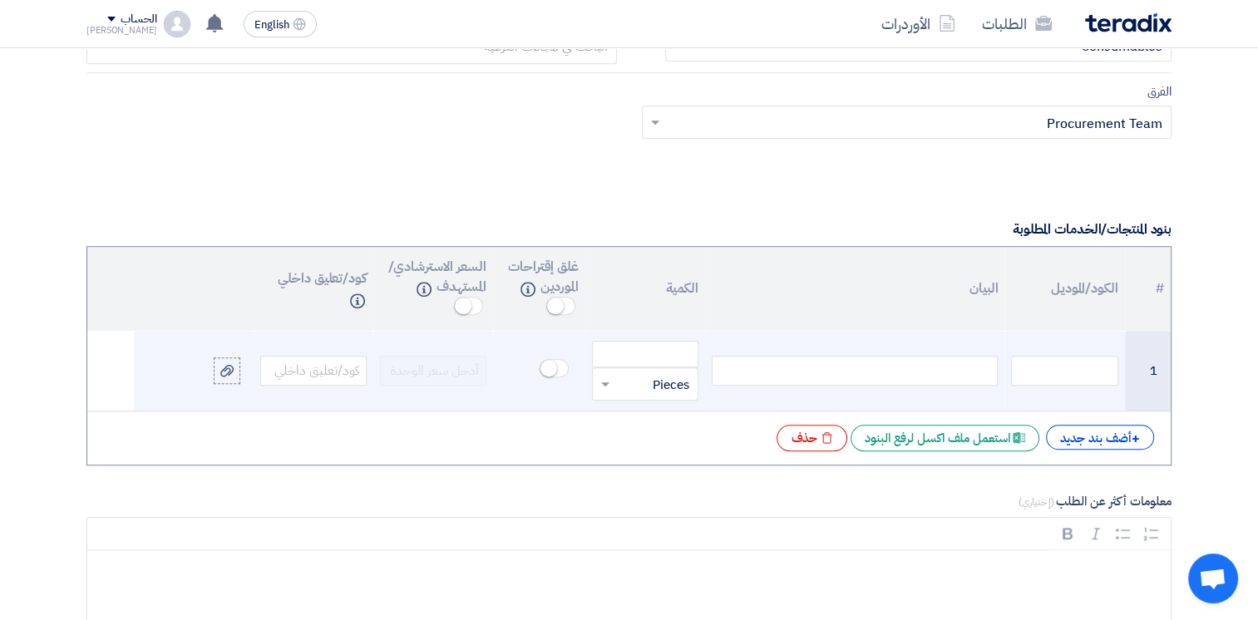
scroll to position [1248, 0]
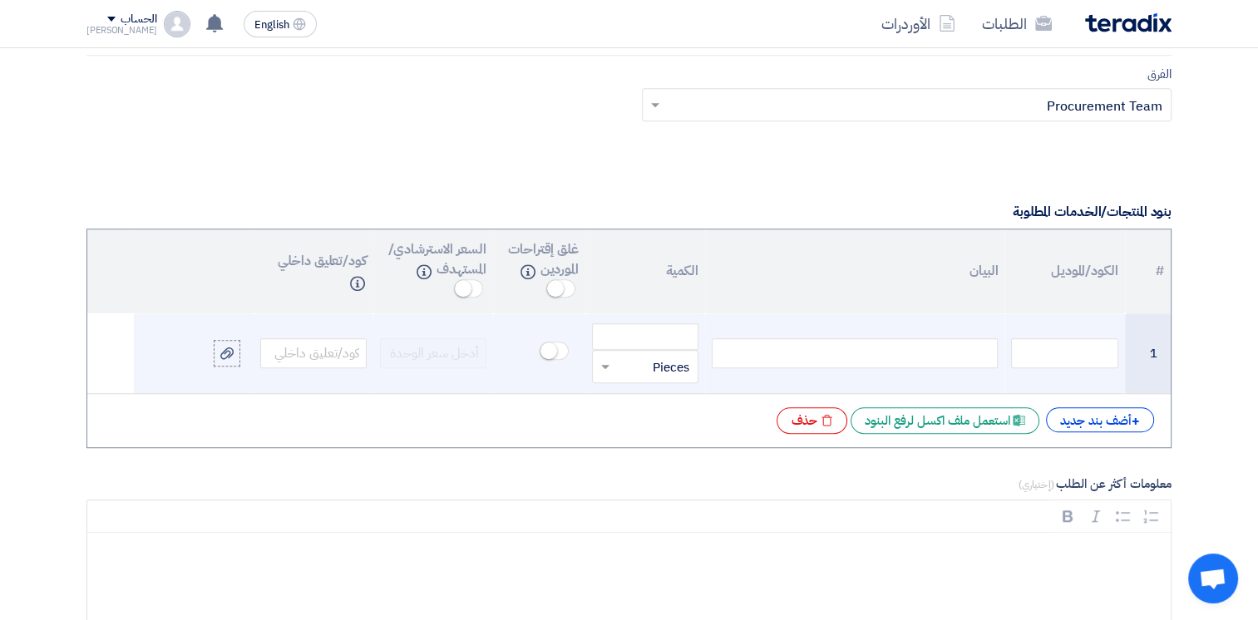
click at [890, 348] on div at bounding box center [855, 354] width 286 height 30
click at [918, 351] on div "Door seal 10 mm U shape" at bounding box center [855, 354] width 286 height 30
click at [991, 351] on div "Door seal 10 mm U shape" at bounding box center [855, 354] width 286 height 30
click at [642, 334] on input "number" at bounding box center [645, 337] width 106 height 27
type input "50"
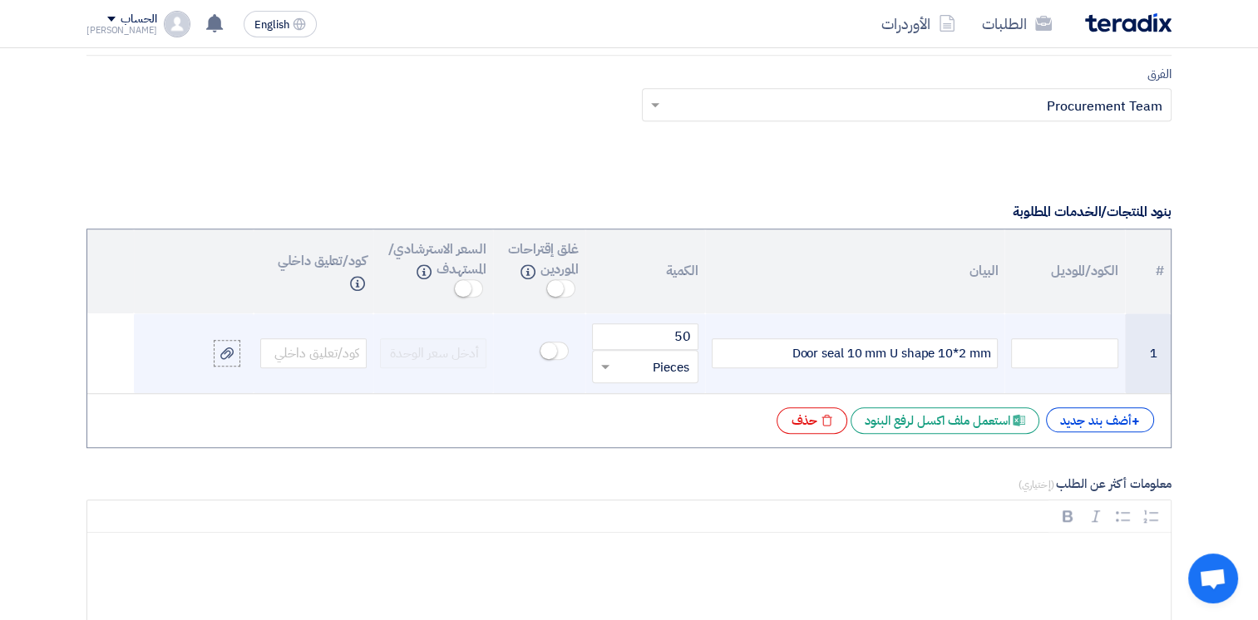
click at [655, 368] on input "text" at bounding box center [656, 366] width 70 height 27
type input "m"
click at [670, 526] on span "Meter" at bounding box center [673, 531] width 32 height 18
click at [1095, 418] on div "+ أضف بند جديد" at bounding box center [1100, 420] width 108 height 25
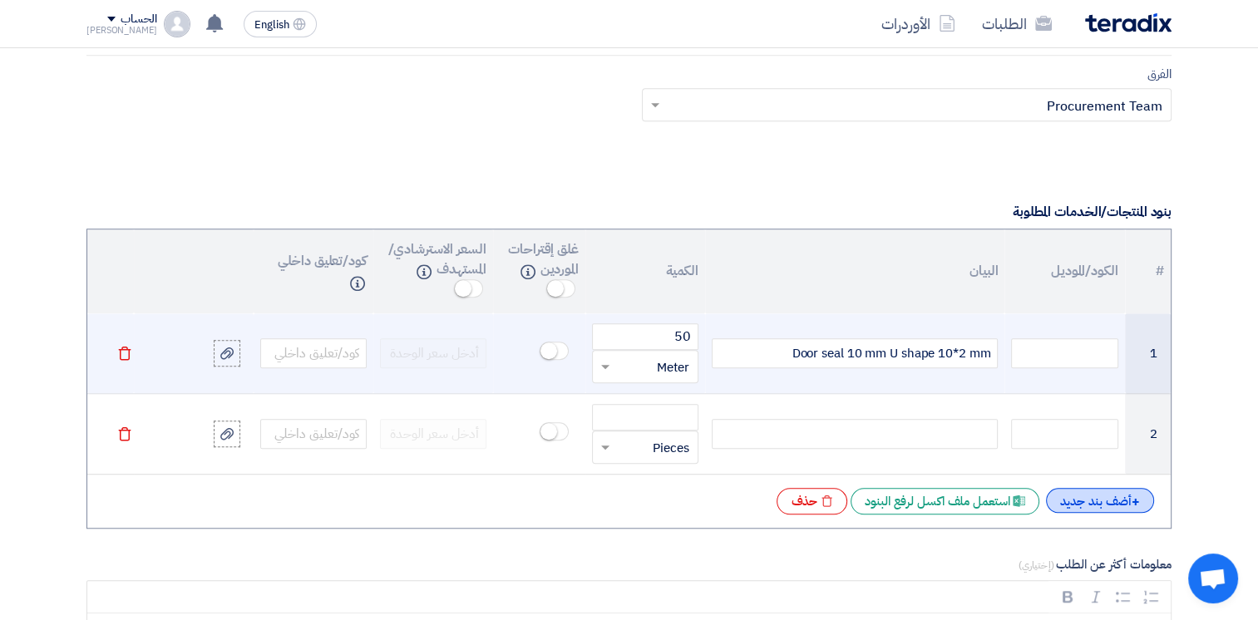
click at [1089, 499] on div "+ أضف بند جديد" at bounding box center [1100, 500] width 108 height 25
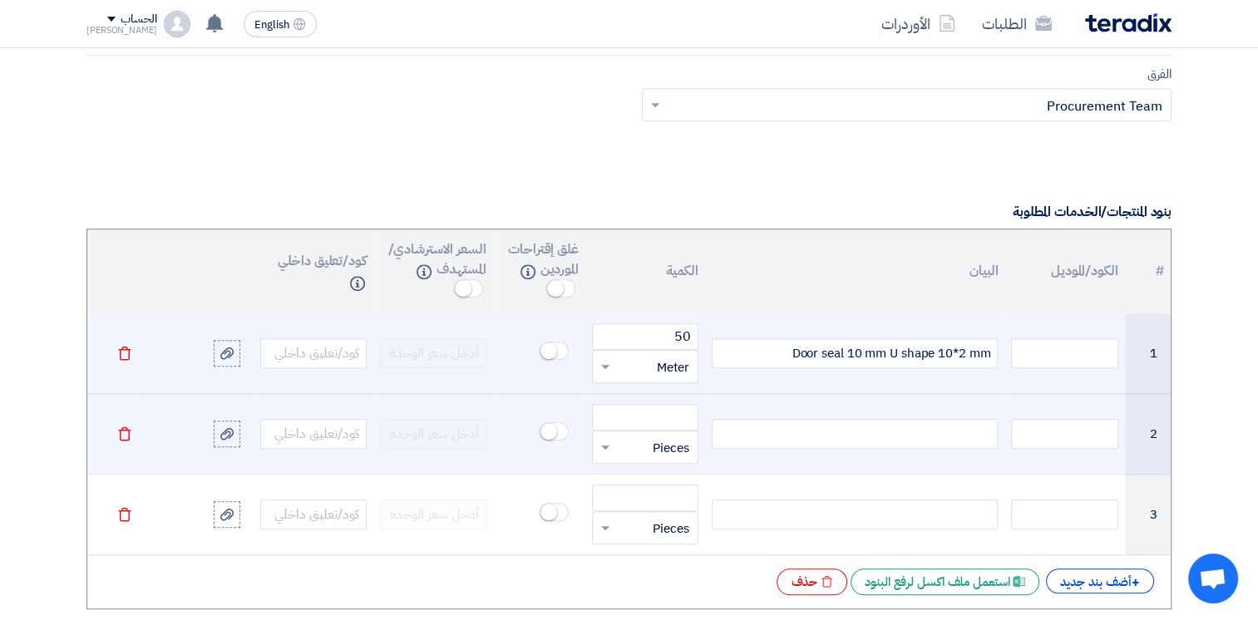
click at [910, 434] on div at bounding box center [855, 434] width 286 height 30
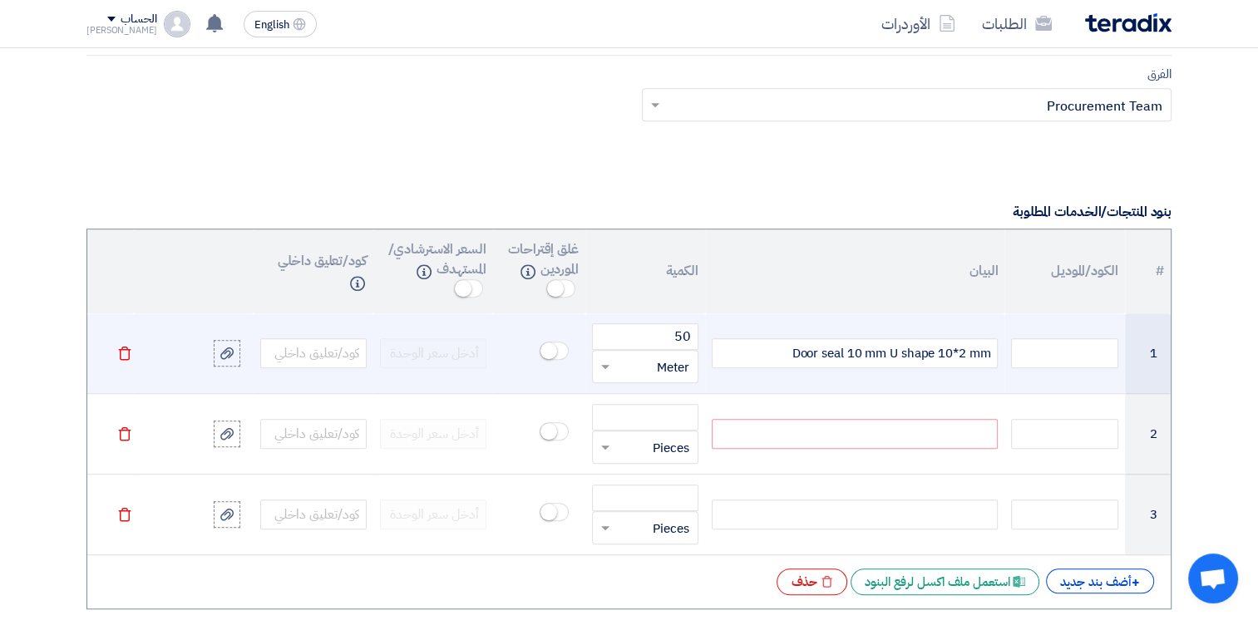
click at [888, 351] on div "Door seal 10 mm U shape 10*2 mm" at bounding box center [855, 354] width 286 height 30
click at [875, 351] on div "Door seal 10 mm90 U shape 10*2 mm" at bounding box center [855, 354] width 286 height 30
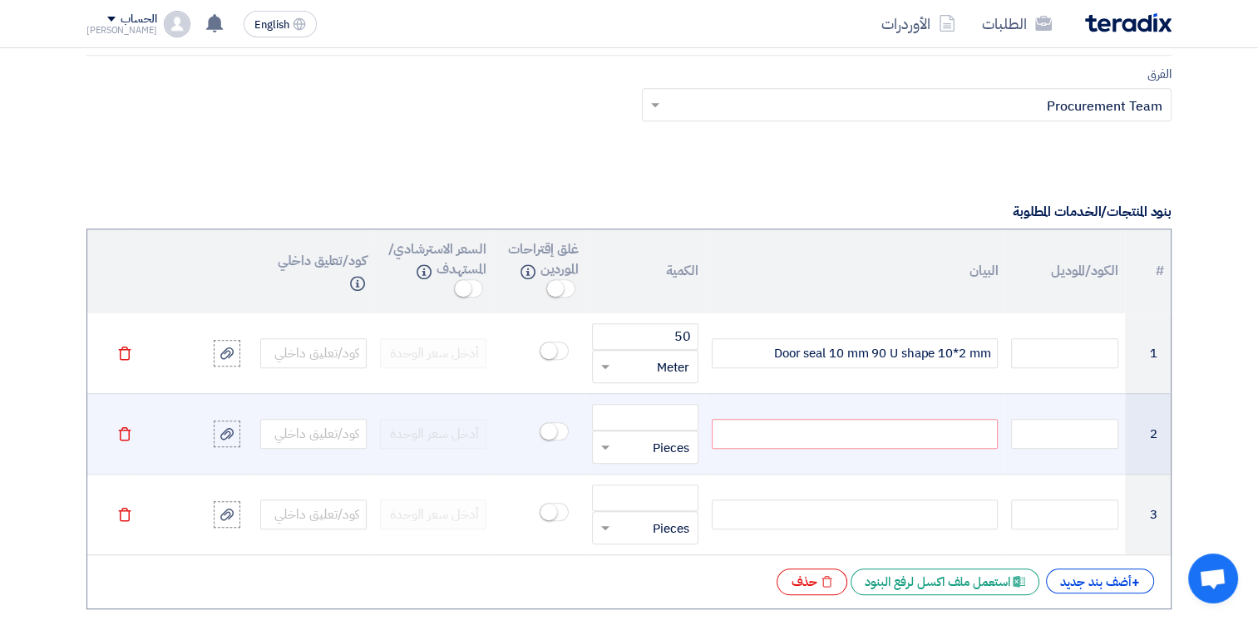
click at [793, 437] on div at bounding box center [855, 434] width 286 height 30
click at [677, 414] on input "number" at bounding box center [645, 417] width 106 height 27
type input "50"
click at [661, 444] on input "text" at bounding box center [656, 447] width 70 height 27
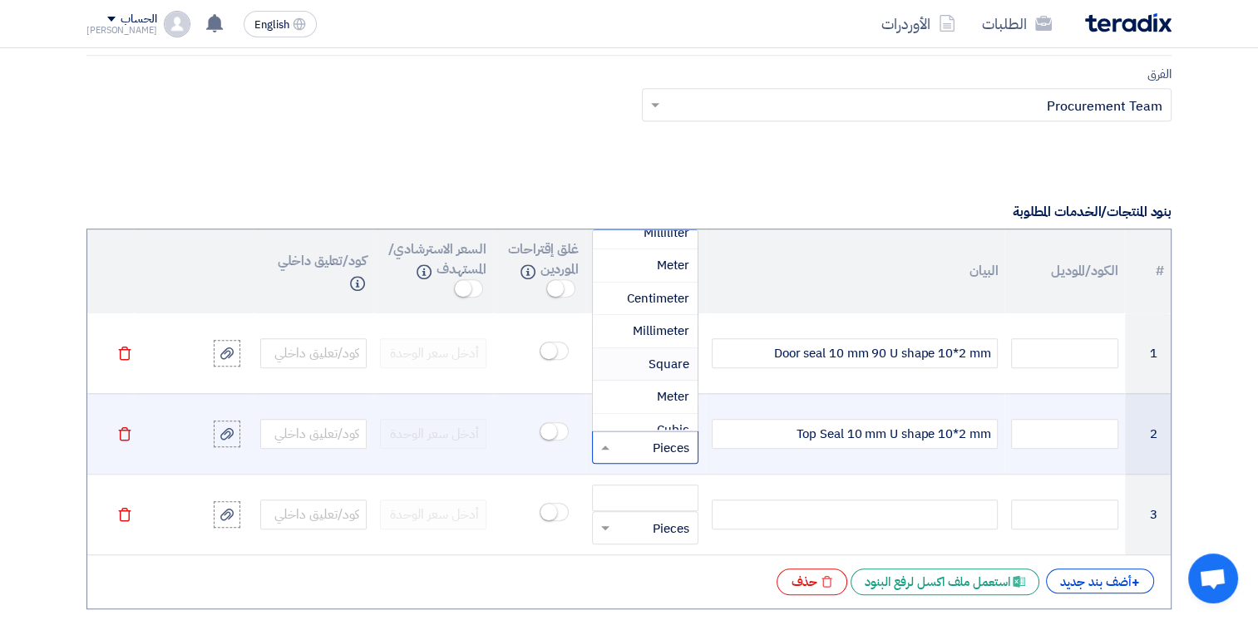
scroll to position [499, 0]
click at [666, 368] on span "Meter" at bounding box center [673, 371] width 32 height 18
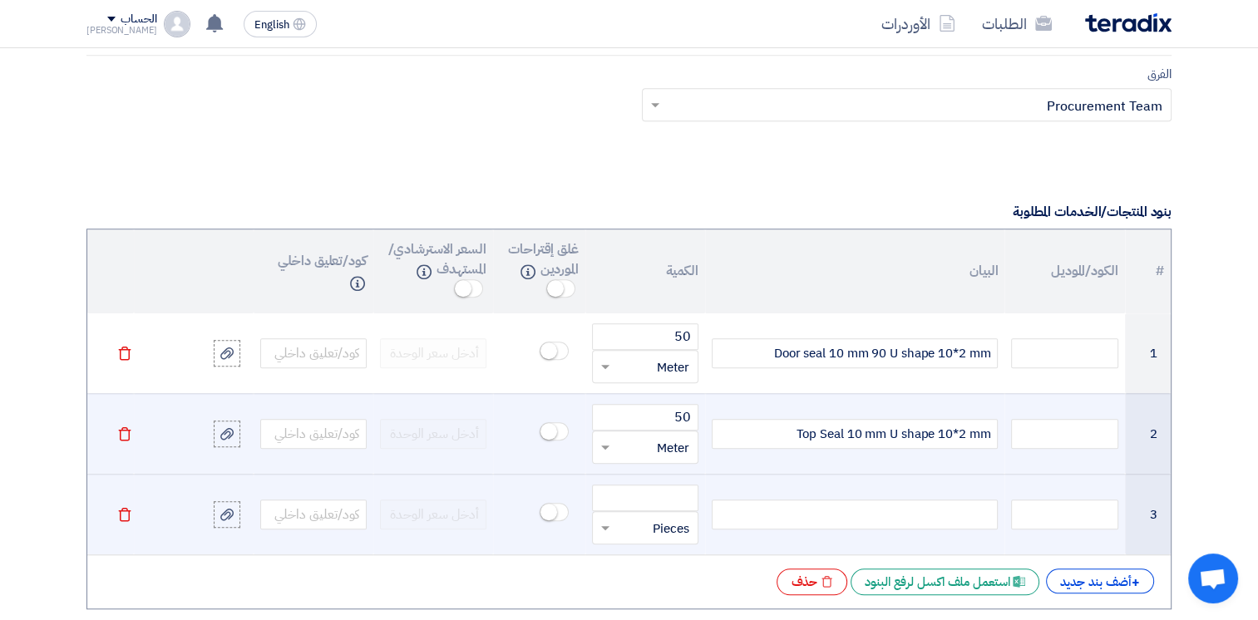
click at [824, 512] on div at bounding box center [855, 515] width 286 height 30
click at [693, 497] on input "number" at bounding box center [645, 498] width 106 height 27
click at [672, 494] on input "number" at bounding box center [645, 498] width 106 height 27
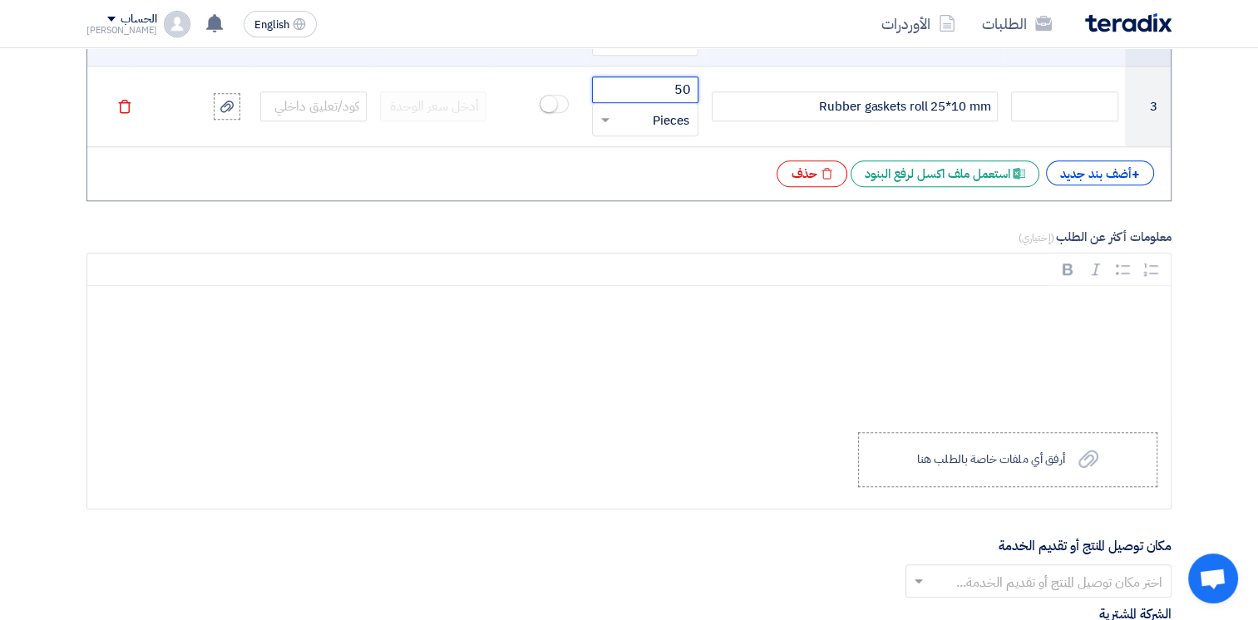
scroll to position [1830, 0]
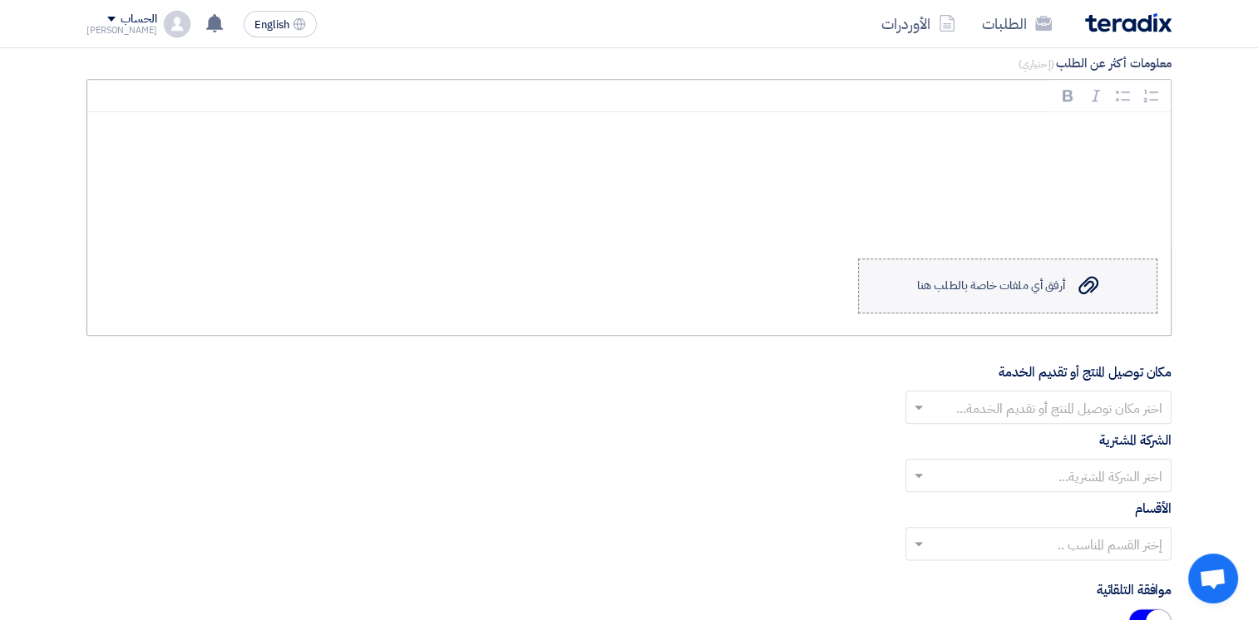
type input "50"
click at [1075, 262] on label "Upload a file أرفق أي ملفات خاصة بالطلب هنا" at bounding box center [1007, 286] width 299 height 55
click at [0, 0] on input "Upload a file أرفق أي ملفات خاصة بالطلب هنا" at bounding box center [0, 0] width 0 height 0
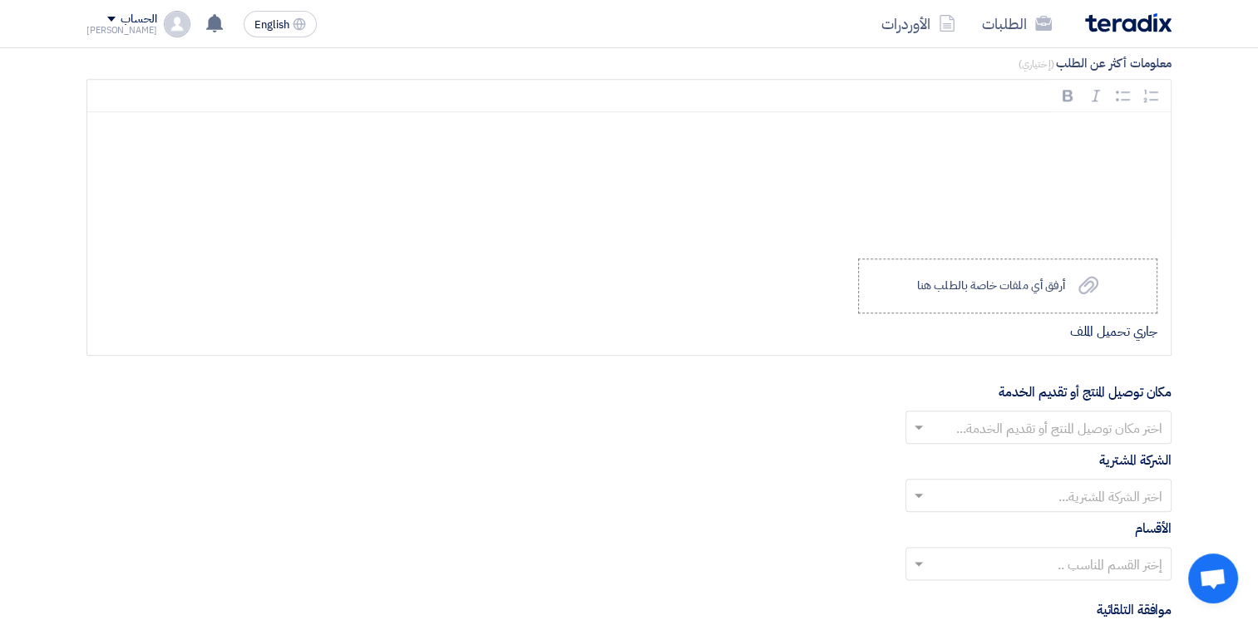
click at [1013, 426] on input "text" at bounding box center [1048, 428] width 233 height 27
click at [1058, 466] on div "Alsharkeya Sugar Manufacturing - Site" at bounding box center [1039, 460] width 264 height 33
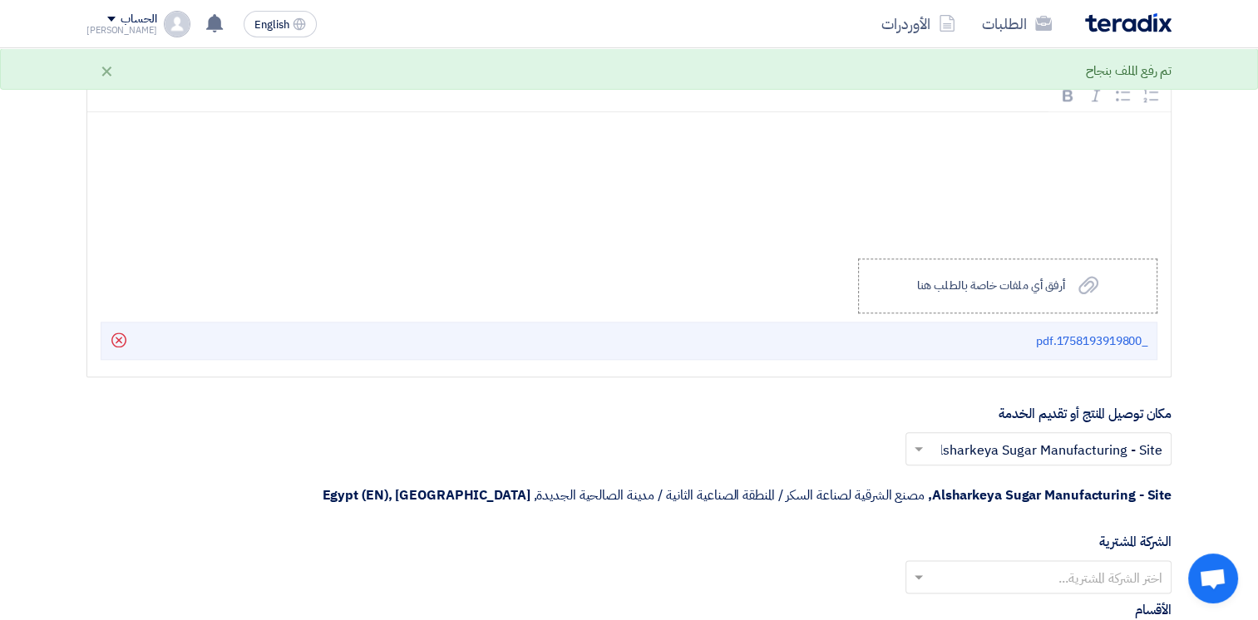
click at [1099, 565] on input "text" at bounding box center [1048, 578] width 233 height 27
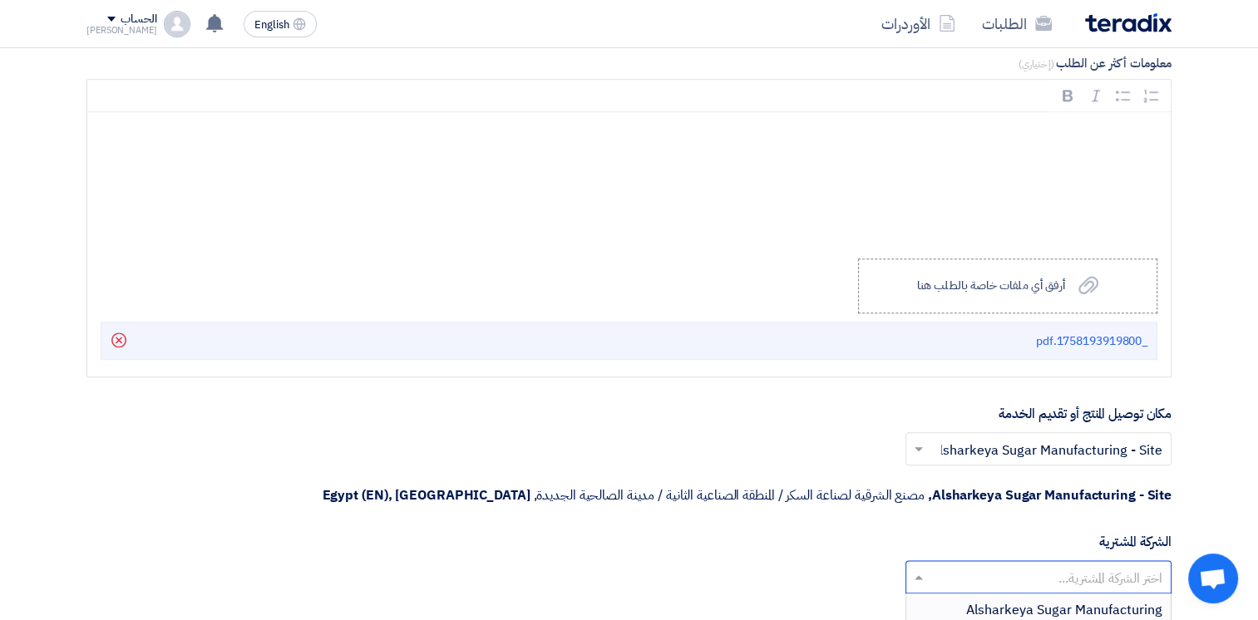
click at [1104, 601] on span "Alsharkeya Sugar Manufacturing" at bounding box center [1064, 611] width 196 height 20
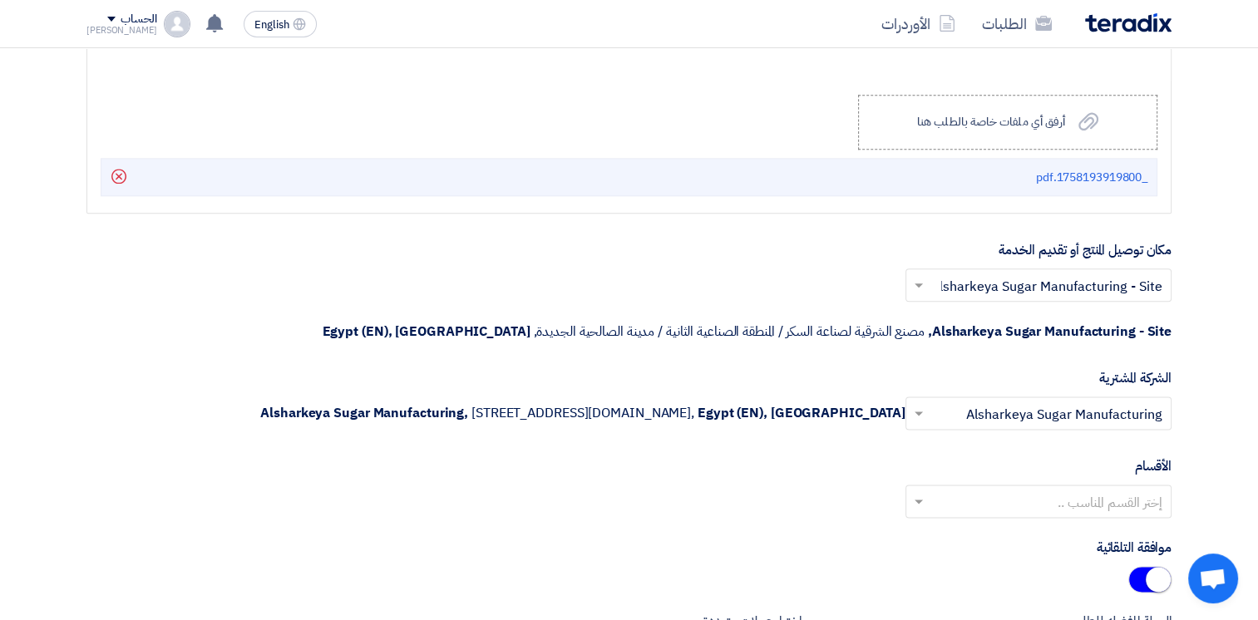
scroll to position [1996, 0]
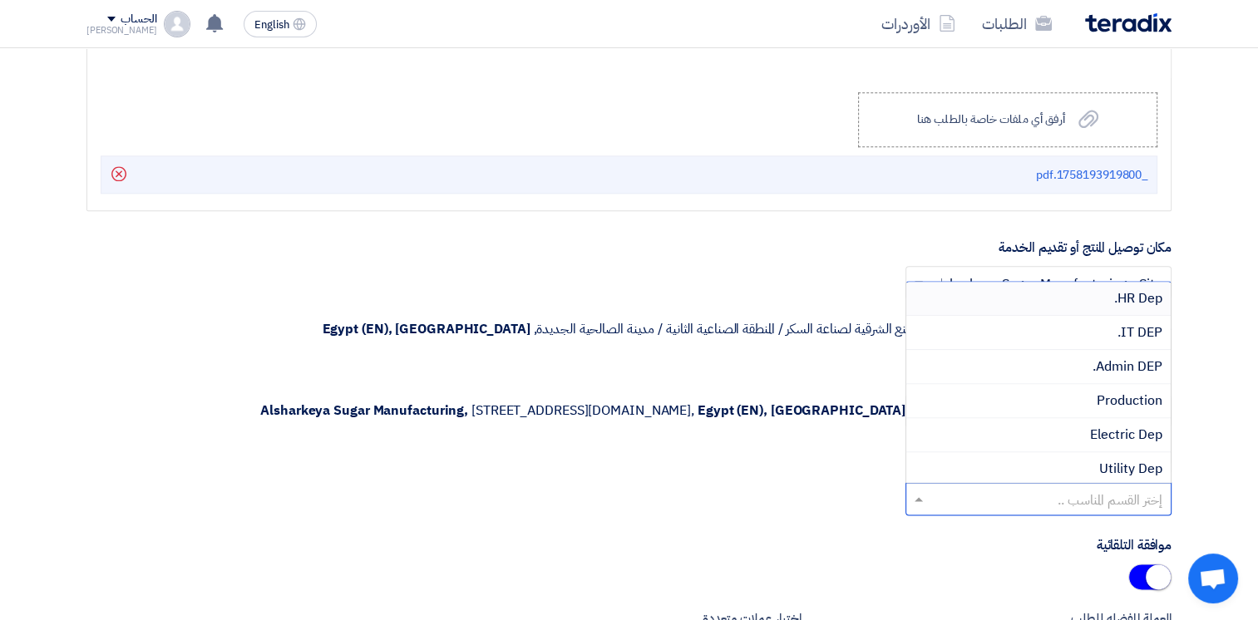
click at [1085, 493] on input "text" at bounding box center [1048, 500] width 233 height 27
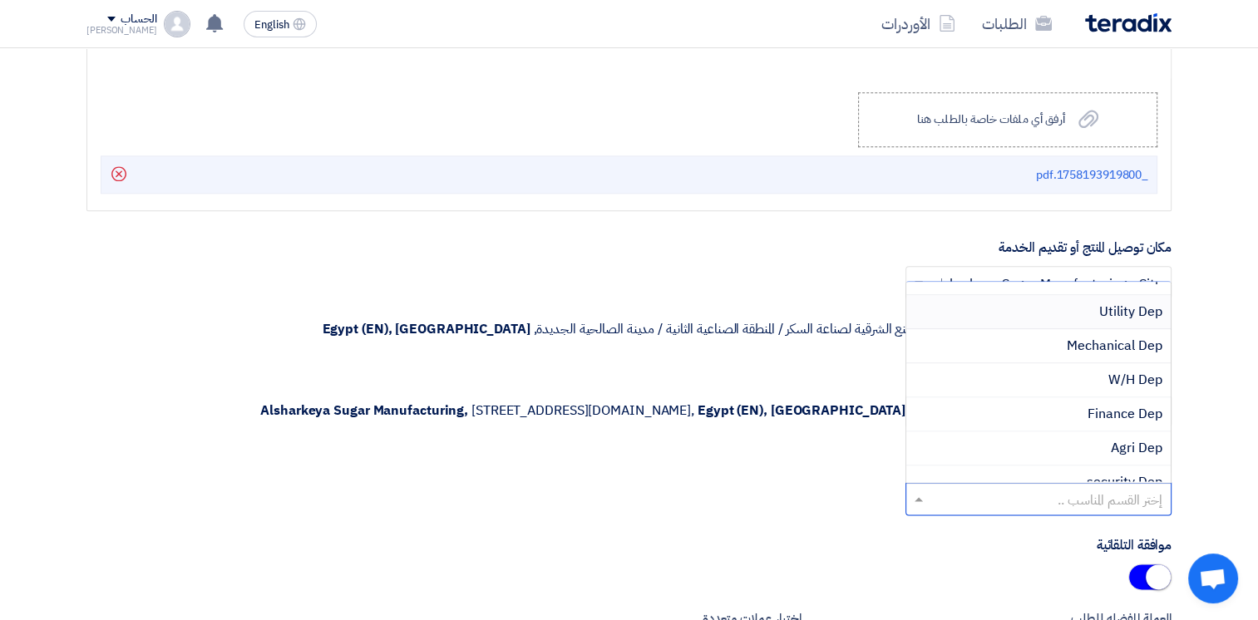
scroll to position [166, 0]
click at [1107, 327] on span "Mechanical Dep" at bounding box center [1115, 337] width 96 height 20
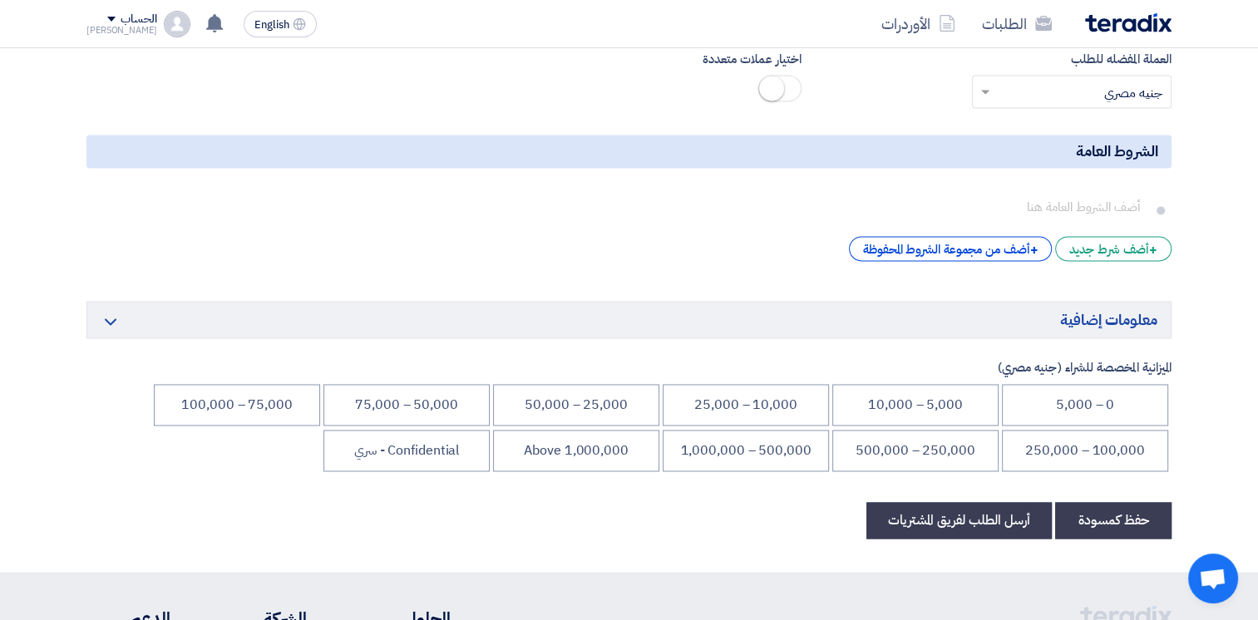
scroll to position [2662, 0]
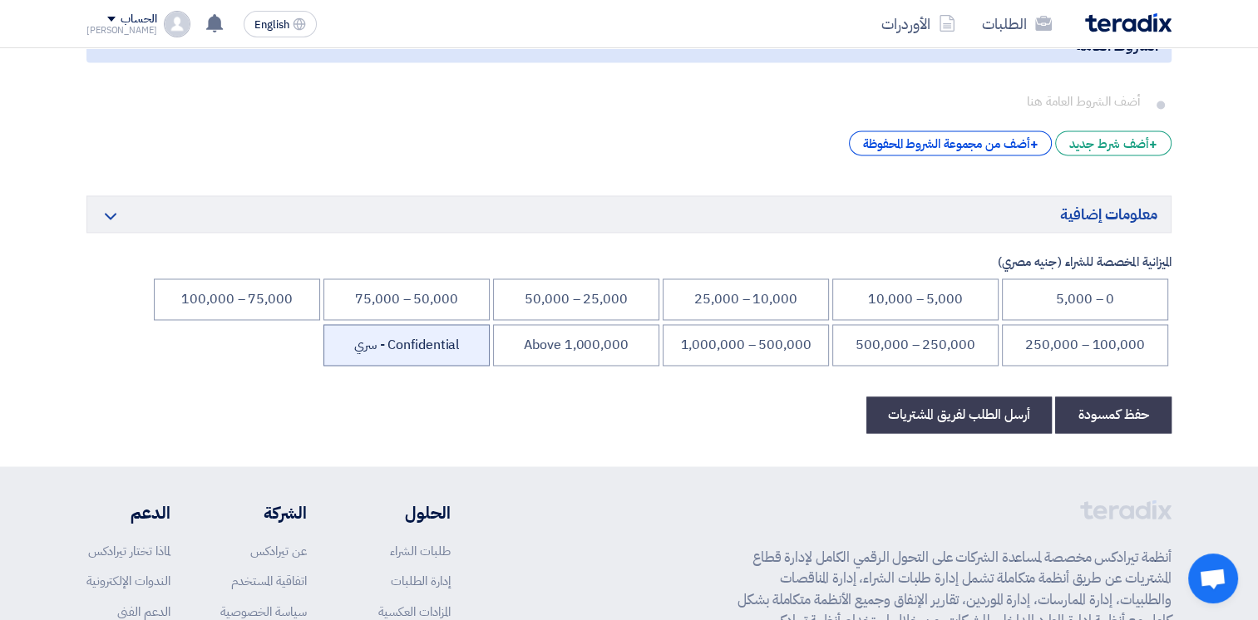
click at [382, 341] on li "Confidential - سري" at bounding box center [407, 345] width 166 height 42
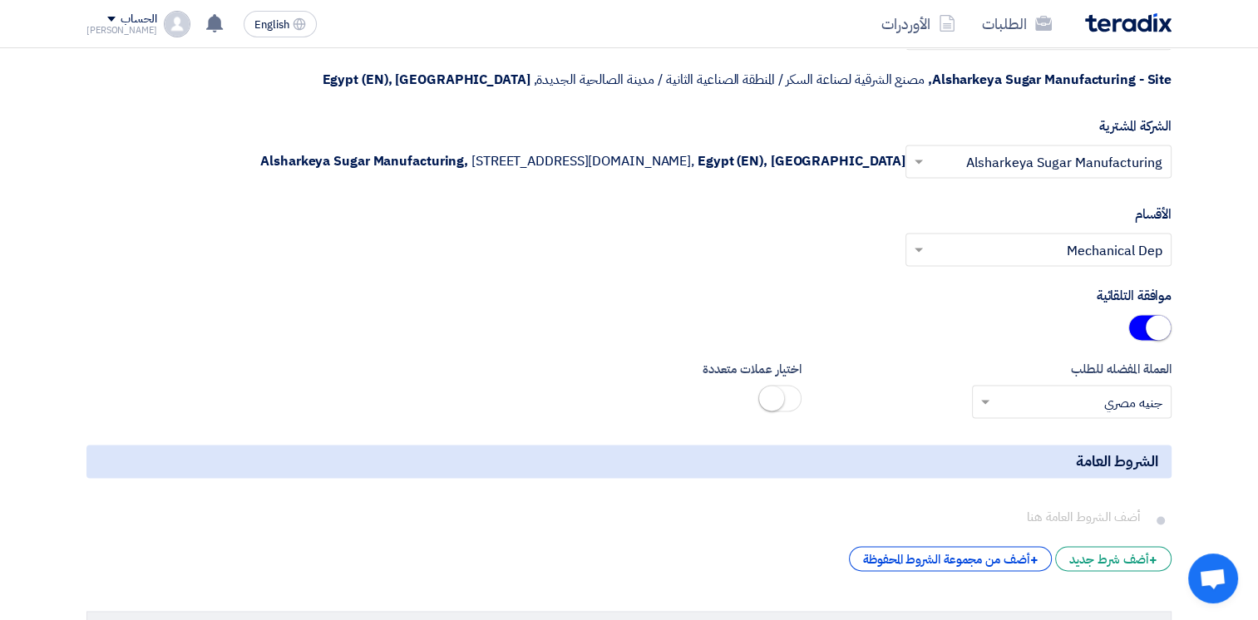
scroll to position [1913, 0]
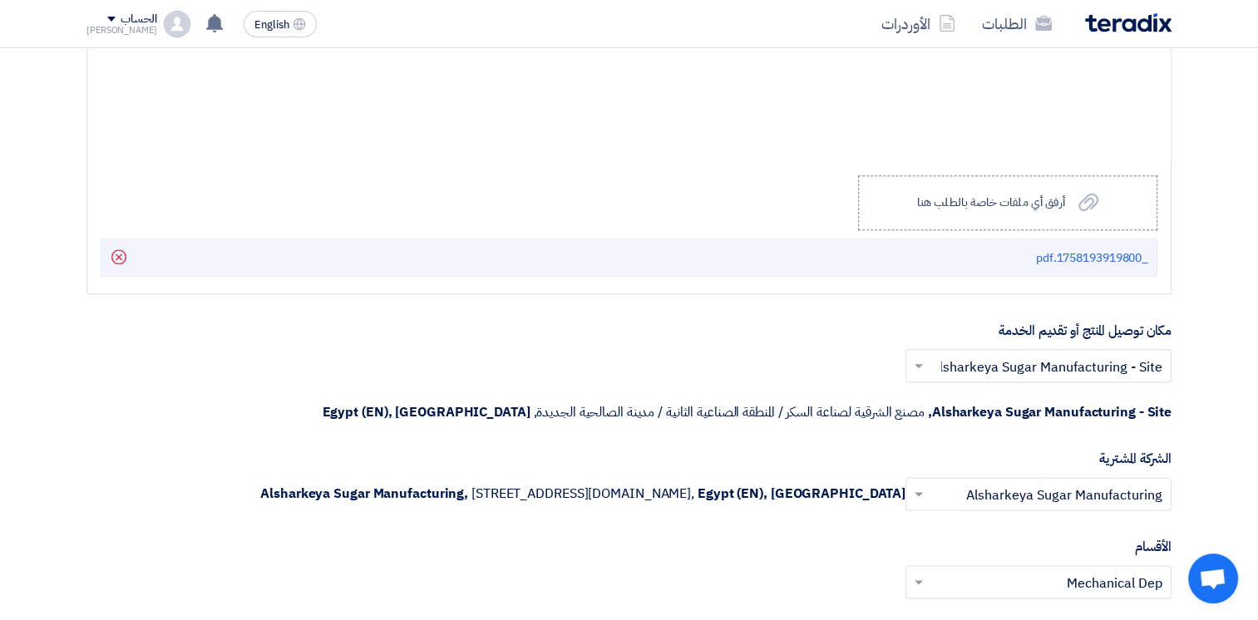
click at [931, 370] on div at bounding box center [1039, 365] width 264 height 27
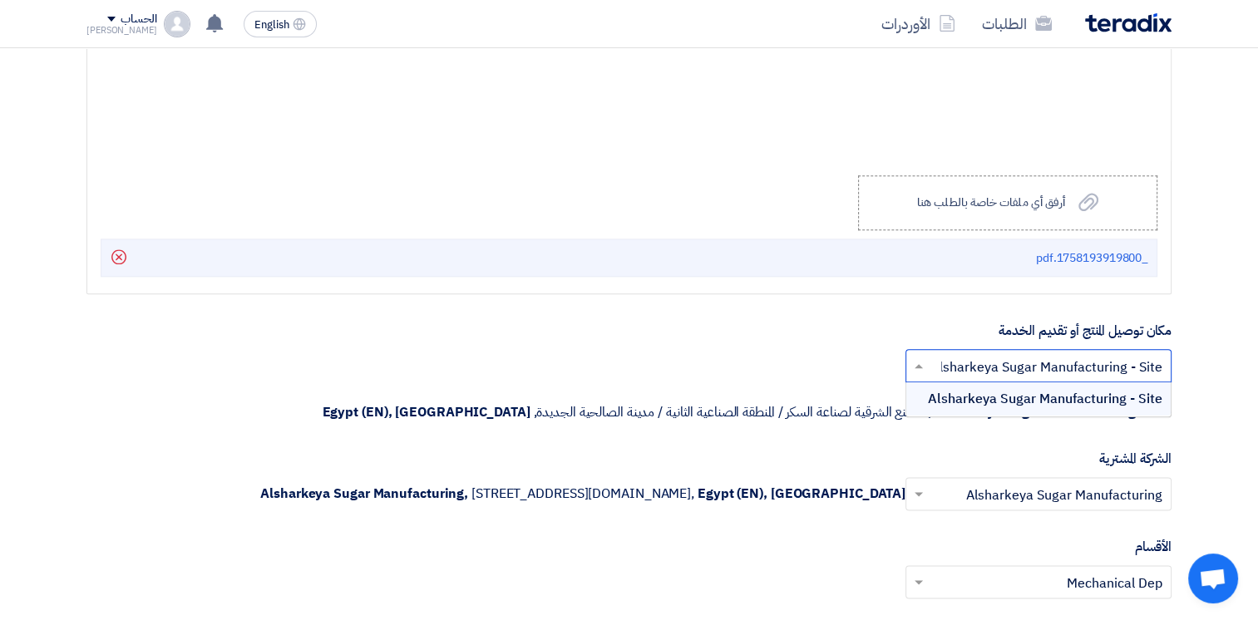
click at [981, 403] on span "Alsharkeya Sugar Manufacturing - Site" at bounding box center [1045, 399] width 235 height 20
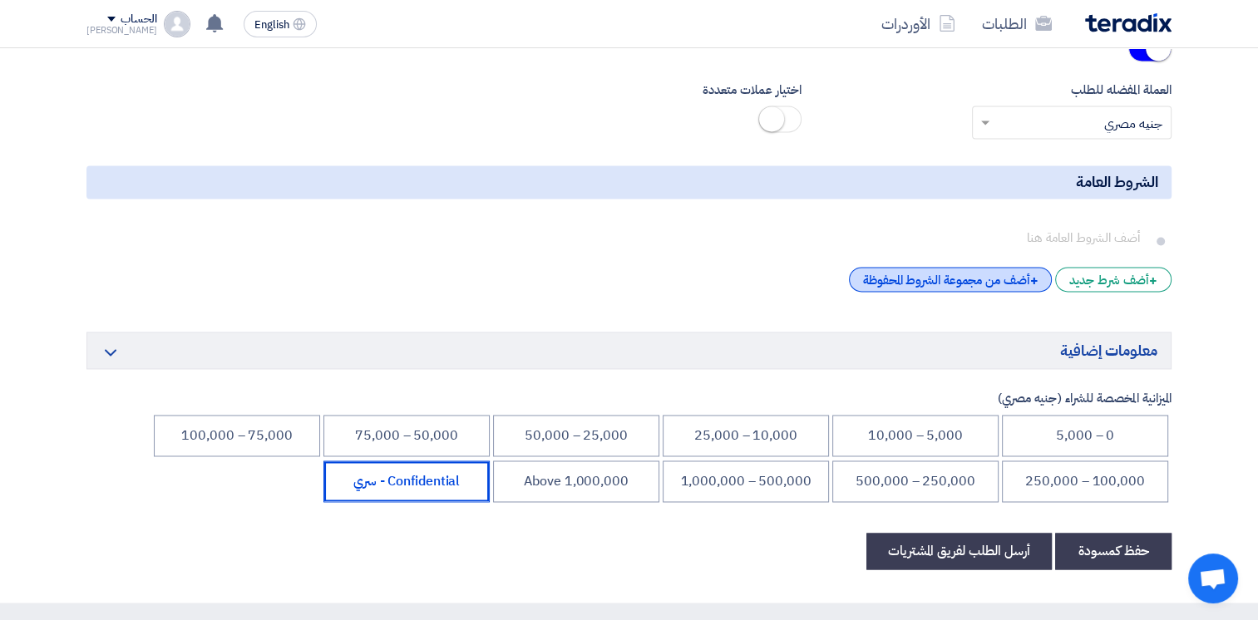
scroll to position [2662, 0]
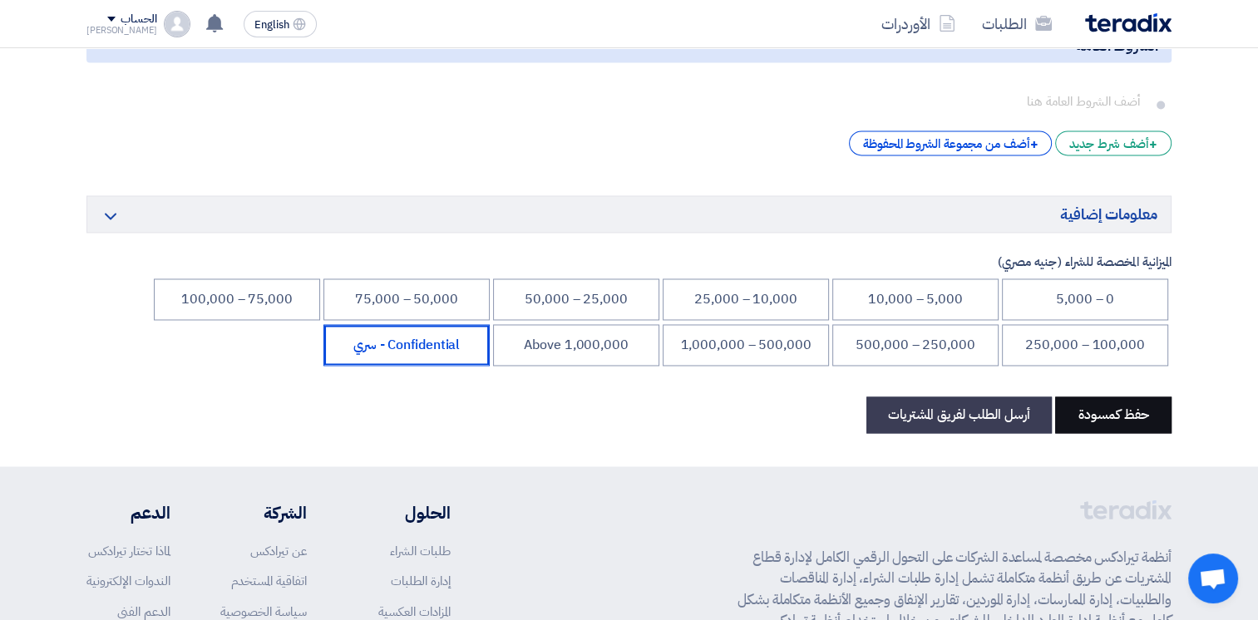
click at [1125, 405] on button "حفظ كمسودة" at bounding box center [1113, 415] width 116 height 37
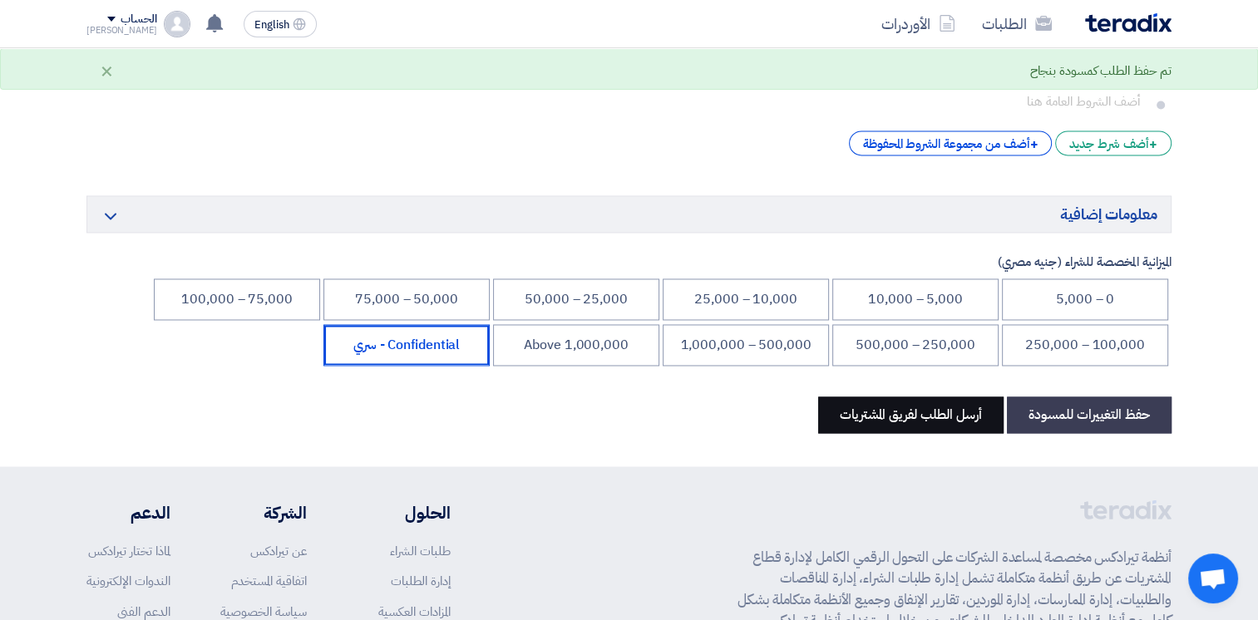
click at [939, 414] on button "أرسل الطلب لفريق المشتريات" at bounding box center [910, 415] width 185 height 37
click at [923, 412] on button "أرسل الطلب لفريق المشتريات" at bounding box center [910, 415] width 185 height 37
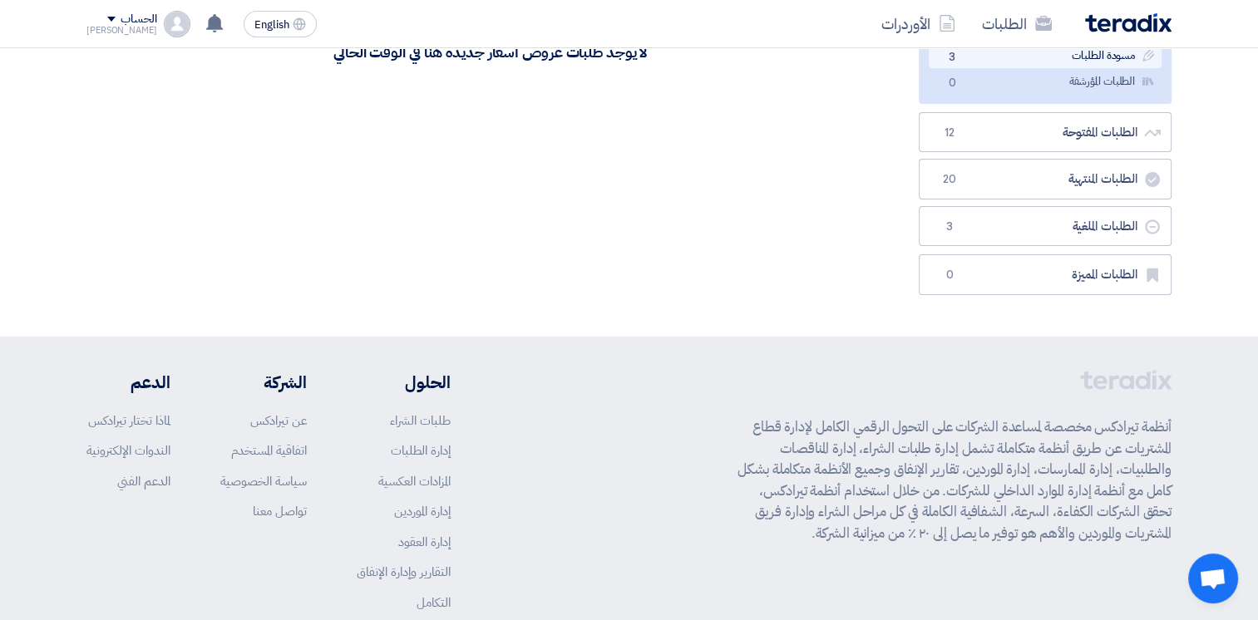
scroll to position [333, 0]
click at [1041, 57] on link "[DEMOGRAPHIC_DATA] [DEMOGRAPHIC_DATA] 3" at bounding box center [1045, 54] width 233 height 24
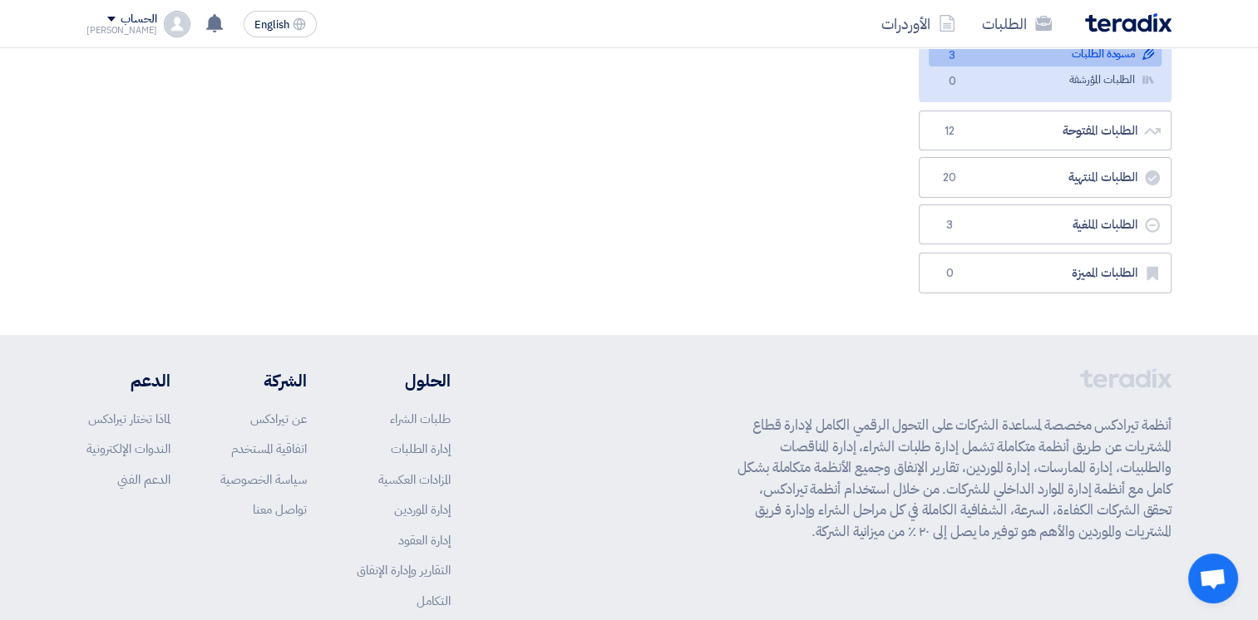
scroll to position [0, 0]
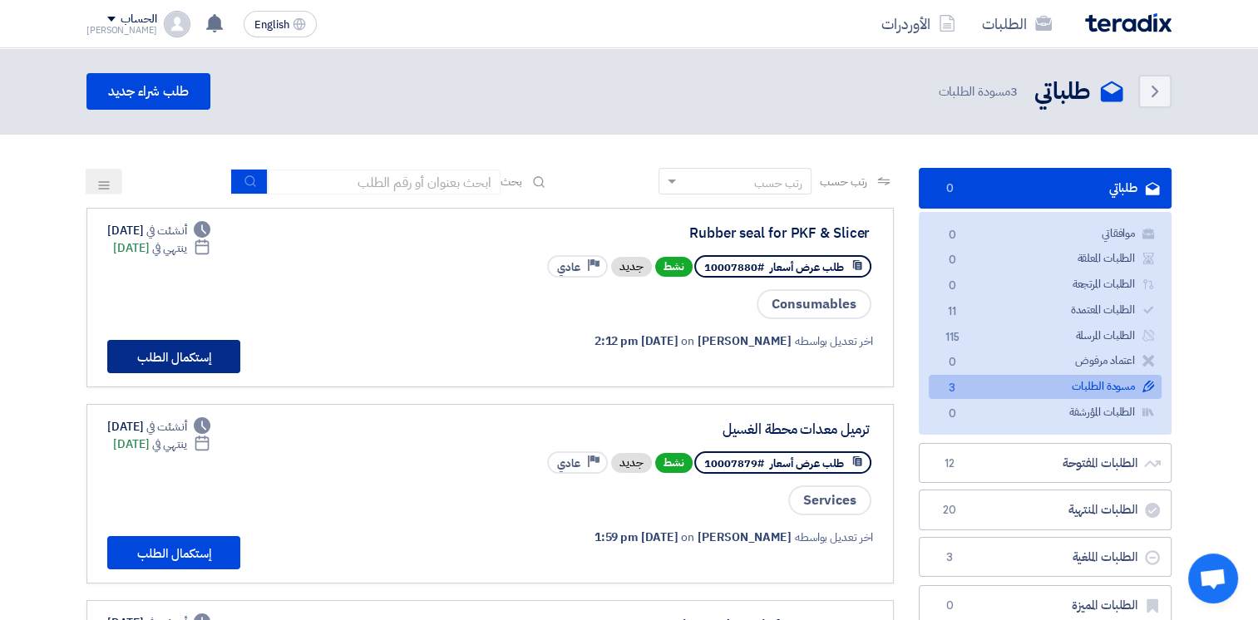
click at [168, 357] on button "إستكمال الطلب" at bounding box center [173, 356] width 133 height 33
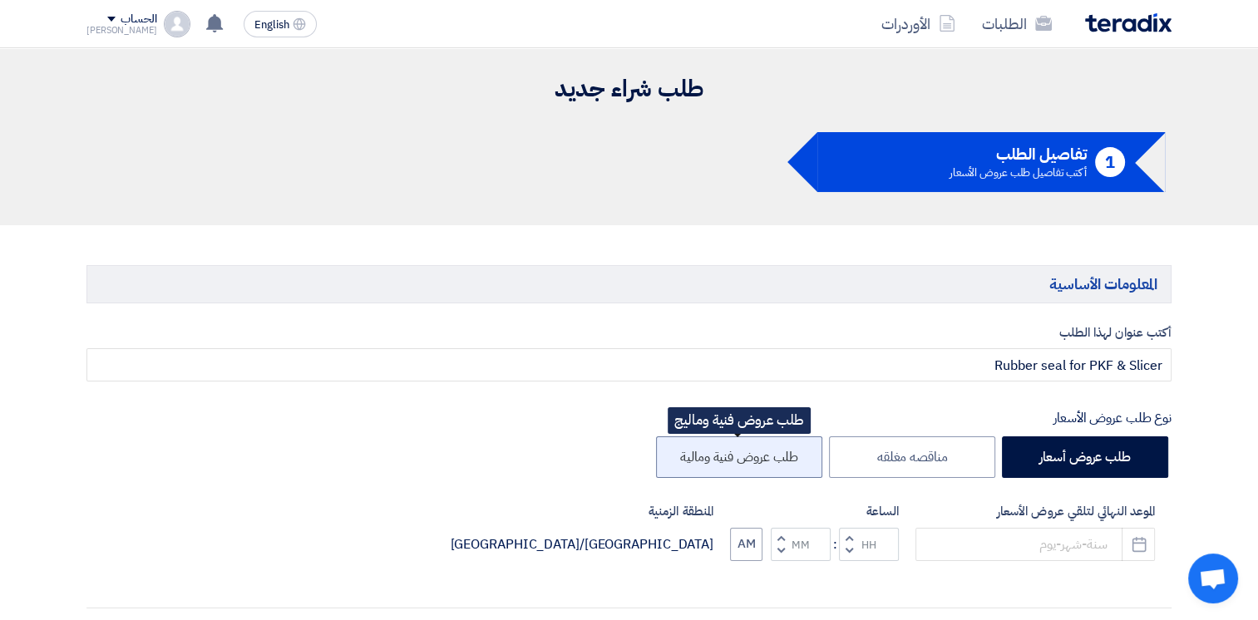
type input "[DATE]"
type input "10"
type input "00"
type input "[DATE]"
type input "10"
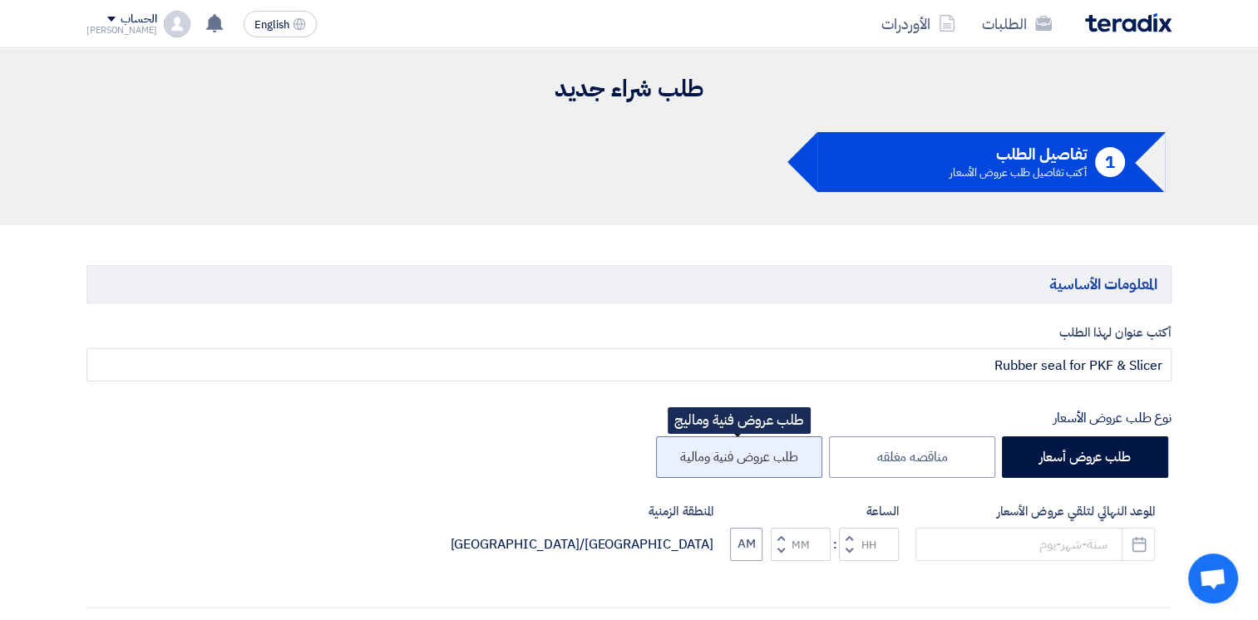
type input "00"
type input "[DATE]"
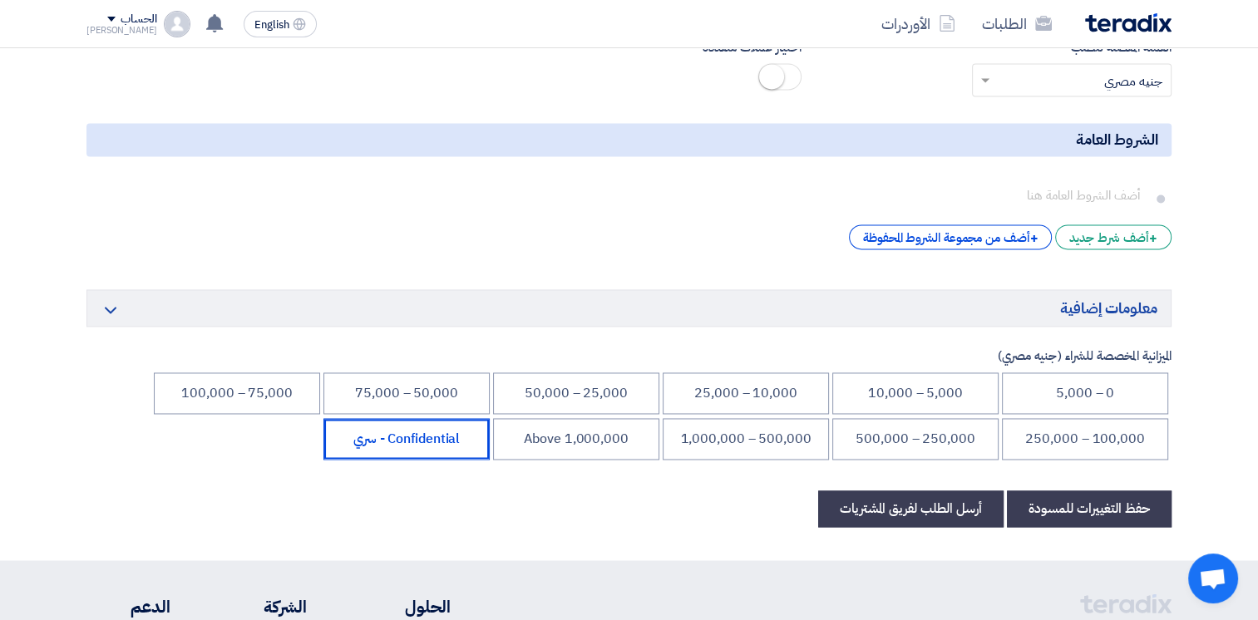
scroll to position [2578, 0]
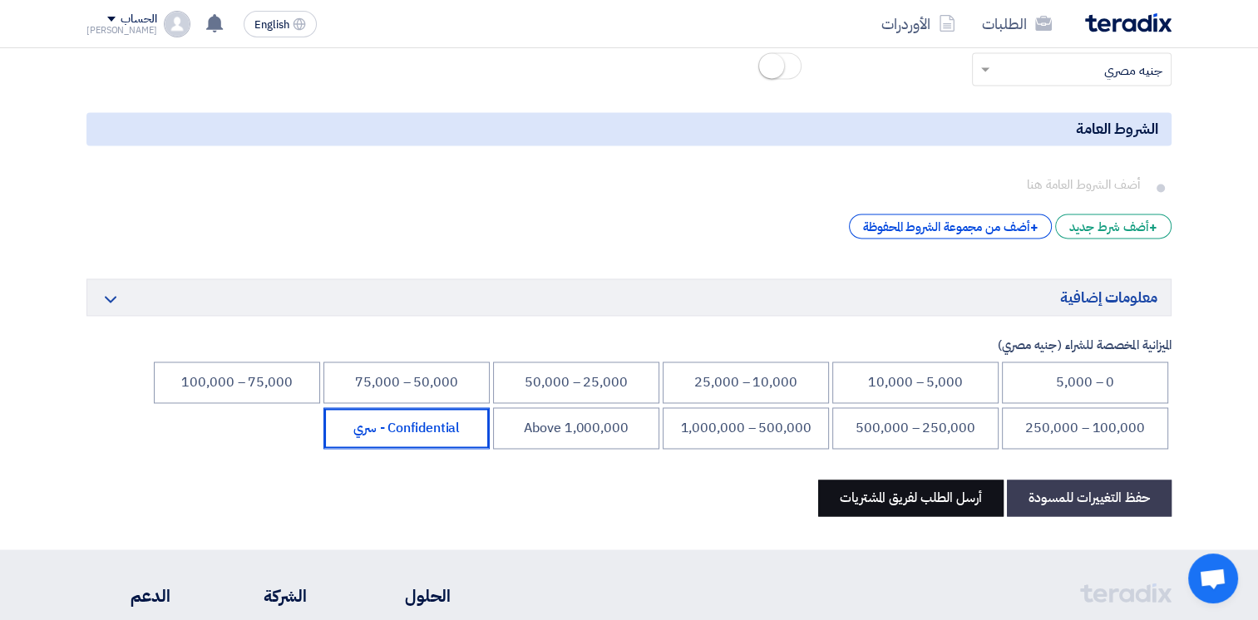
click at [917, 487] on button "أرسل الطلب لفريق المشتريات" at bounding box center [910, 498] width 185 height 37
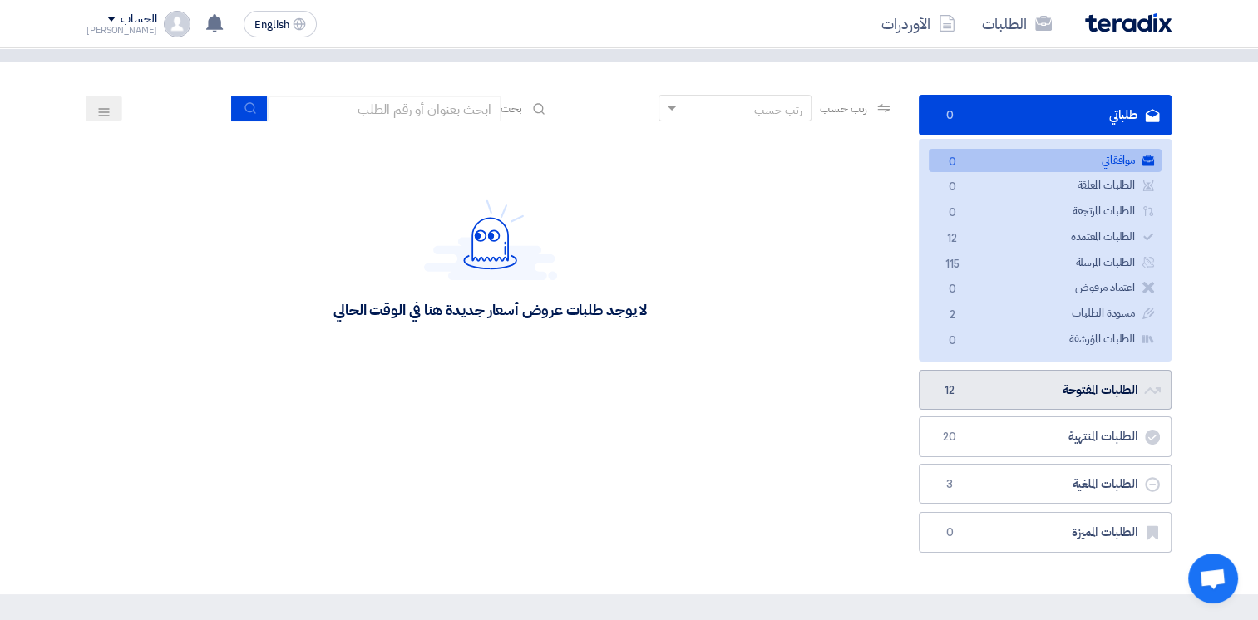
scroll to position [166, 0]
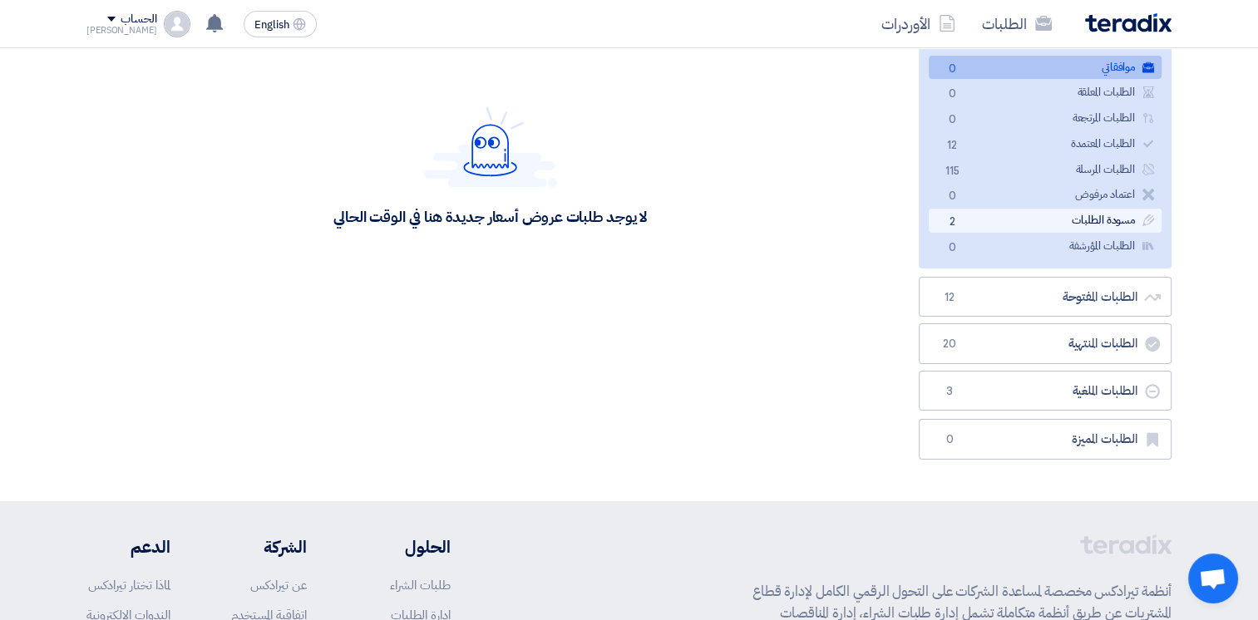
click at [1015, 223] on link "[DEMOGRAPHIC_DATA] [DEMOGRAPHIC_DATA] 2" at bounding box center [1045, 221] width 233 height 24
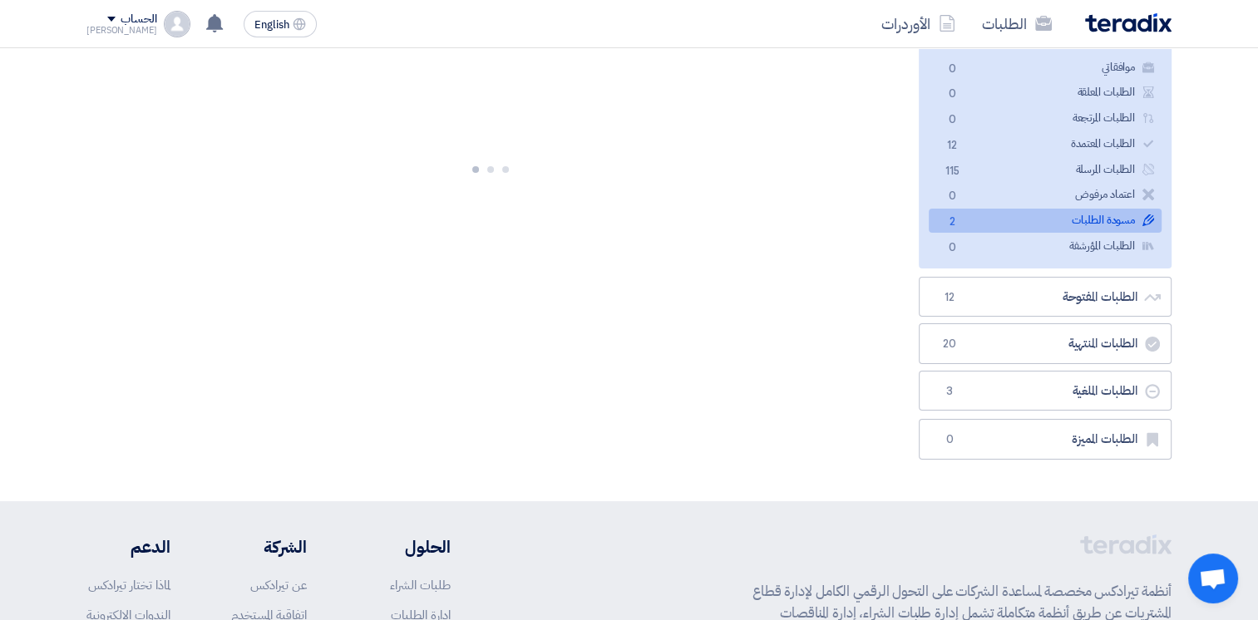
scroll to position [0, 0]
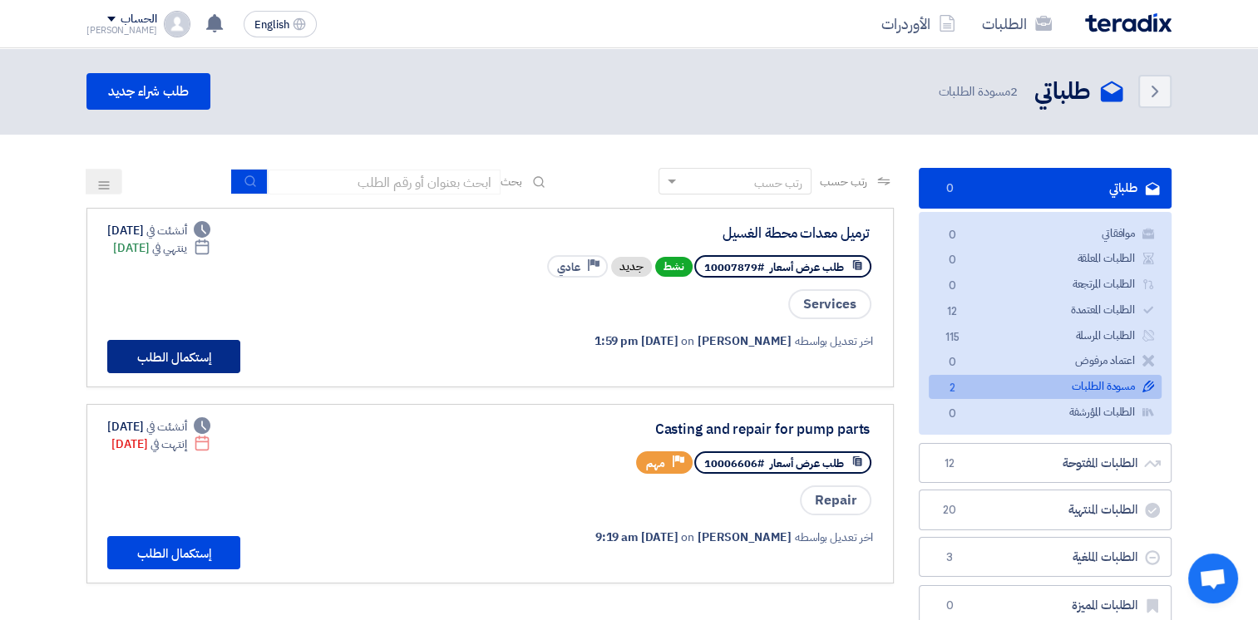
click at [146, 358] on button "إستكمال الطلب" at bounding box center [173, 356] width 133 height 33
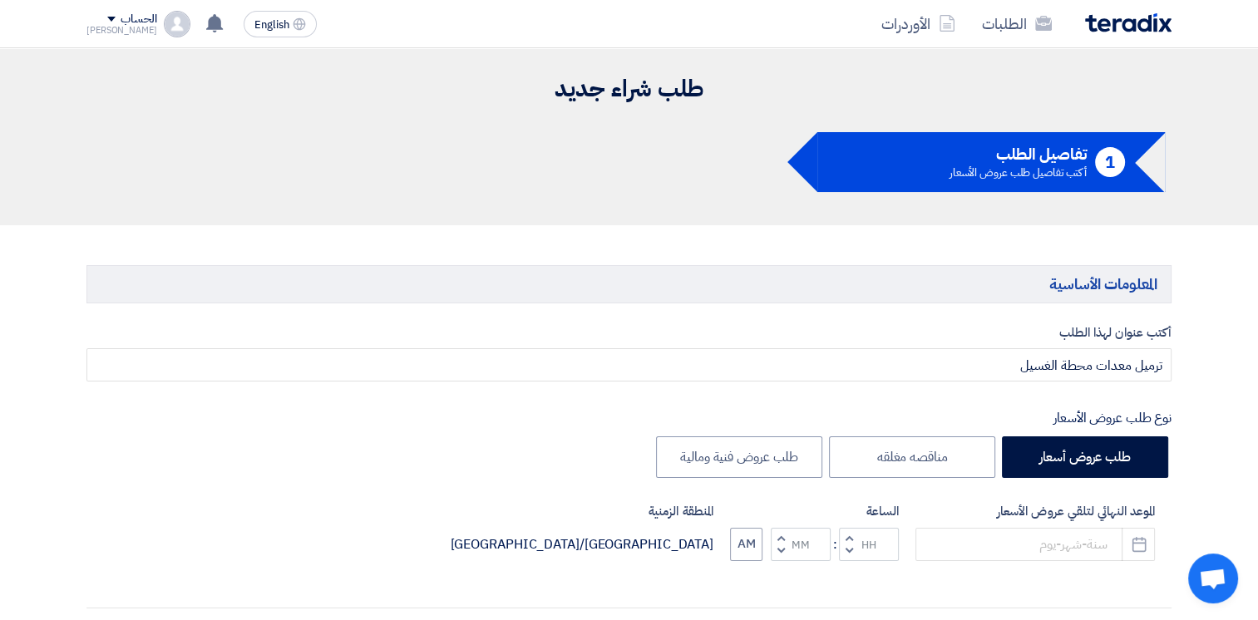
type input "[DATE]"
type input "10"
type input "00"
type input "[DATE]"
type input "10"
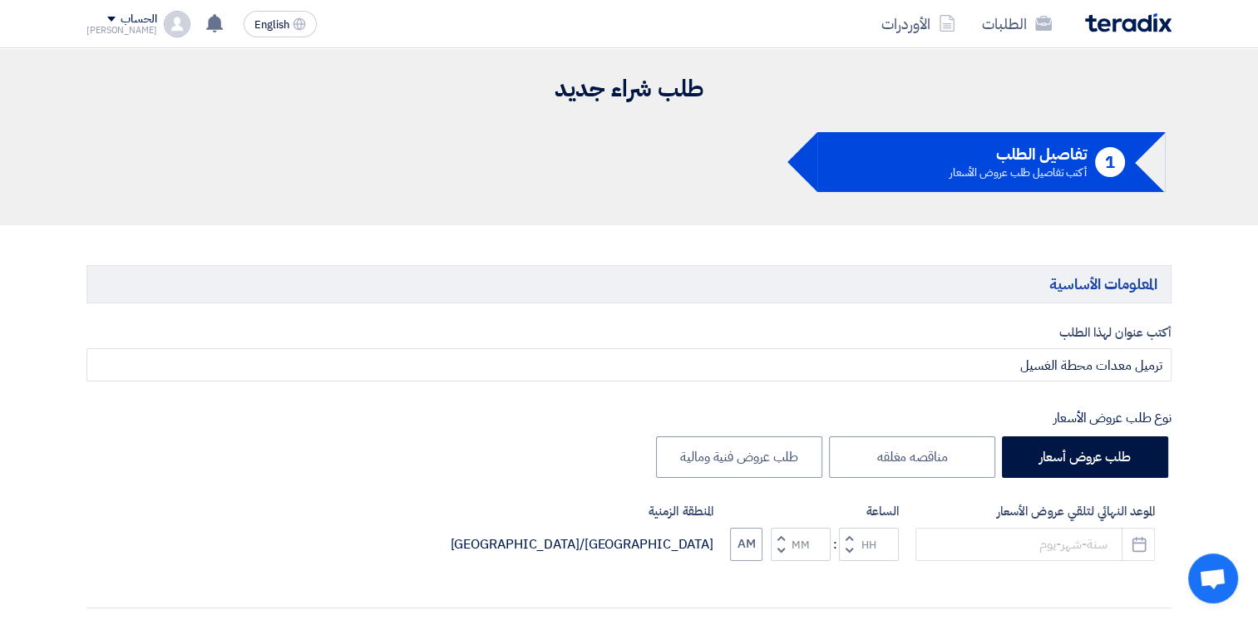
type input "00"
type input "[DATE]"
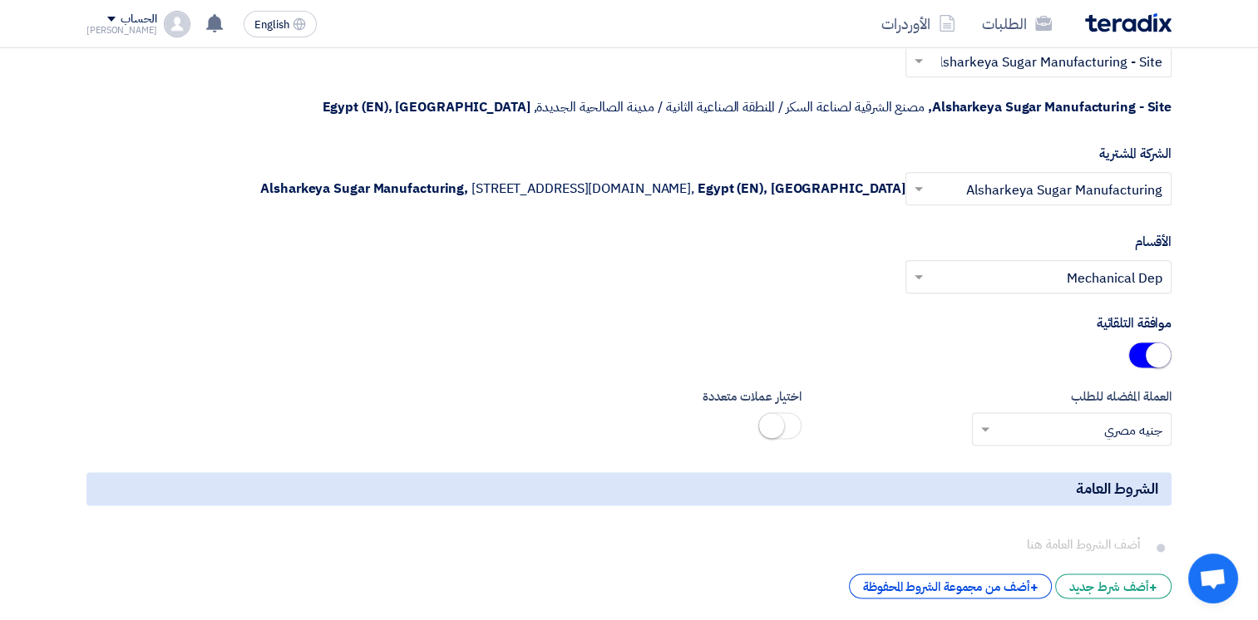
scroll to position [2329, 0]
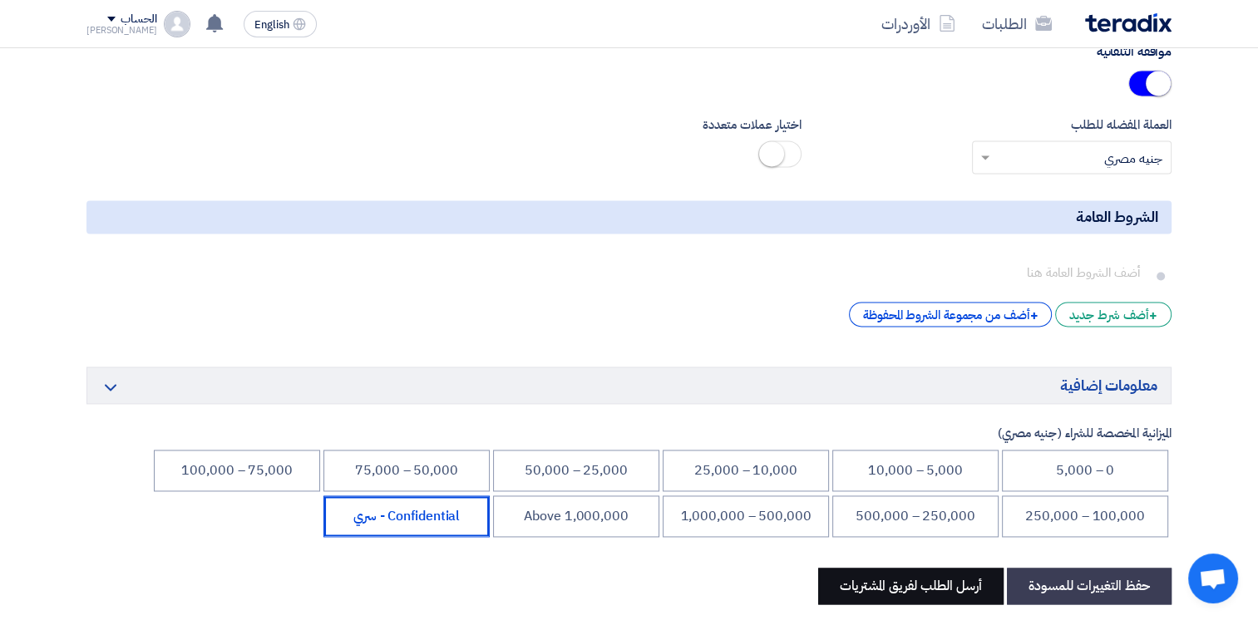
click at [917, 576] on button "أرسل الطلب لفريق المشتريات" at bounding box center [910, 586] width 185 height 37
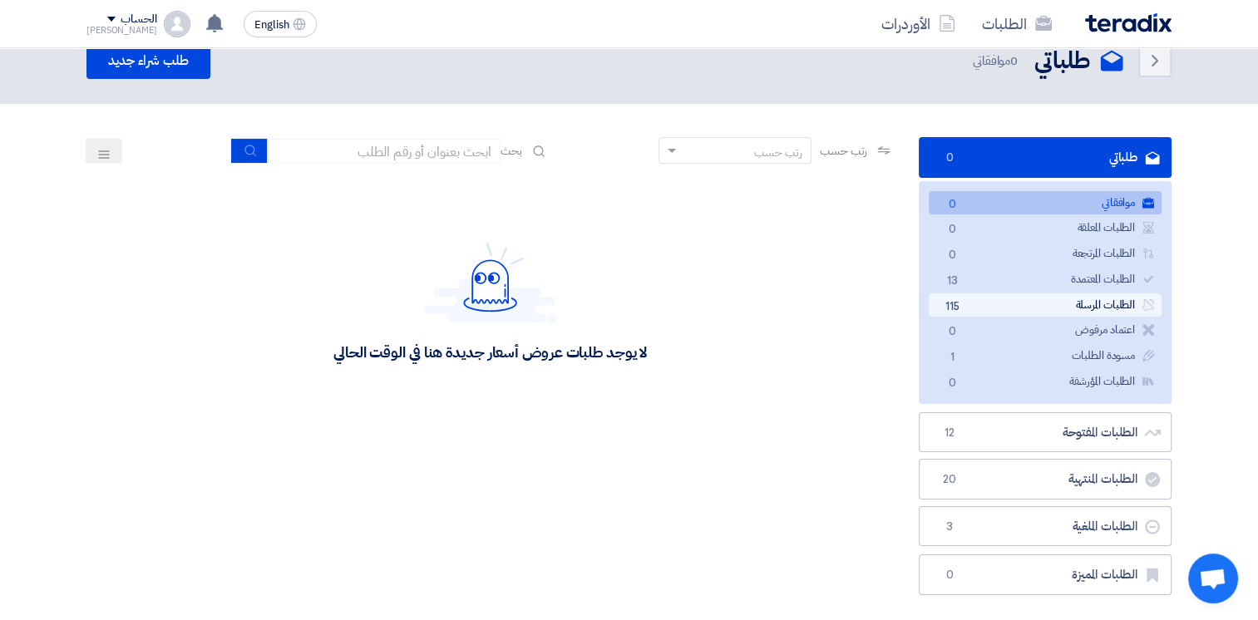
scroll to position [10, 0]
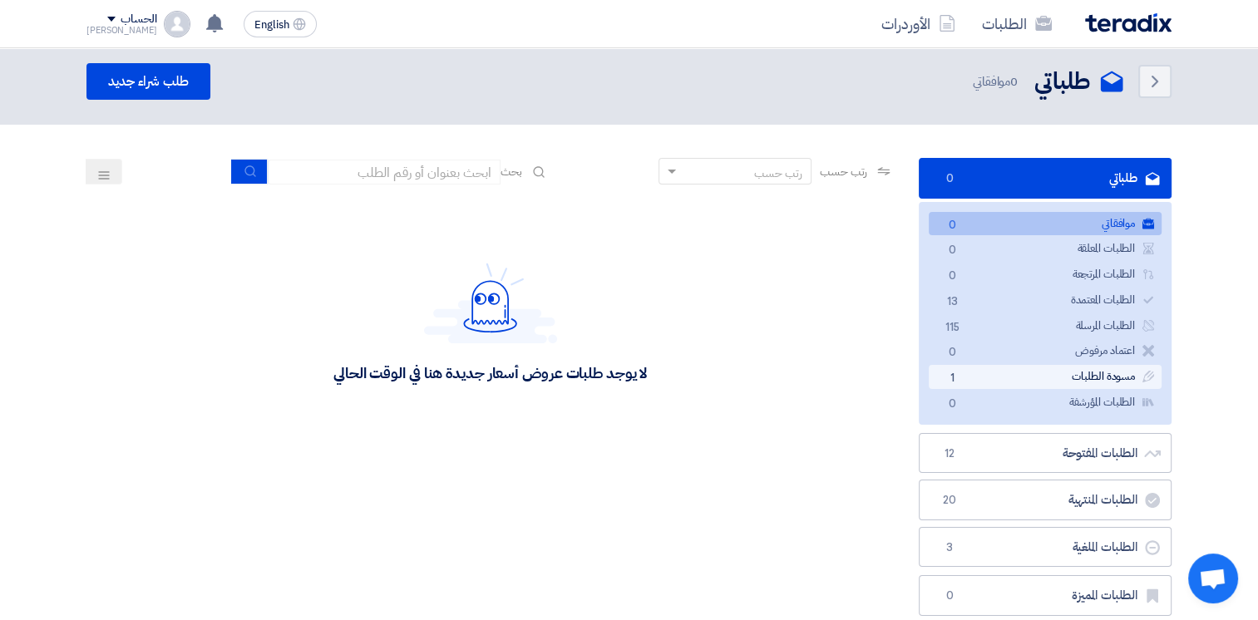
click at [1050, 382] on link "مسودة الطلبات مسودة الطلبات 1" at bounding box center [1045, 377] width 233 height 24
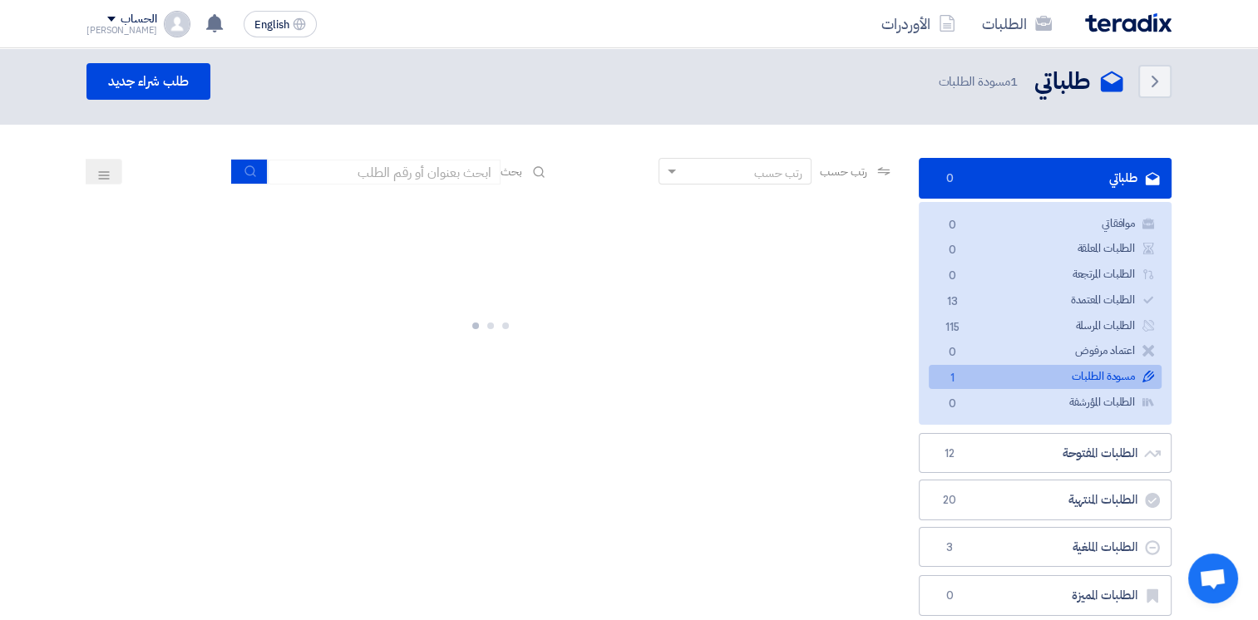
scroll to position [0, 0]
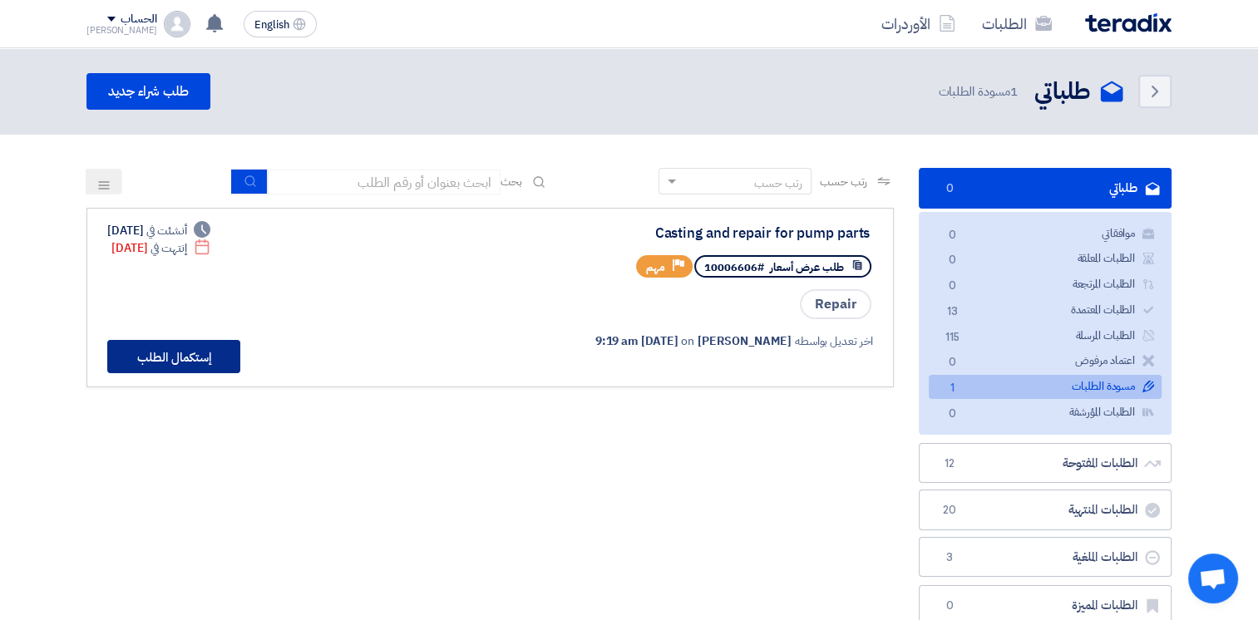
click at [153, 359] on button "إستكمال الطلب" at bounding box center [173, 356] width 133 height 33
